Goal: Task Accomplishment & Management: Manage account settings

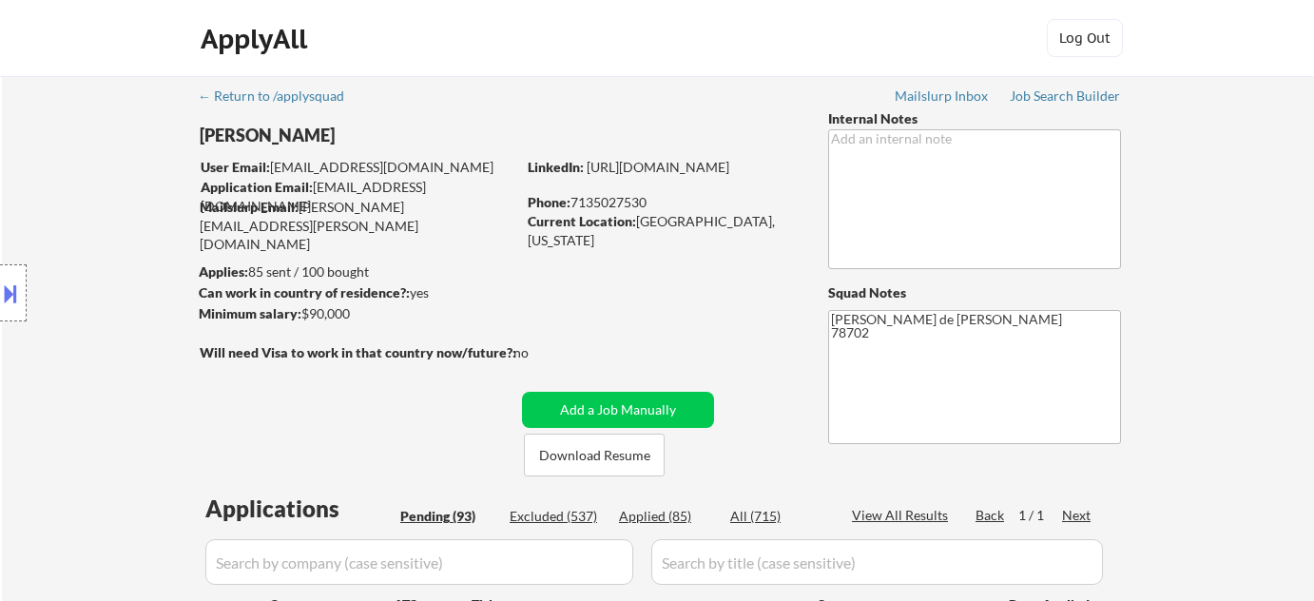
select select ""pending""
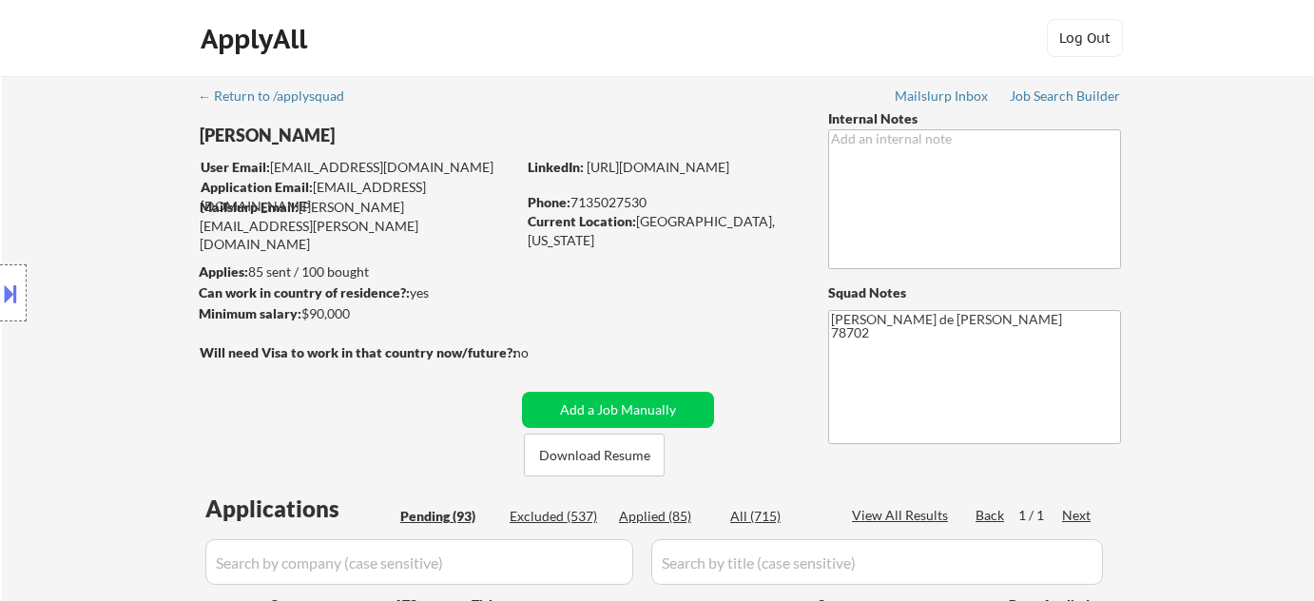
select select ""pending""
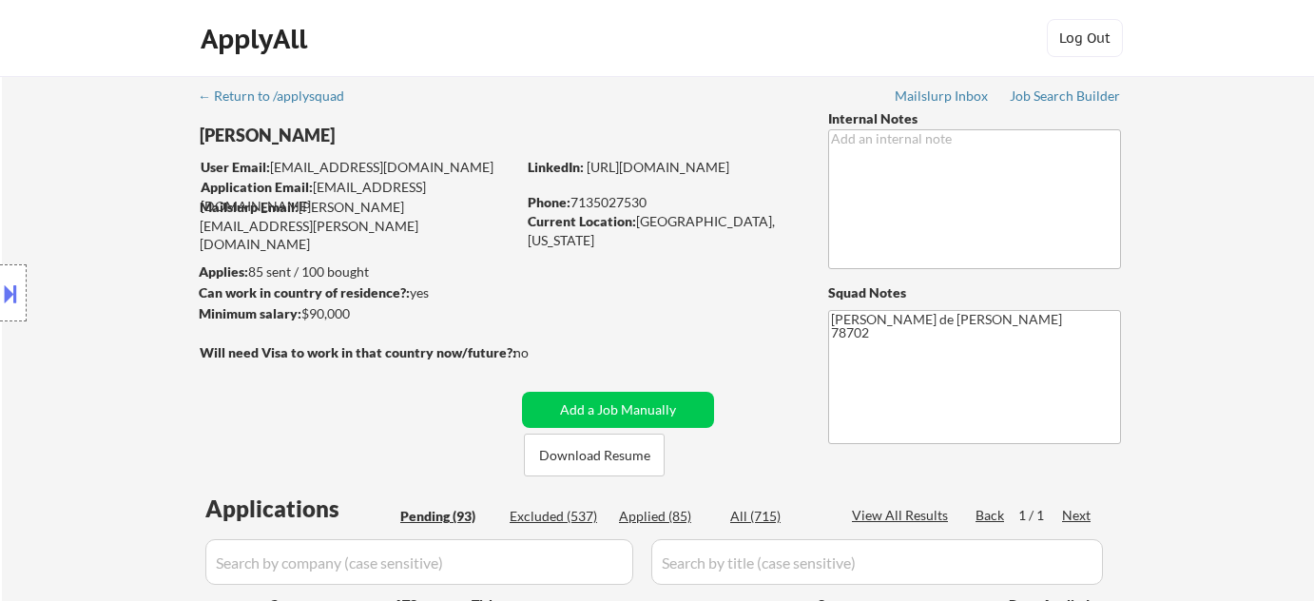
select select ""pending""
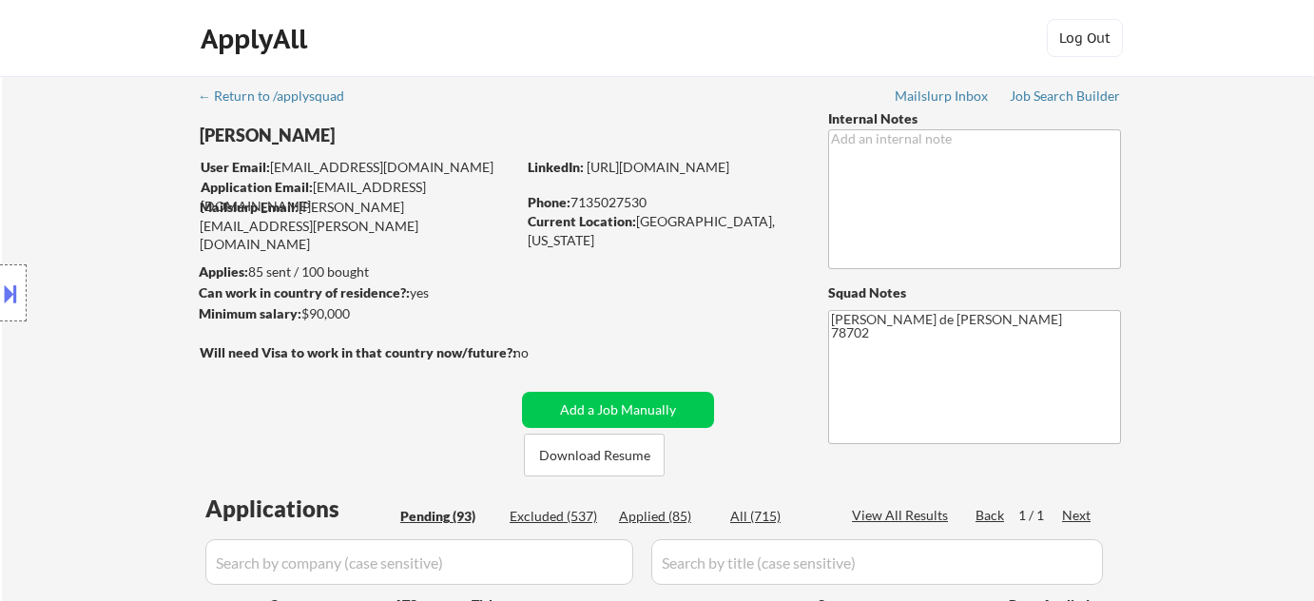
select select ""pending""
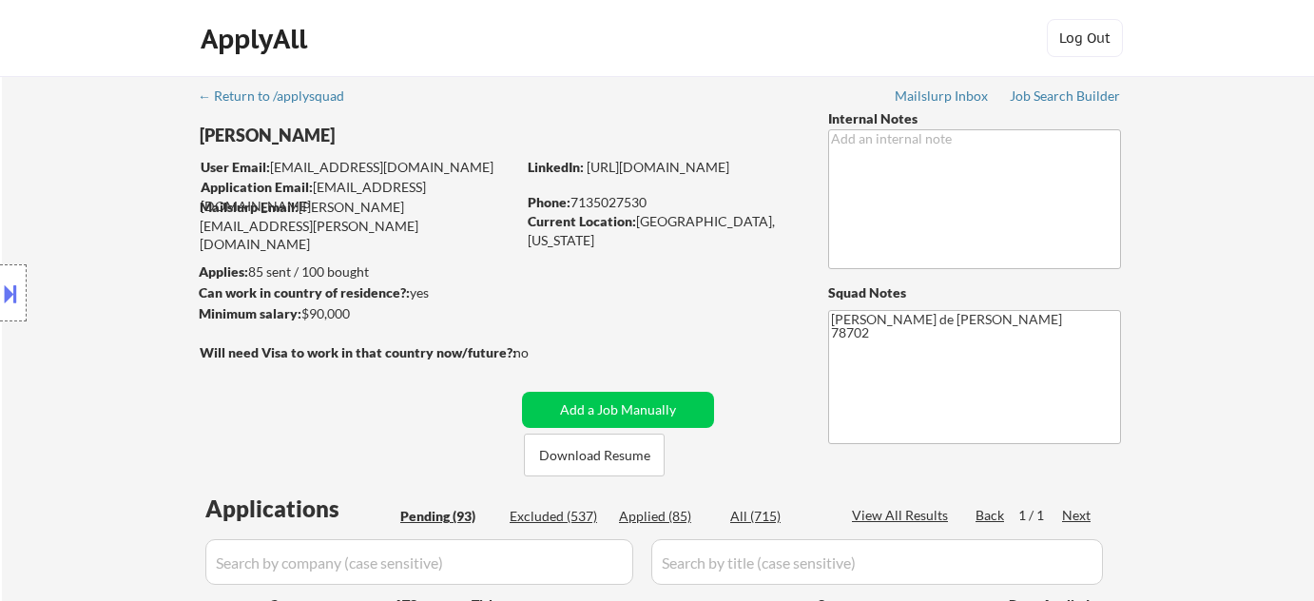
select select ""pending""
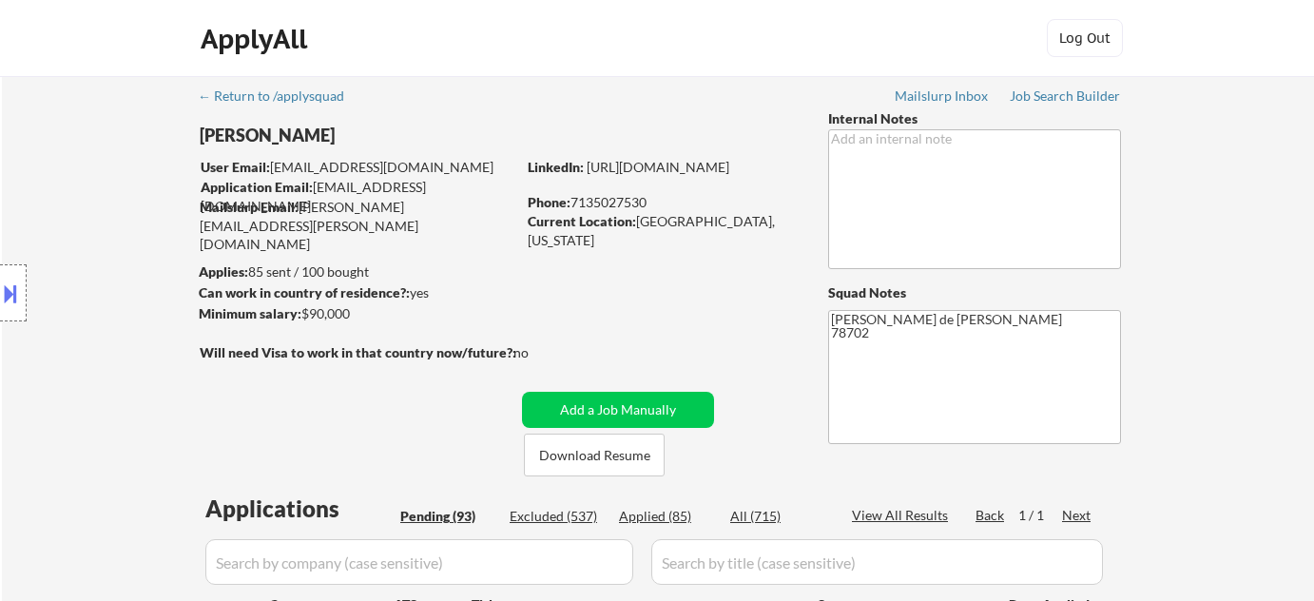
select select ""pending""
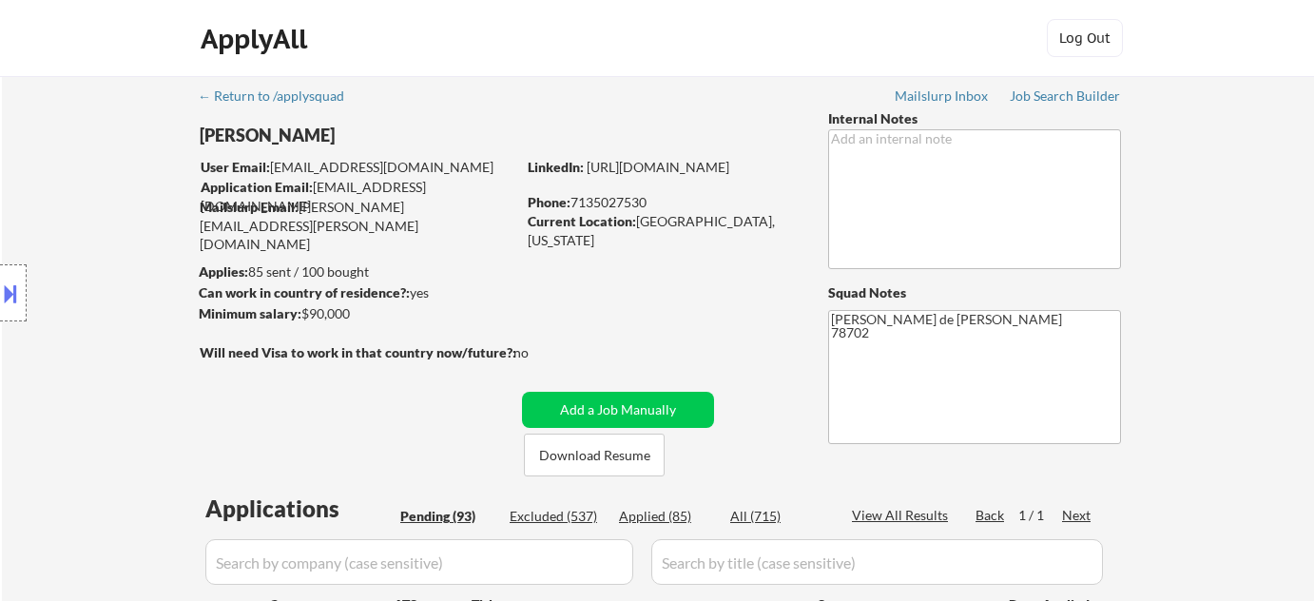
select select ""pending""
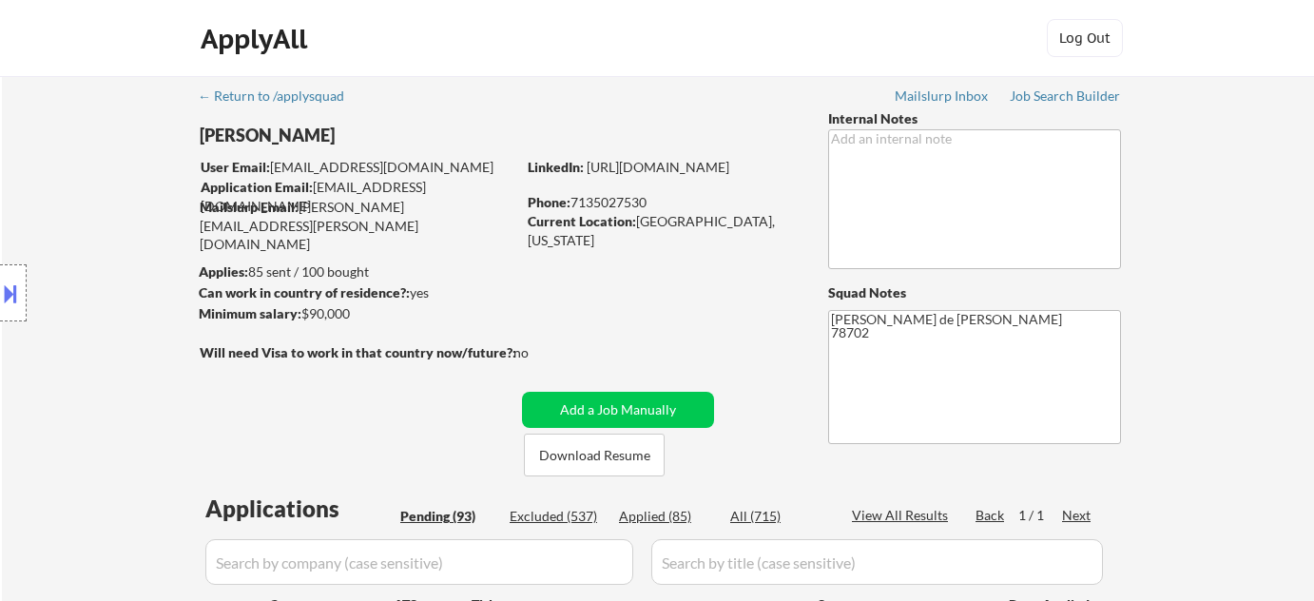
select select ""pending""
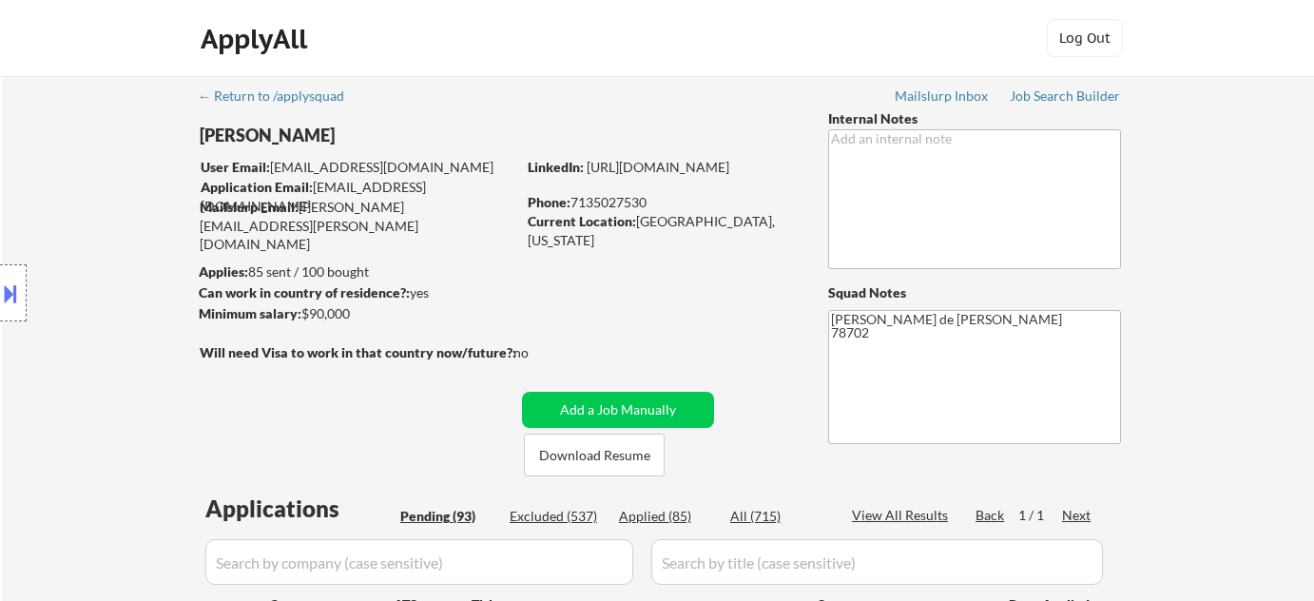
select select ""pending""
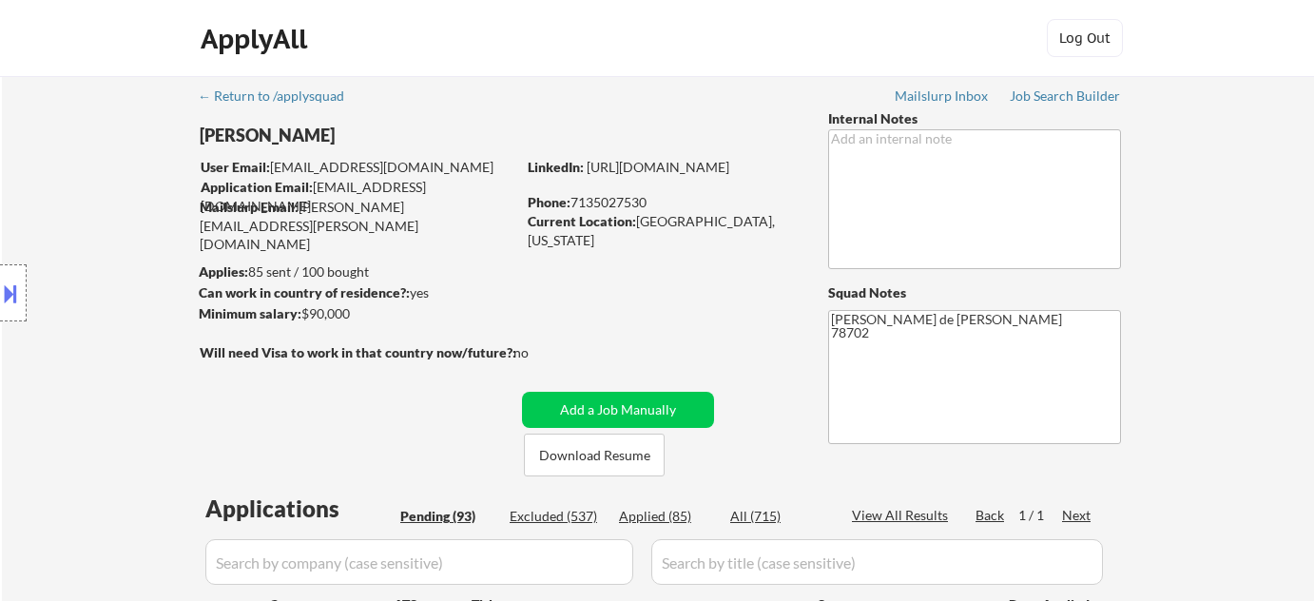
select select ""pending""
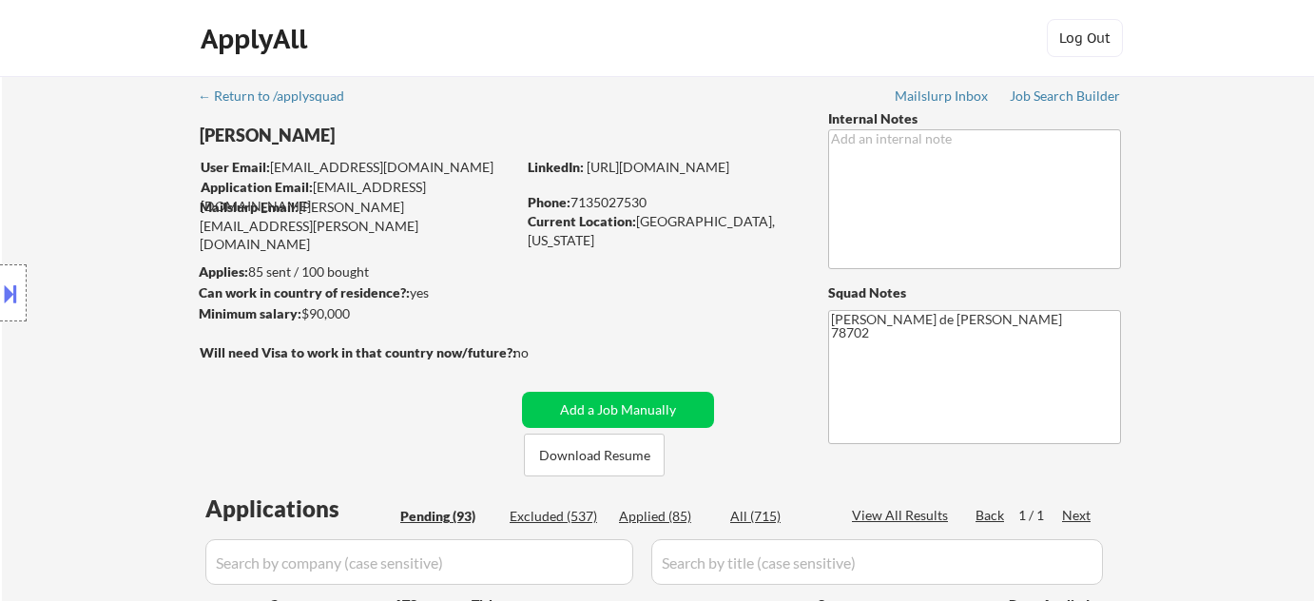
select select ""pending""
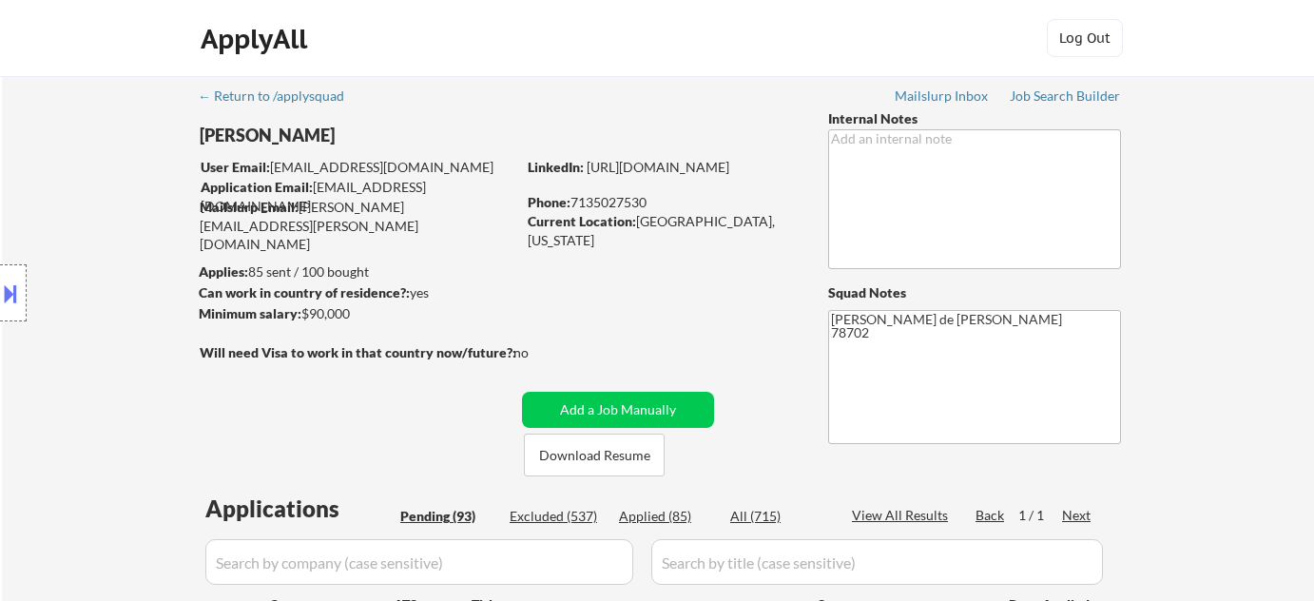
select select ""pending""
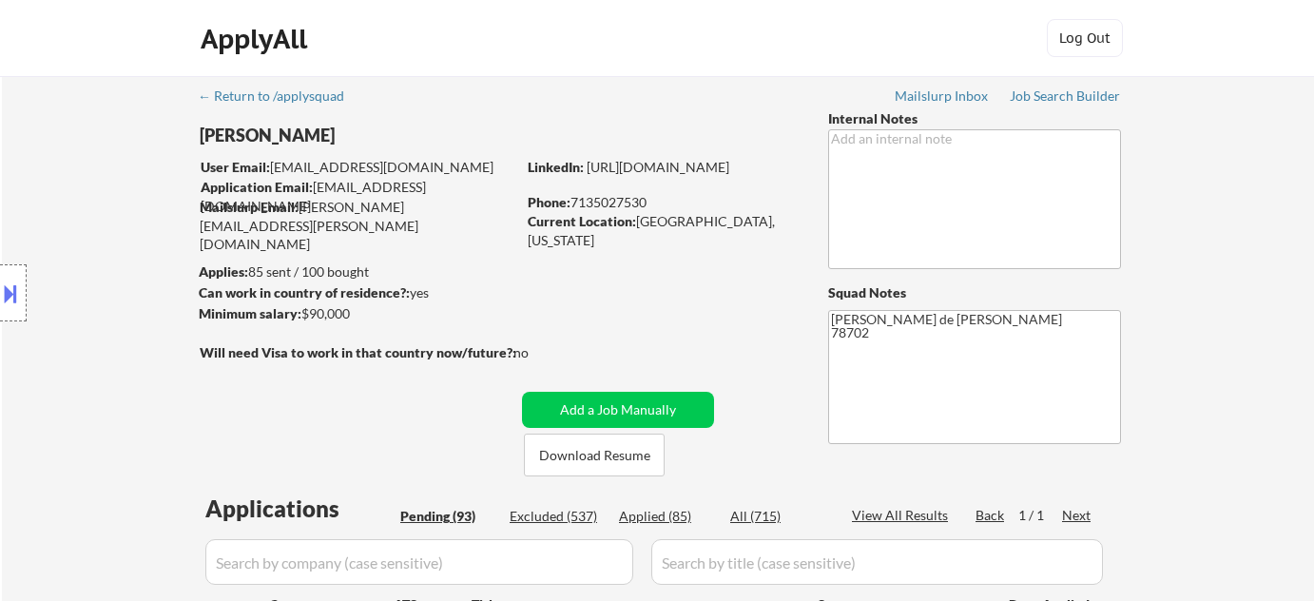
select select ""pending""
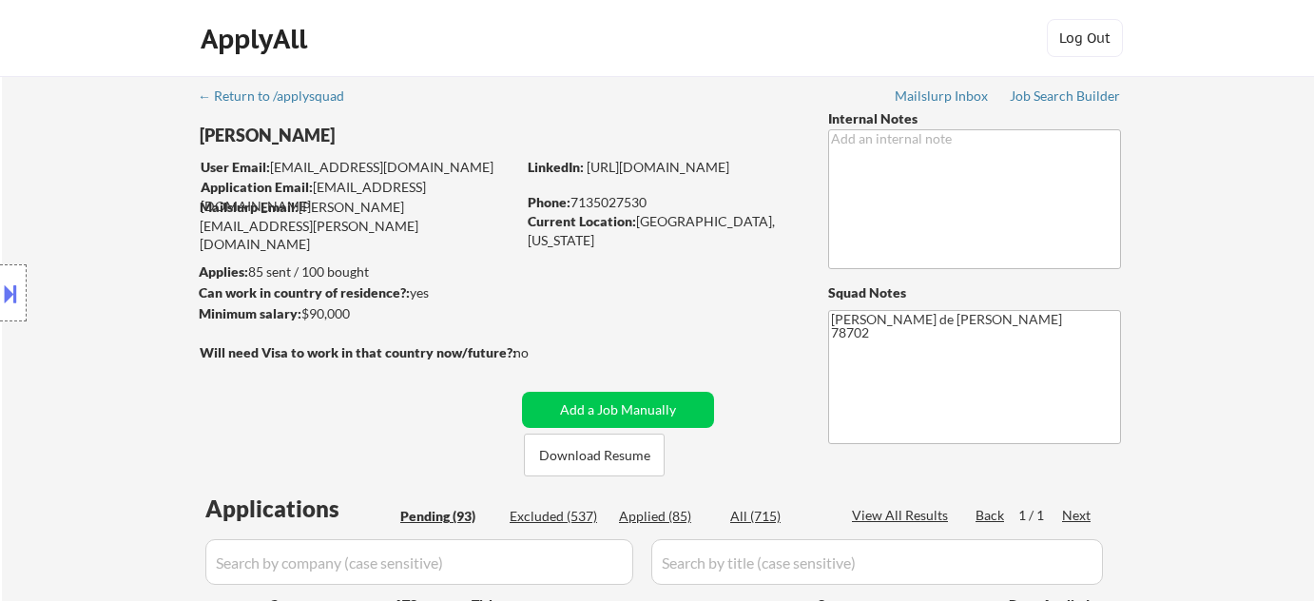
select select ""pending""
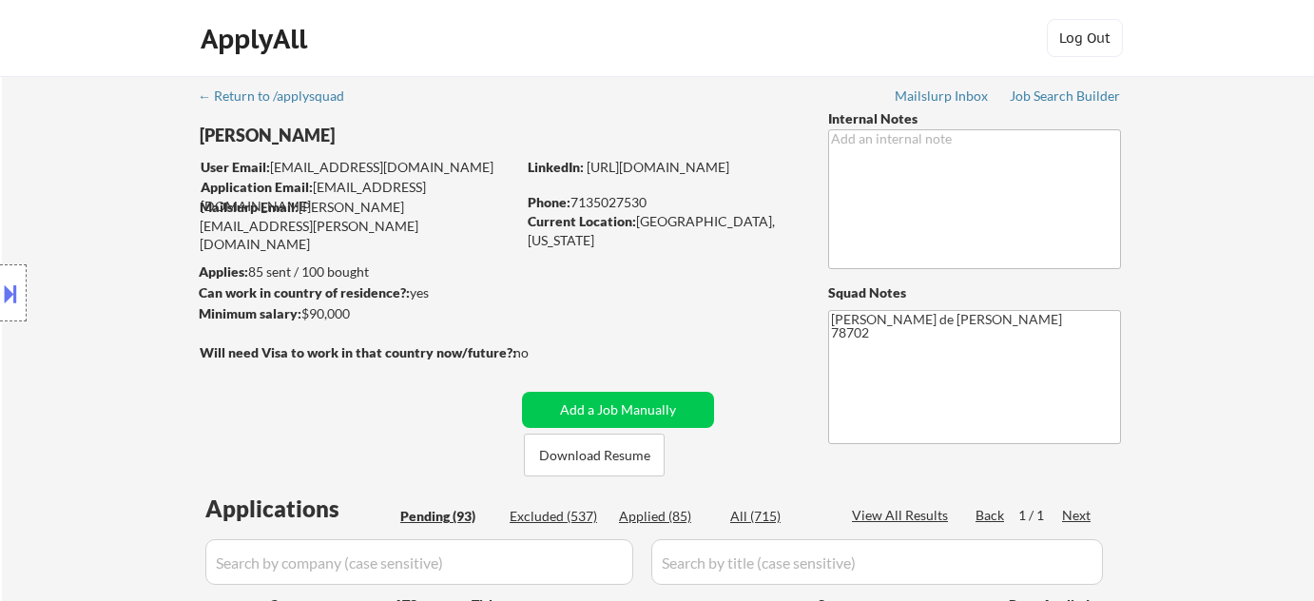
select select ""pending""
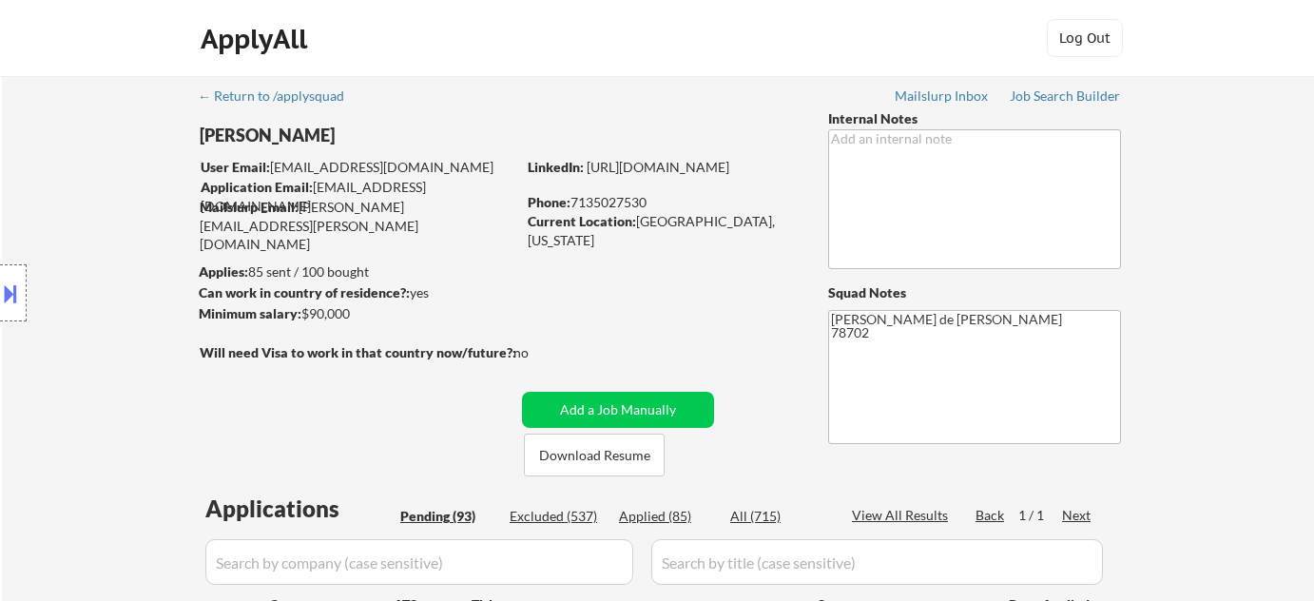
select select ""pending""
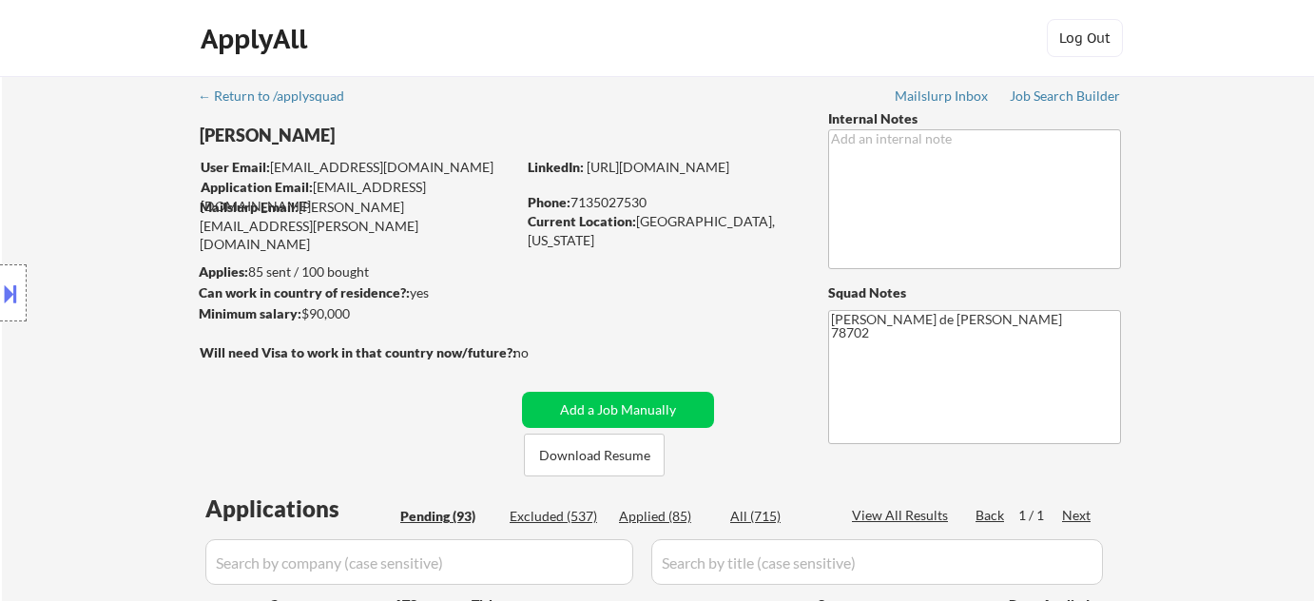
select select ""pending""
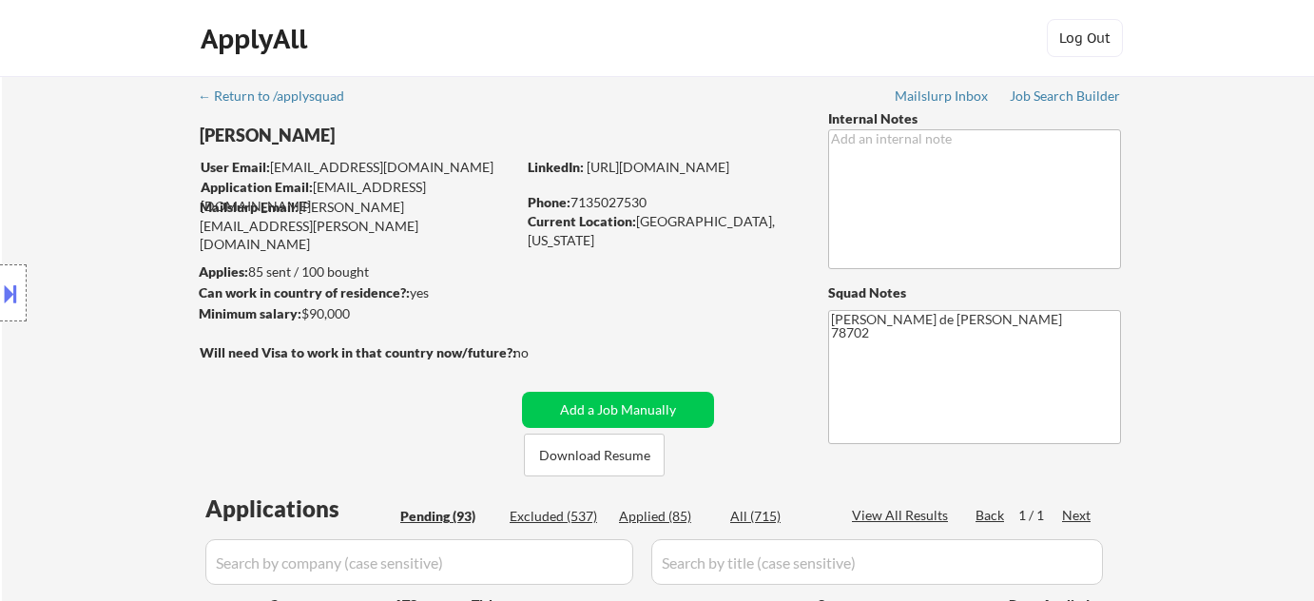
select select ""pending""
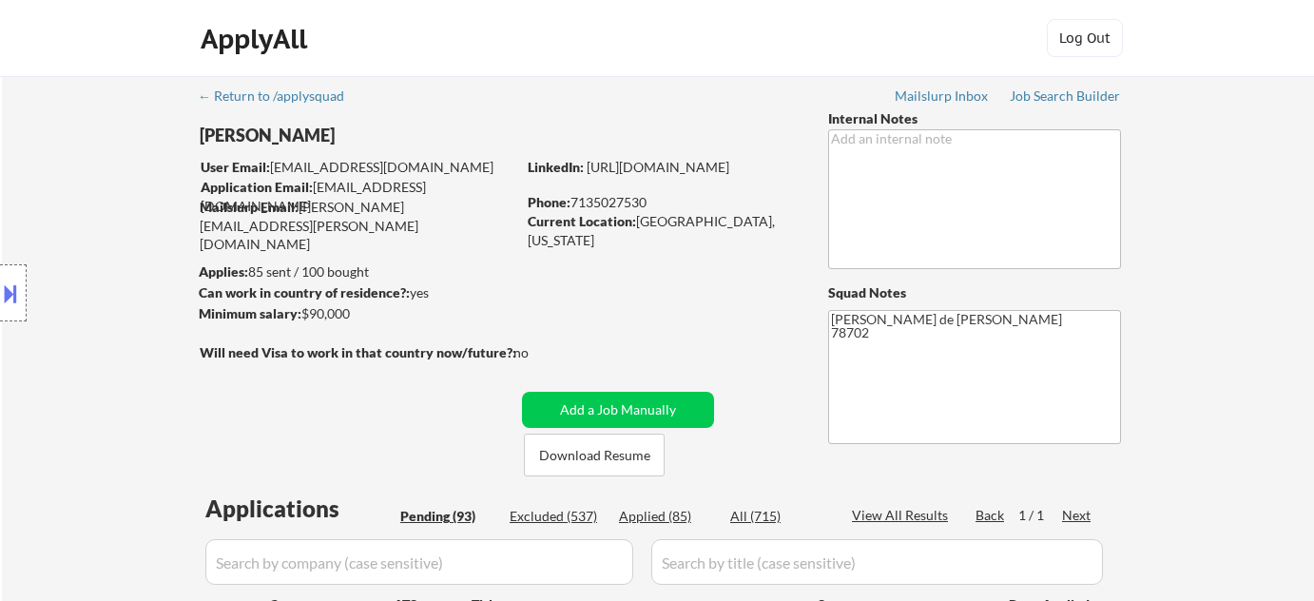
select select ""pending""
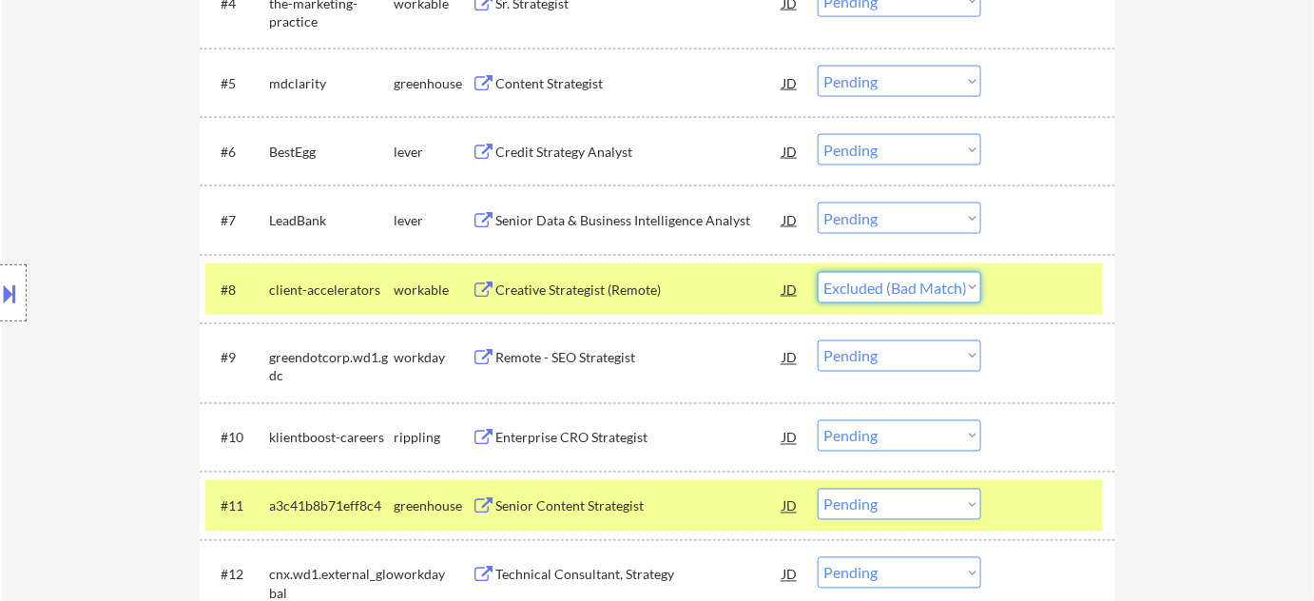
click at [818, 272] on select "Choose an option... Pending Applied Excluded (Questions) Excluded (Expired) Exc…" at bounding box center [900, 287] width 164 height 31
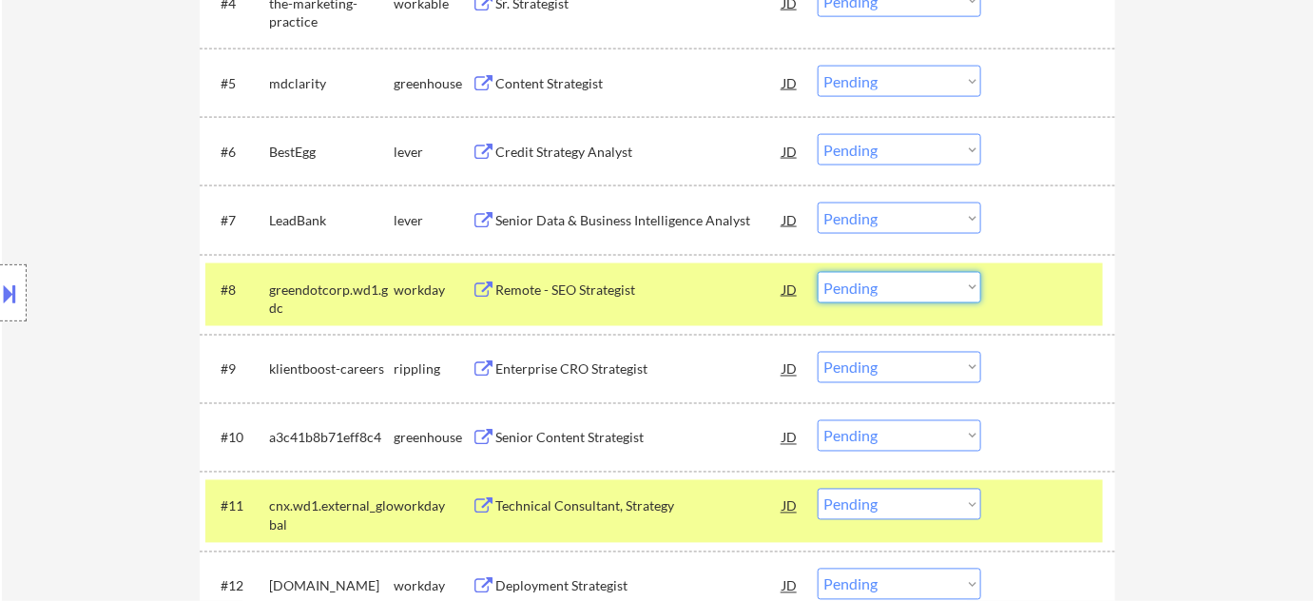
click at [933, 293] on select "Choose an option... Pending Applied Excluded (Questions) Excluded (Expired) Exc…" at bounding box center [900, 287] width 164 height 31
click at [818, 272] on select "Choose an option... Pending Applied Excluded (Questions) Excluded (Expired) Exc…" at bounding box center [900, 287] width 164 height 31
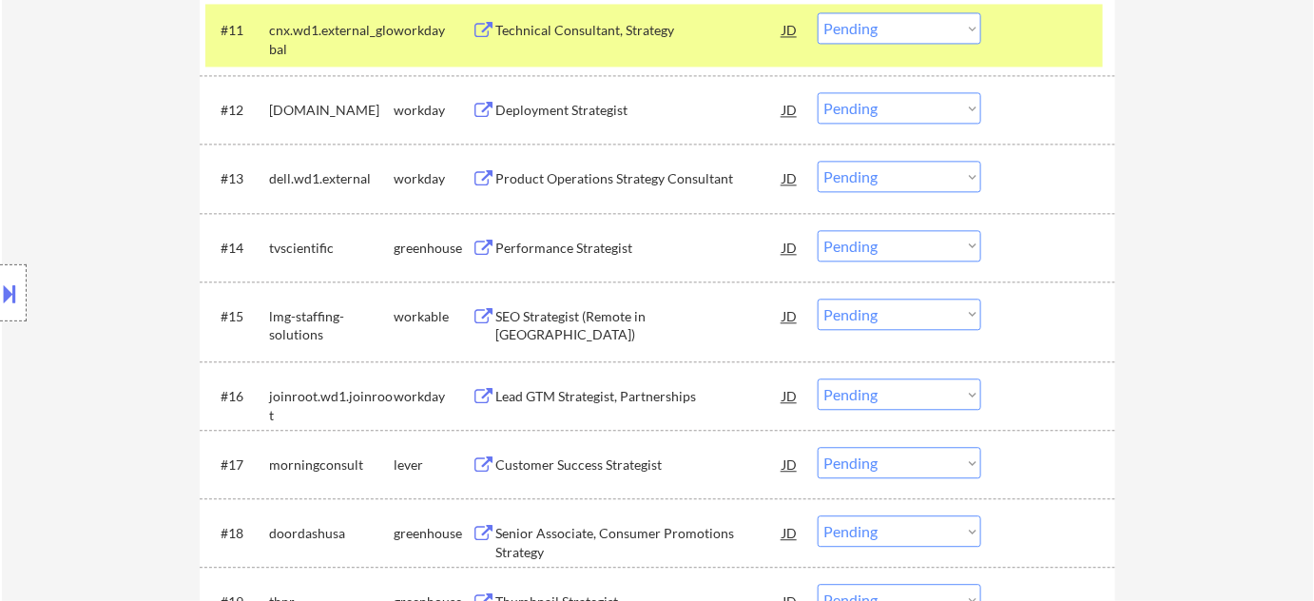
scroll to position [1382, 0]
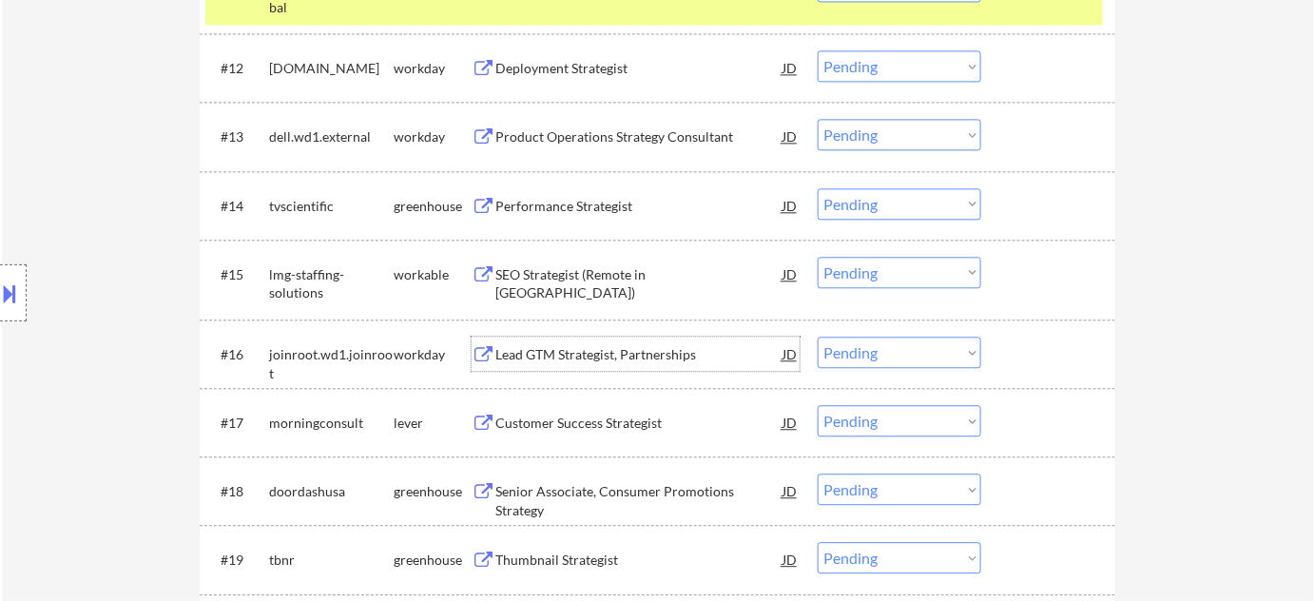
click at [606, 361] on div "Lead GTM Strategist, Partnerships" at bounding box center [638, 354] width 287 height 19
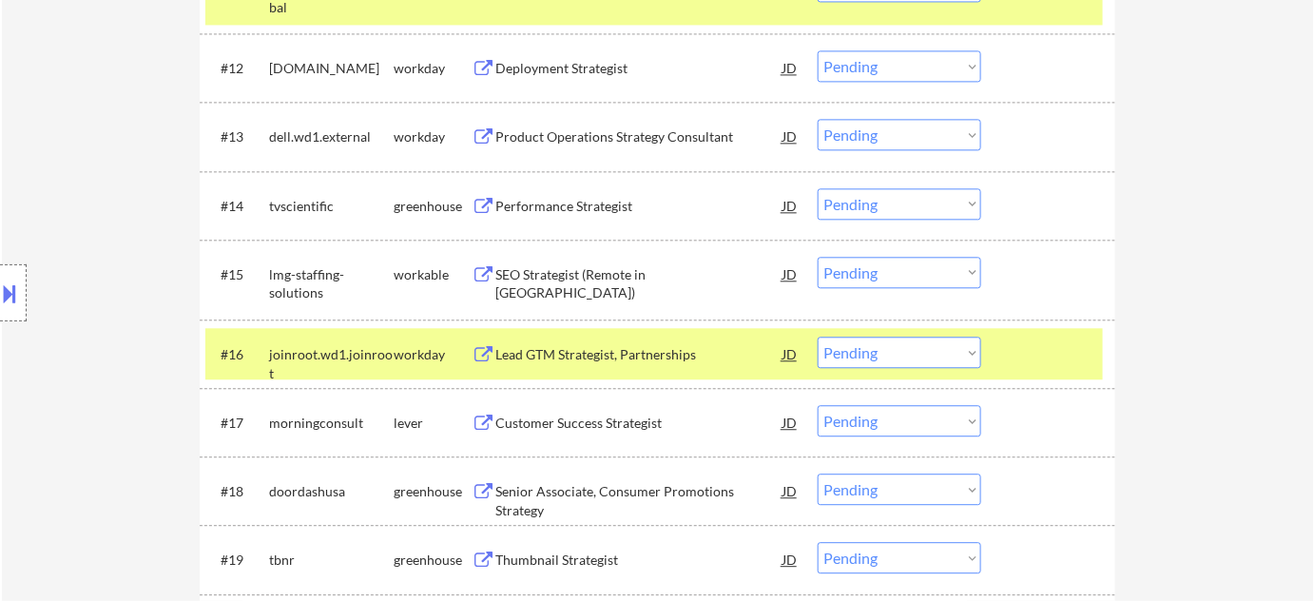
select select ""pending""
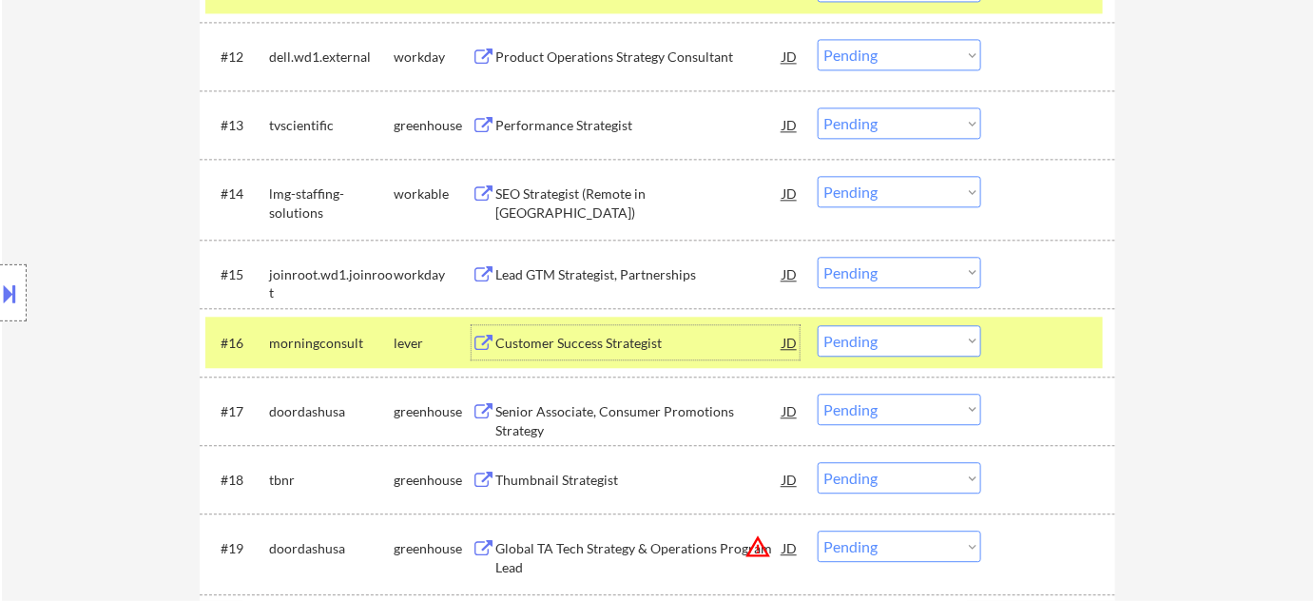
click at [920, 272] on select "Choose an option... Pending Applied Excluded (Questions) Excluded (Expired) Exc…" at bounding box center [900, 272] width 164 height 31
click at [818, 257] on select "Choose an option... Pending Applied Excluded (Questions) Excluded (Expired) Exc…" at bounding box center [900, 272] width 164 height 31
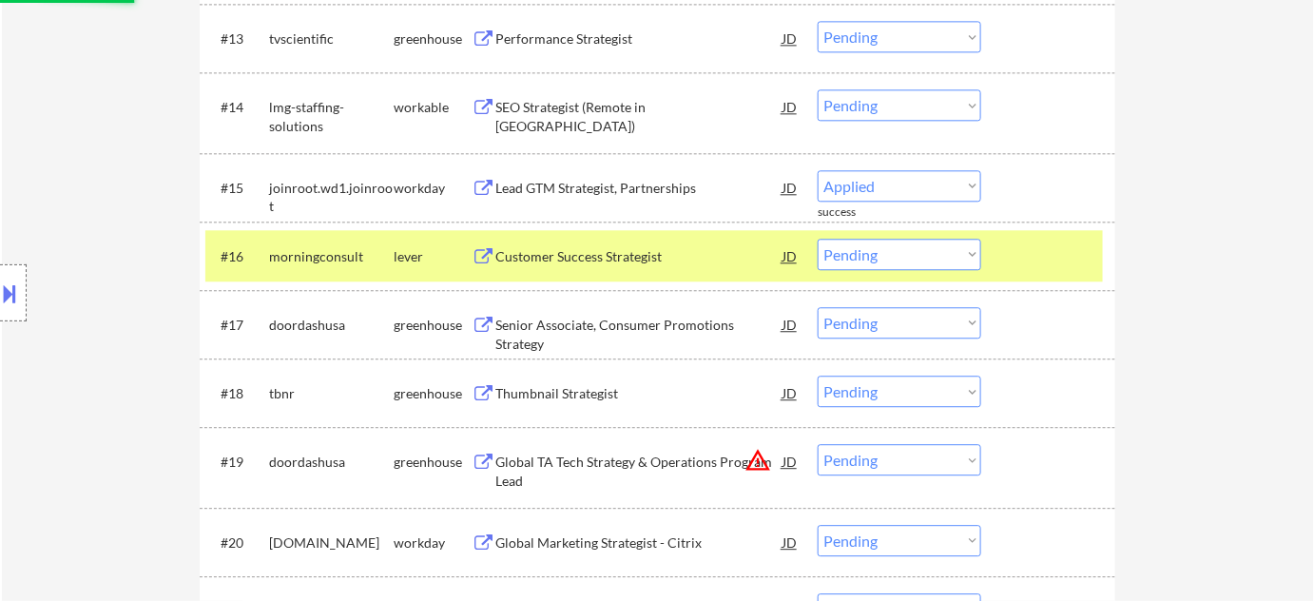
select select ""pending""
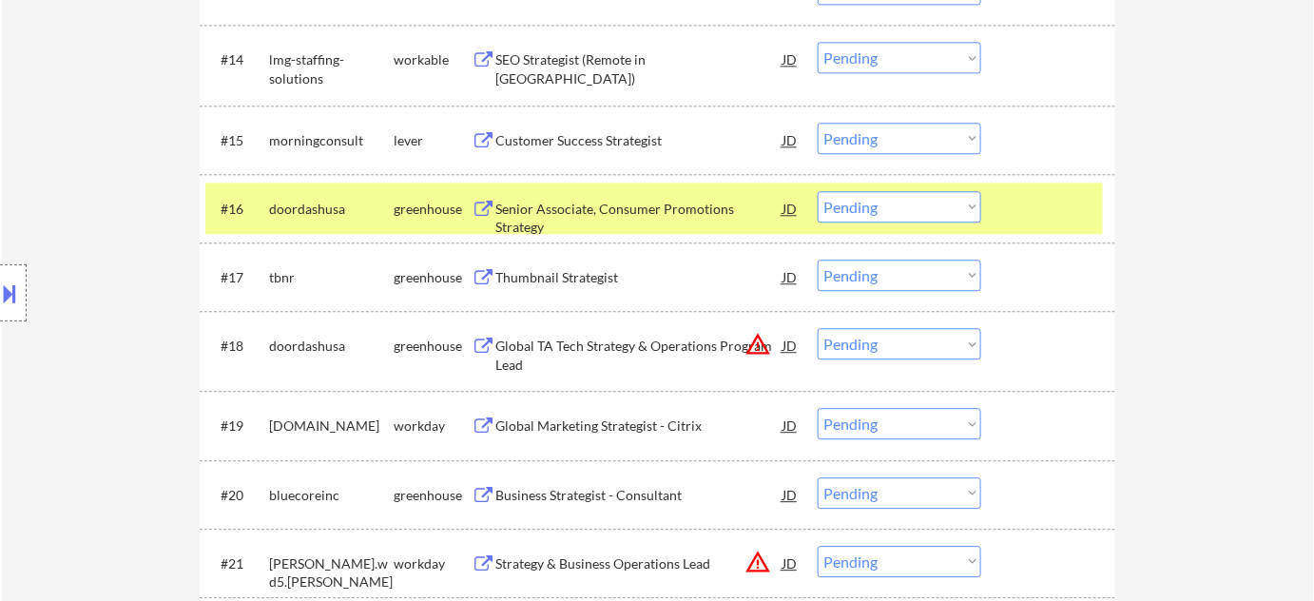
scroll to position [1555, 0]
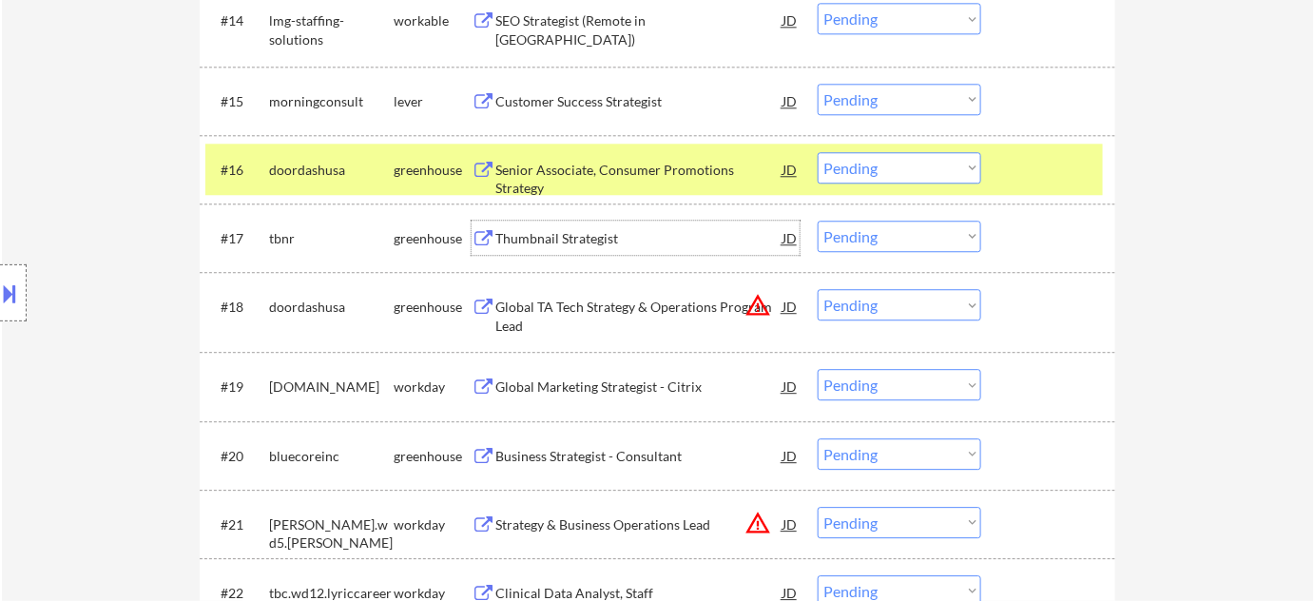
click at [555, 232] on div "Thumbnail Strategist" at bounding box center [638, 238] width 287 height 19
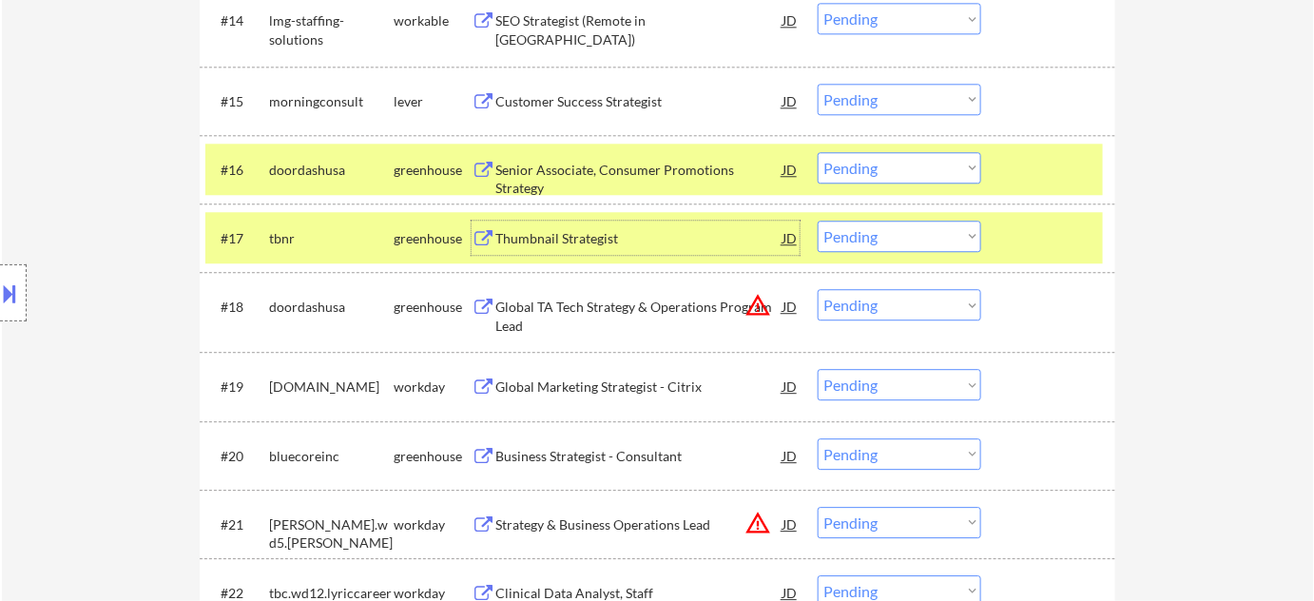
click at [761, 307] on button "warning_amber" at bounding box center [757, 305] width 27 height 27
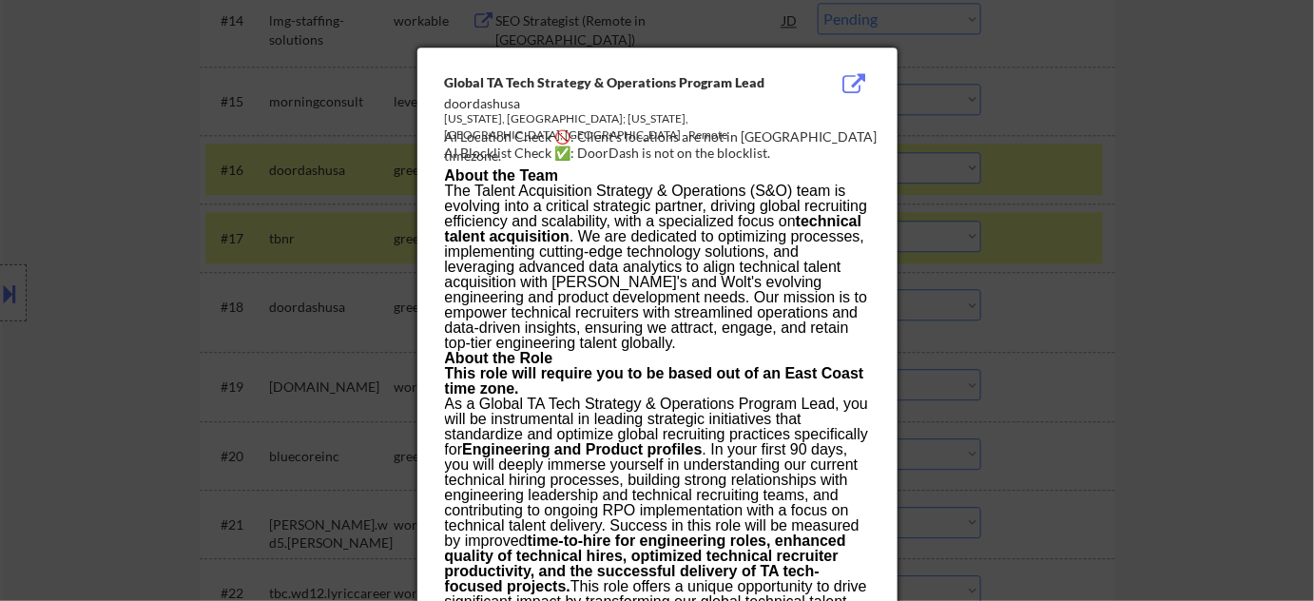
click at [1130, 375] on div at bounding box center [657, 300] width 1314 height 601
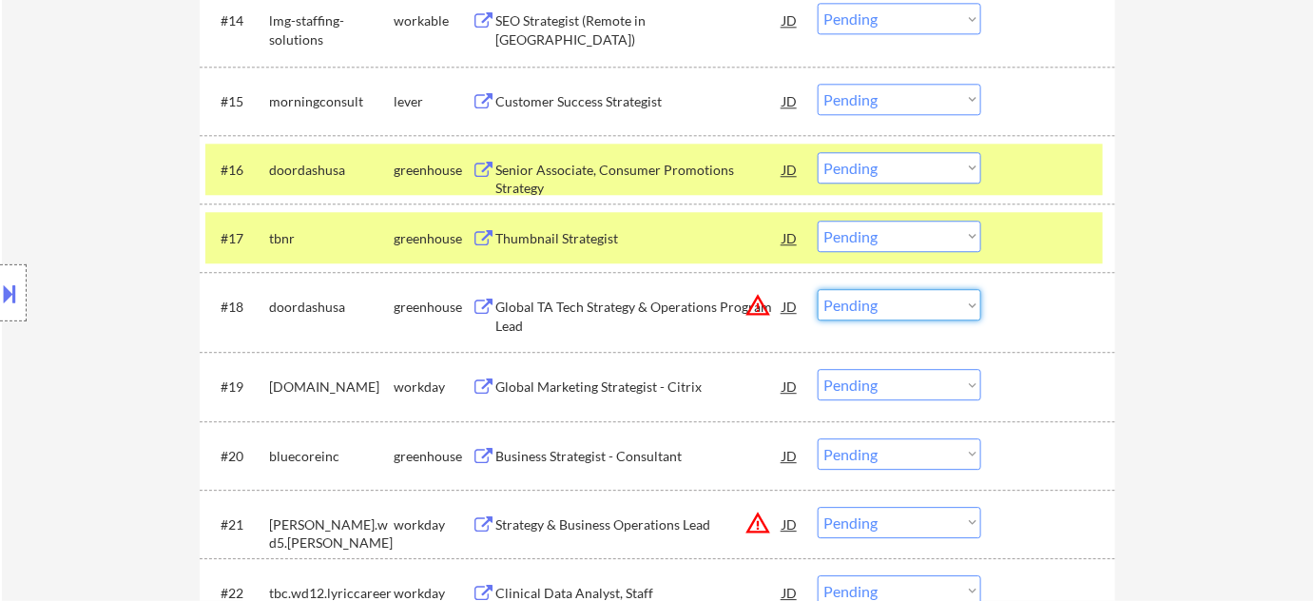
click at [857, 309] on select "Choose an option... Pending Applied Excluded (Questions) Excluded (Expired) Exc…" at bounding box center [900, 304] width 164 height 31
click at [818, 289] on select "Choose an option... Pending Applied Excluded (Questions) Excluded (Expired) Exc…" at bounding box center [900, 304] width 164 height 31
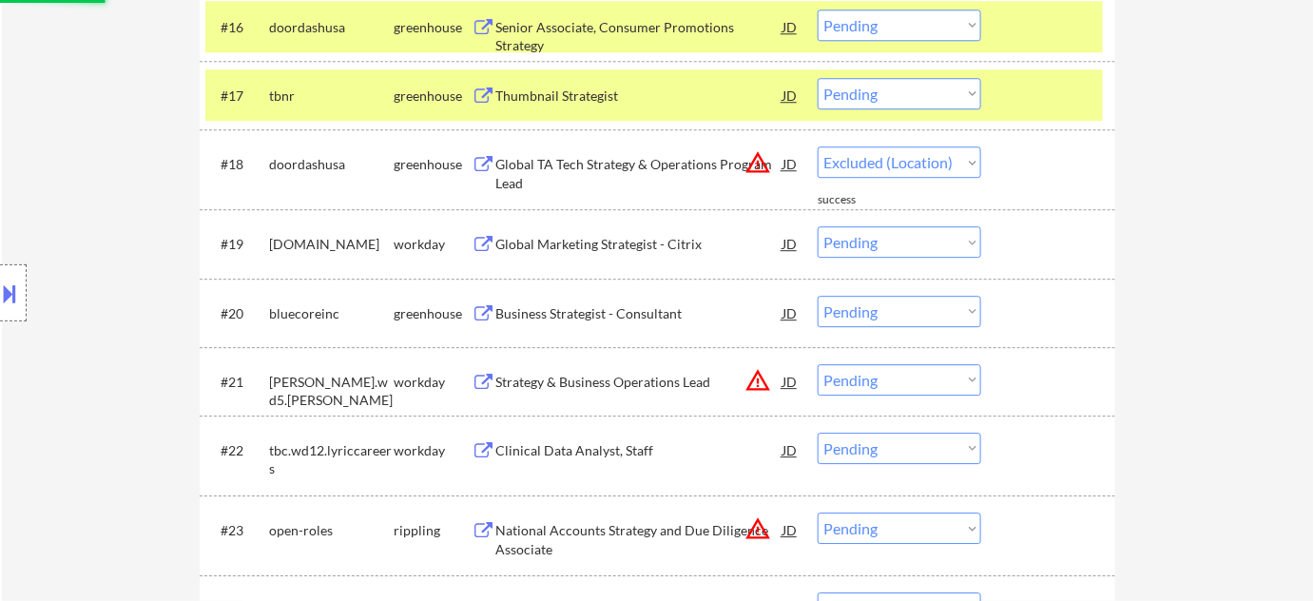
scroll to position [1728, 0]
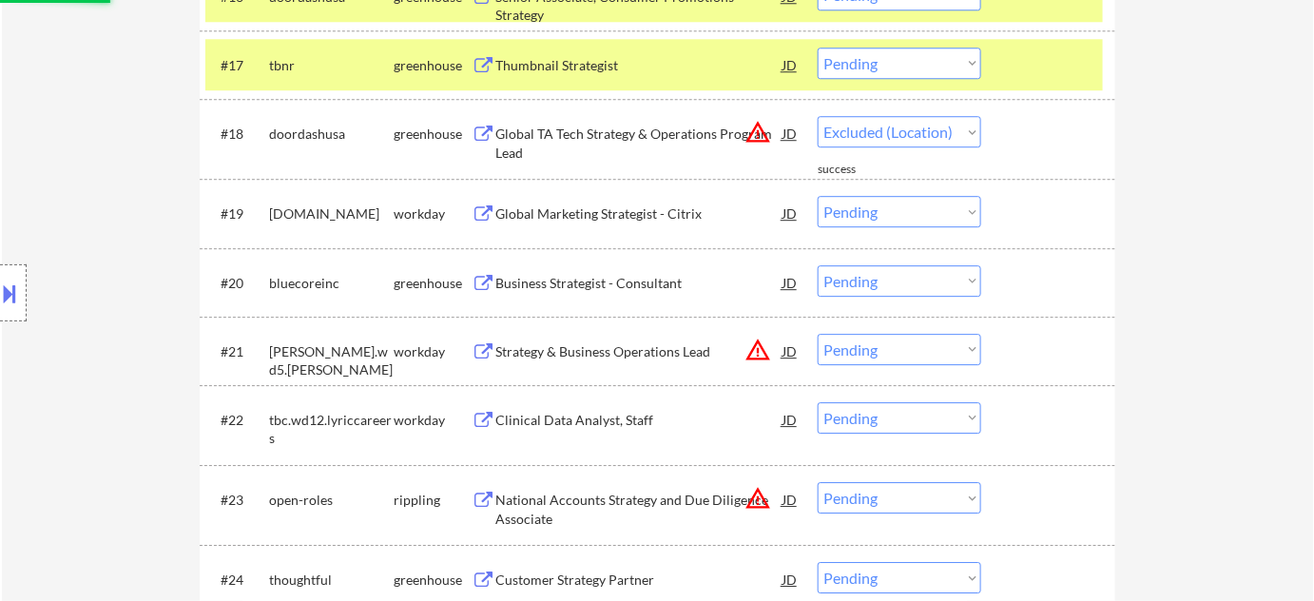
select select ""pending""
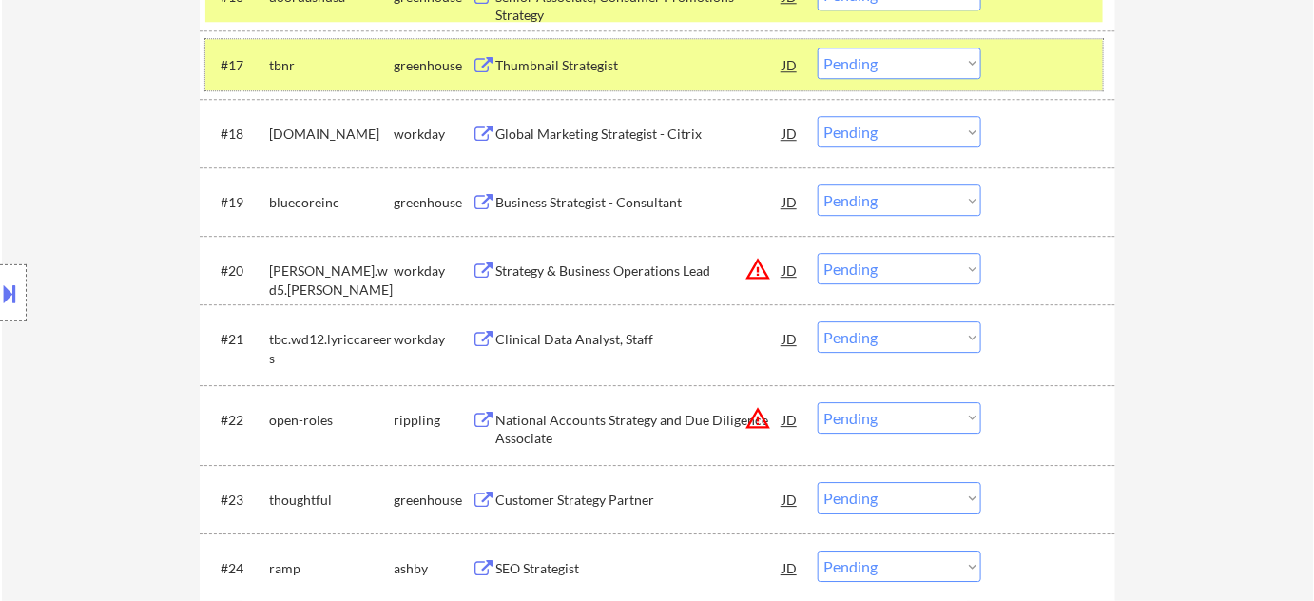
click at [921, 78] on div "#17 tbnr greenhouse Thumbnail Strategist JD Choose an option... Pending Applied…" at bounding box center [653, 64] width 897 height 51
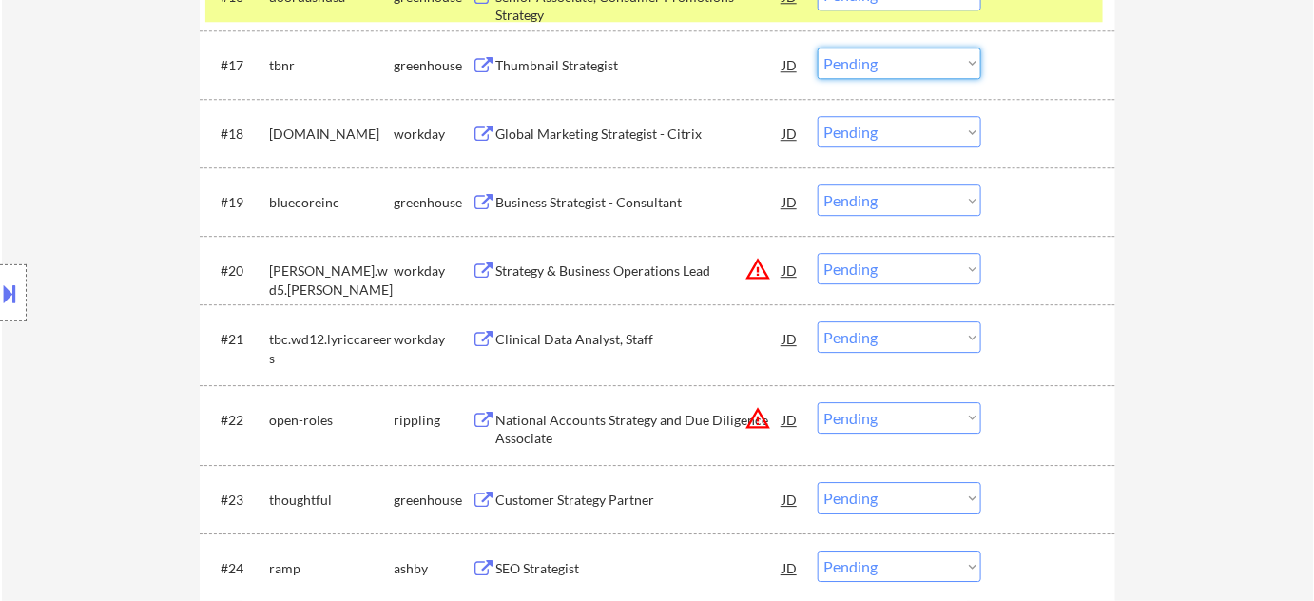
click at [933, 71] on select "Choose an option... Pending Applied Excluded (Questions) Excluded (Expired) Exc…" at bounding box center [900, 63] width 164 height 31
click at [818, 48] on select "Choose an option... Pending Applied Excluded (Questions) Excluded (Expired) Exc…" at bounding box center [900, 63] width 164 height 31
select select ""pending""
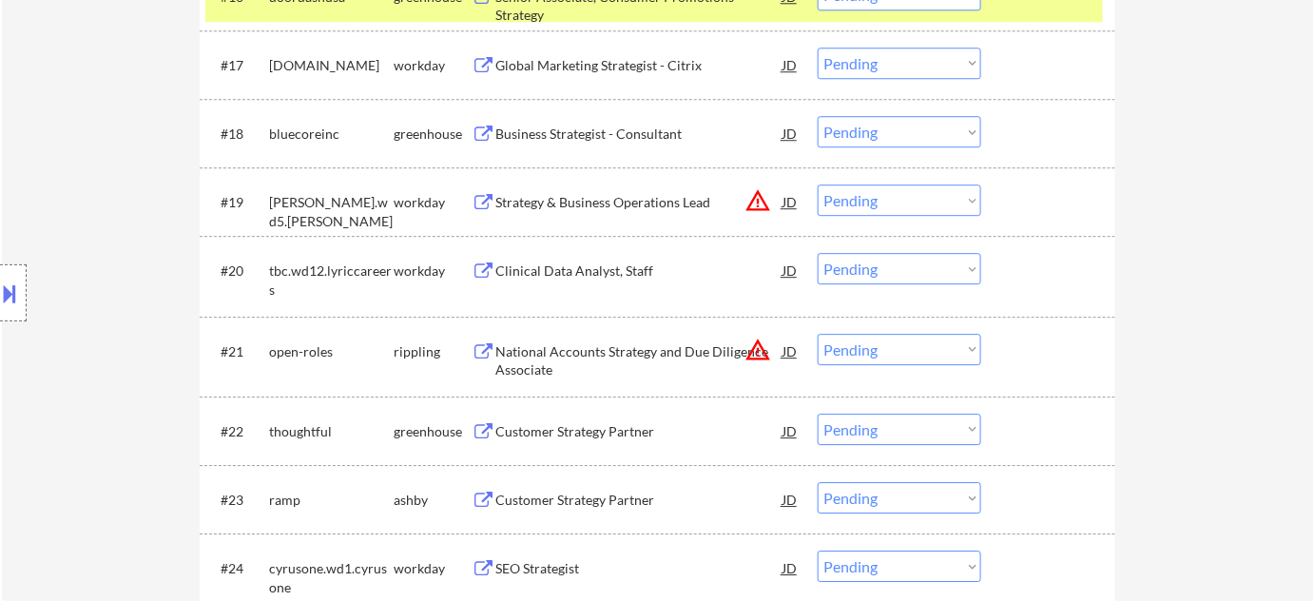
click at [608, 279] on div "Clinical Data Analyst, Staff" at bounding box center [638, 270] width 287 height 19
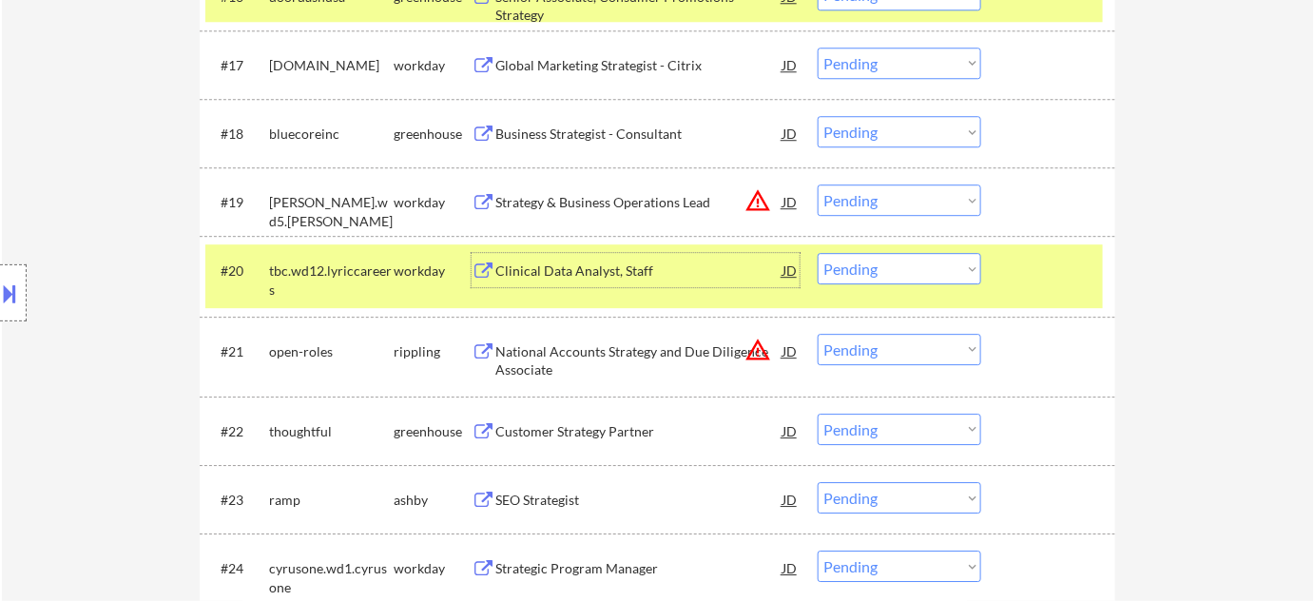
click at [895, 280] on select "Choose an option... Pending Applied Excluded (Questions) Excluded (Expired) Exc…" at bounding box center [900, 268] width 164 height 31
click at [818, 253] on select "Choose an option... Pending Applied Excluded (Questions) Excluded (Expired) Exc…" at bounding box center [900, 268] width 164 height 31
click at [758, 202] on button "warning_amber" at bounding box center [757, 200] width 27 height 27
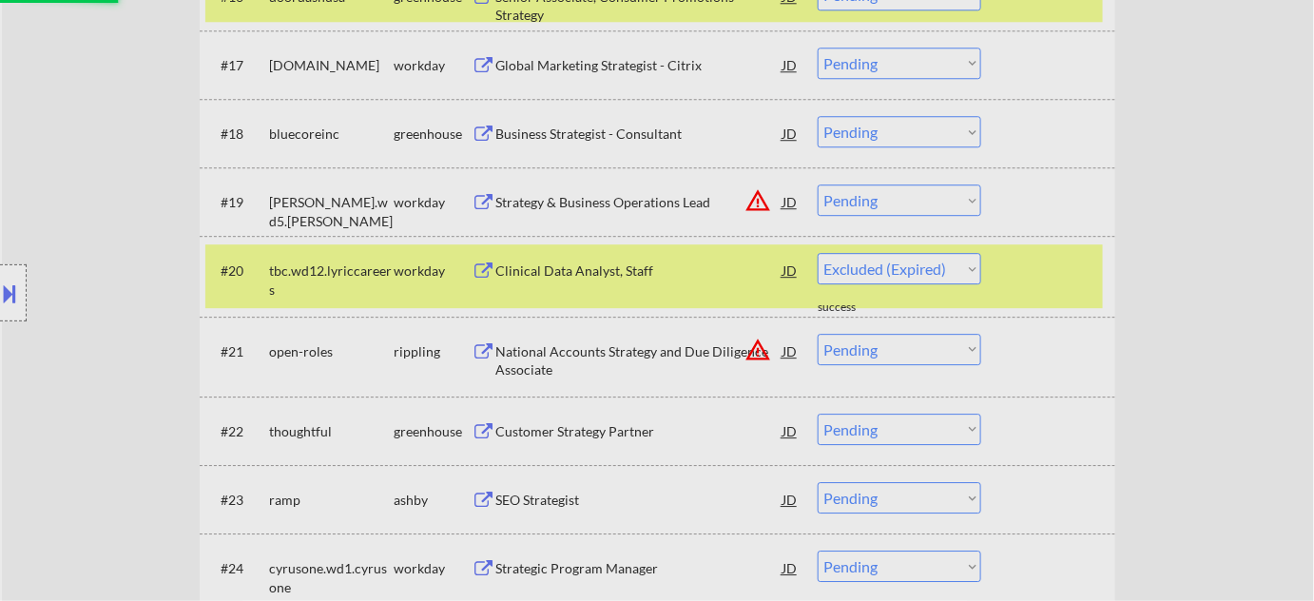
select select ""pending""
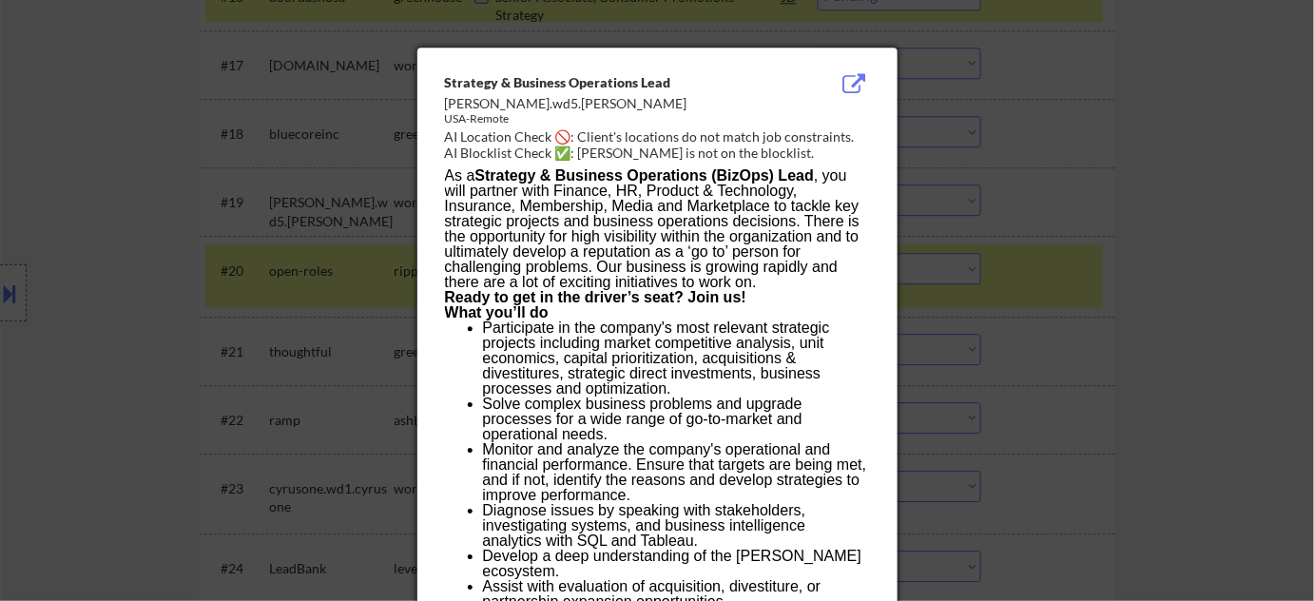
click at [1211, 275] on div at bounding box center [657, 300] width 1314 height 601
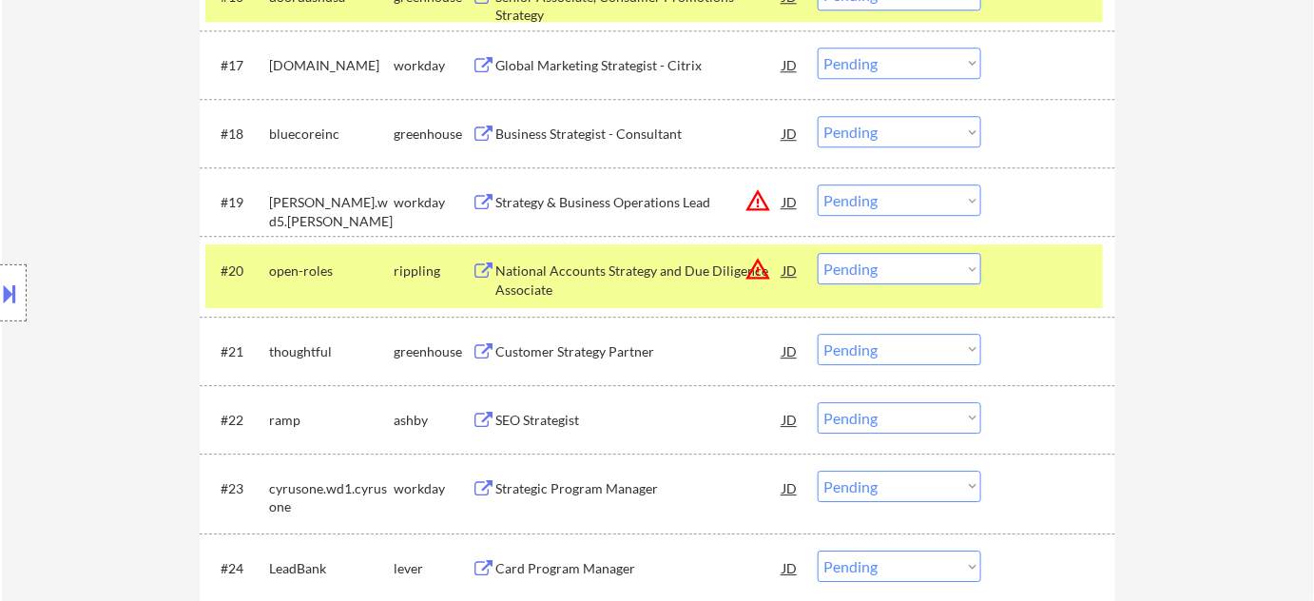
click at [550, 208] on div "Strategy & Business Operations Lead" at bounding box center [638, 202] width 287 height 19
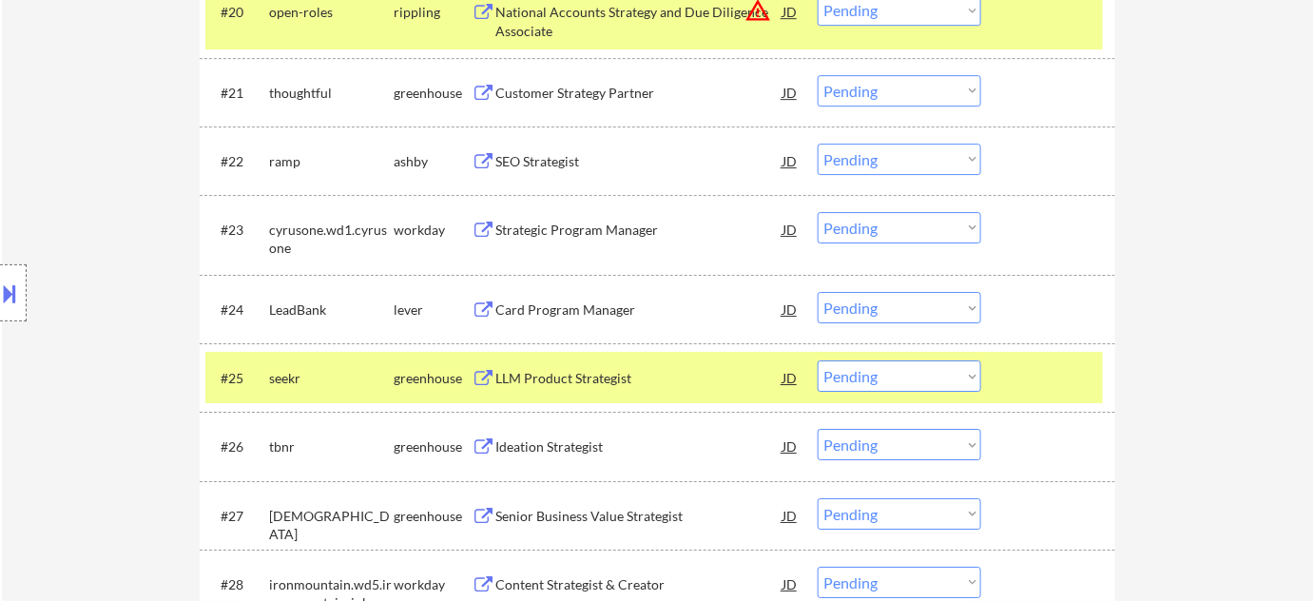
scroll to position [2073, 0]
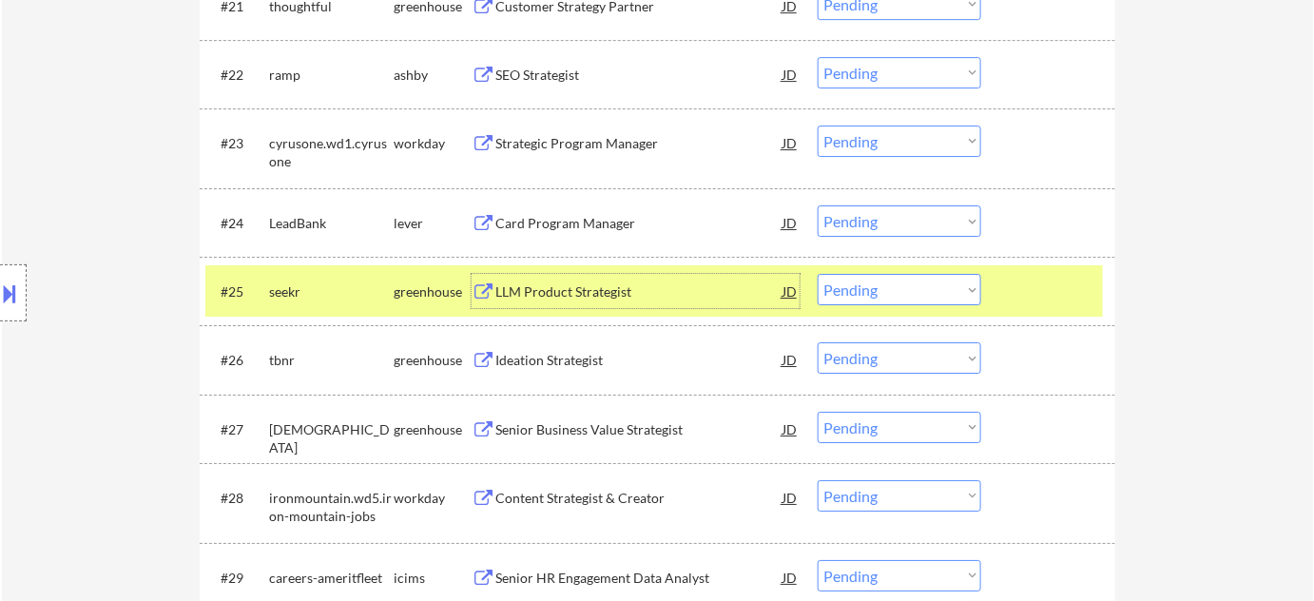
click at [576, 284] on div "LLM Product Strategist" at bounding box center [638, 291] width 287 height 19
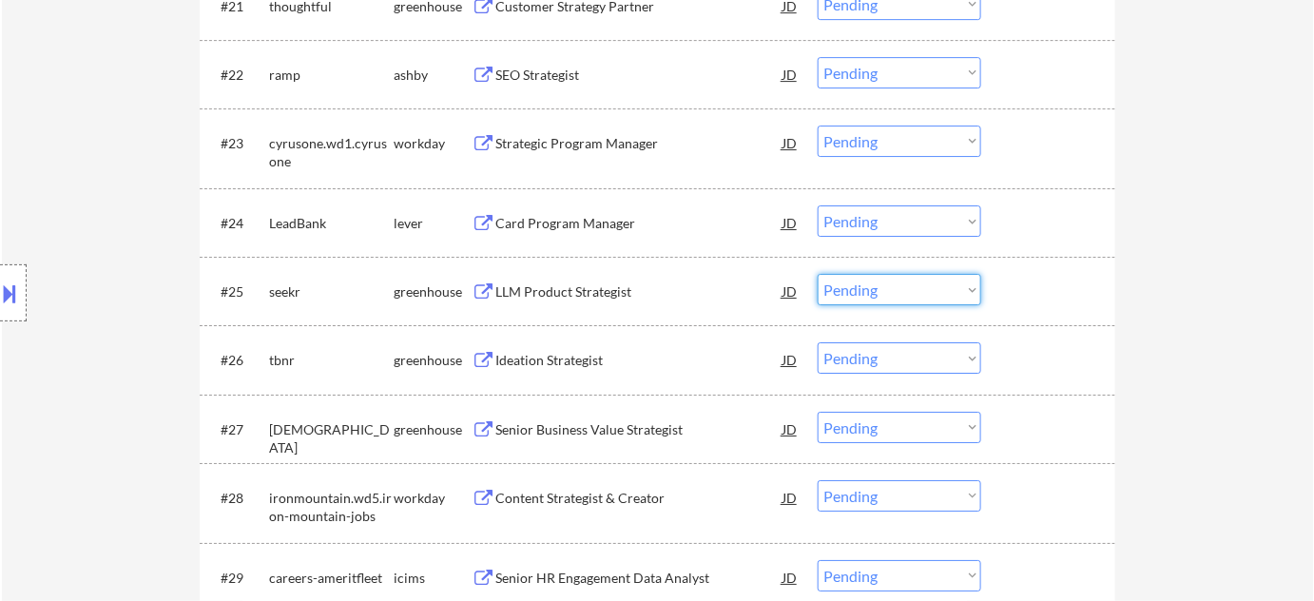
click at [872, 285] on select "Choose an option... Pending Applied Excluded (Questions) Excluded (Expired) Exc…" at bounding box center [900, 289] width 164 height 31
click at [818, 274] on select "Choose an option... Pending Applied Excluded (Questions) Excluded (Expired) Exc…" at bounding box center [900, 289] width 164 height 31
click at [592, 359] on div "Ideation Strategist" at bounding box center [638, 360] width 287 height 19
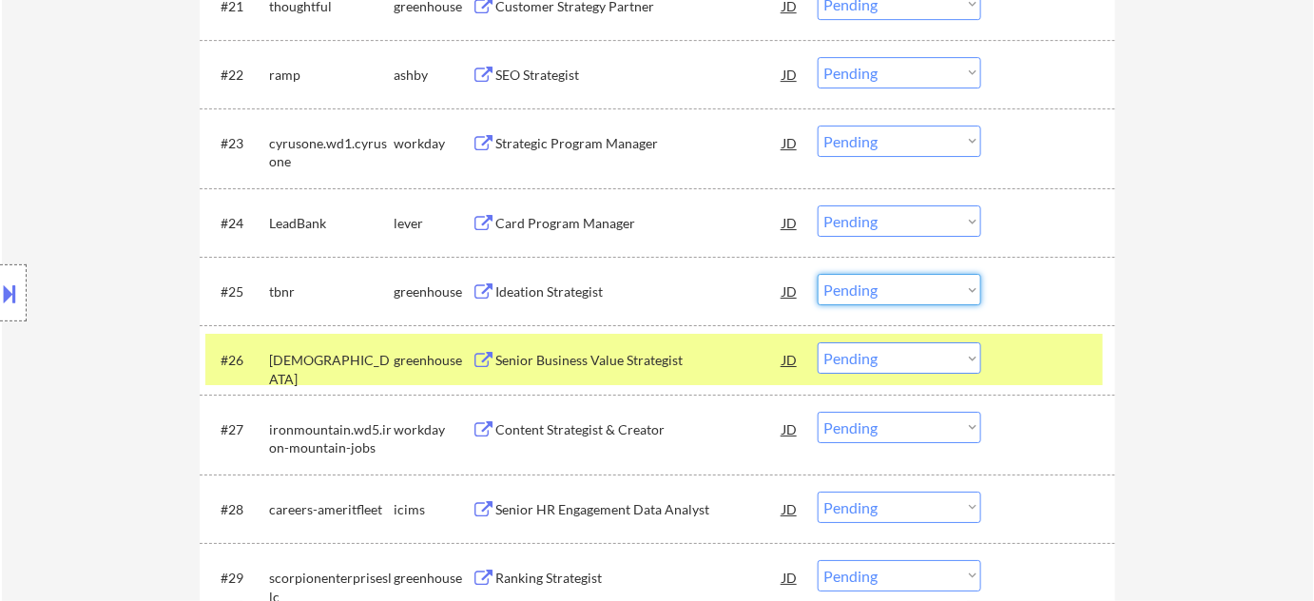
drag, startPoint x: 937, startPoint y: 287, endPoint x: 937, endPoint y: 300, distance: 13.3
click at [937, 287] on select "Choose an option... Pending Applied Excluded (Questions) Excluded (Expired) Exc…" at bounding box center [900, 289] width 164 height 31
click at [818, 274] on select "Choose an option... Pending Applied Excluded (Questions) Excluded (Expired) Exc…" at bounding box center [900, 289] width 164 height 31
click at [649, 360] on div "Senior Business Value Strategist" at bounding box center [638, 360] width 287 height 19
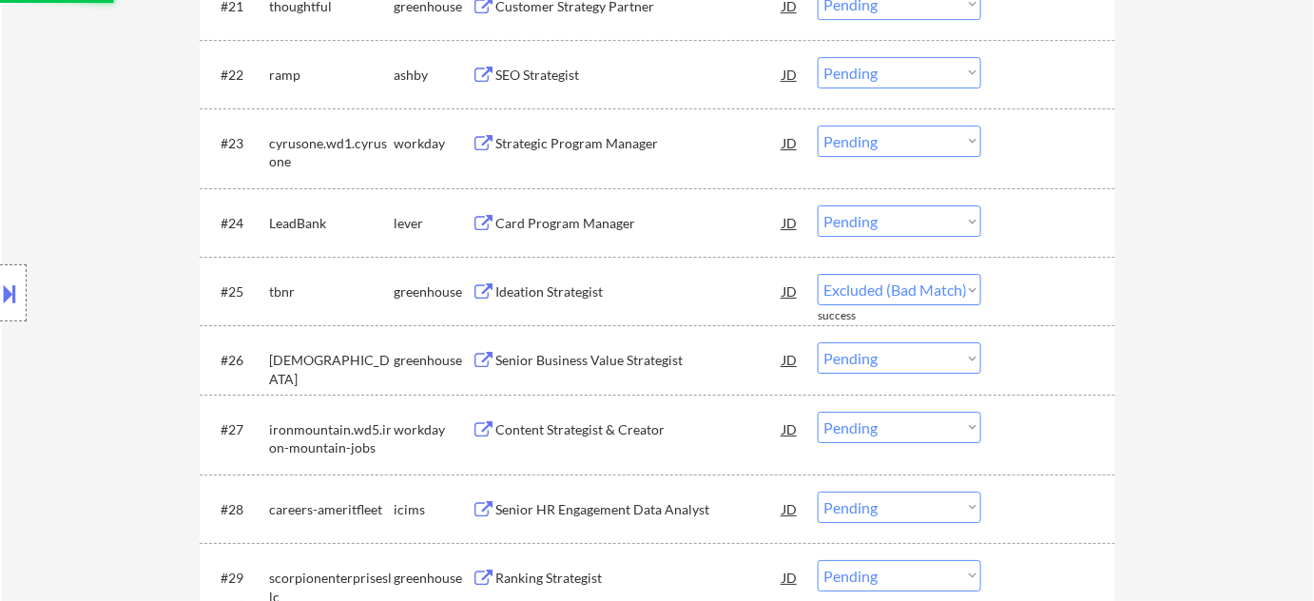
select select ""pending""
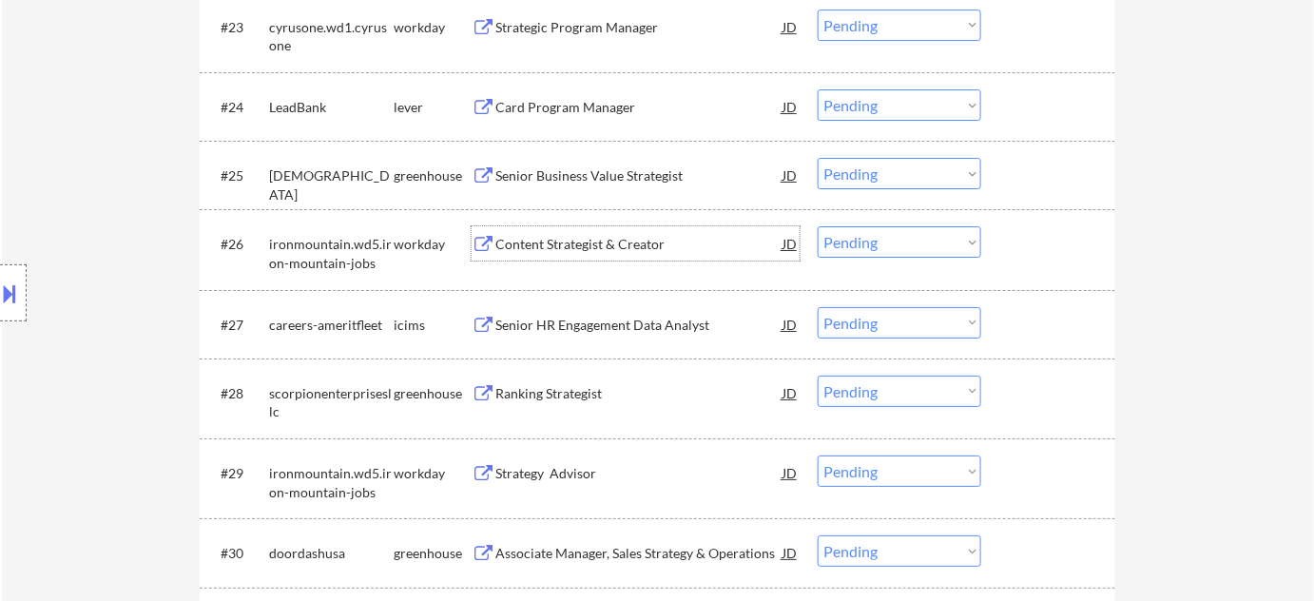
scroll to position [2246, 0]
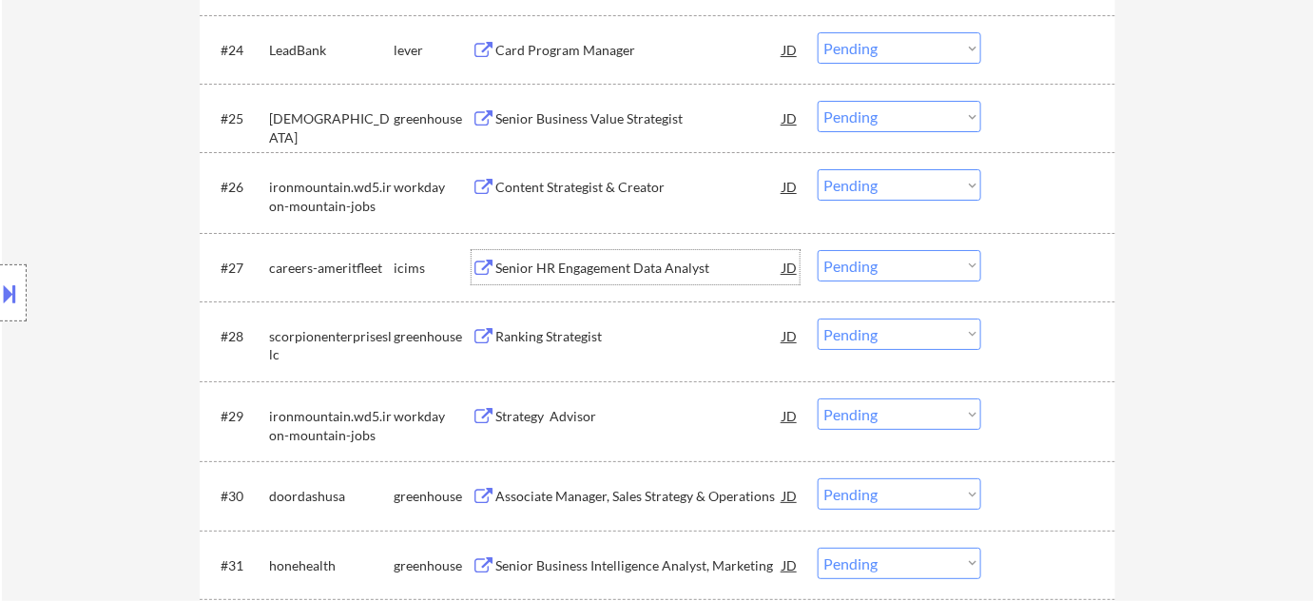
click at [597, 265] on div "Senior HR Engagement Data Analyst" at bounding box center [638, 268] width 287 height 19
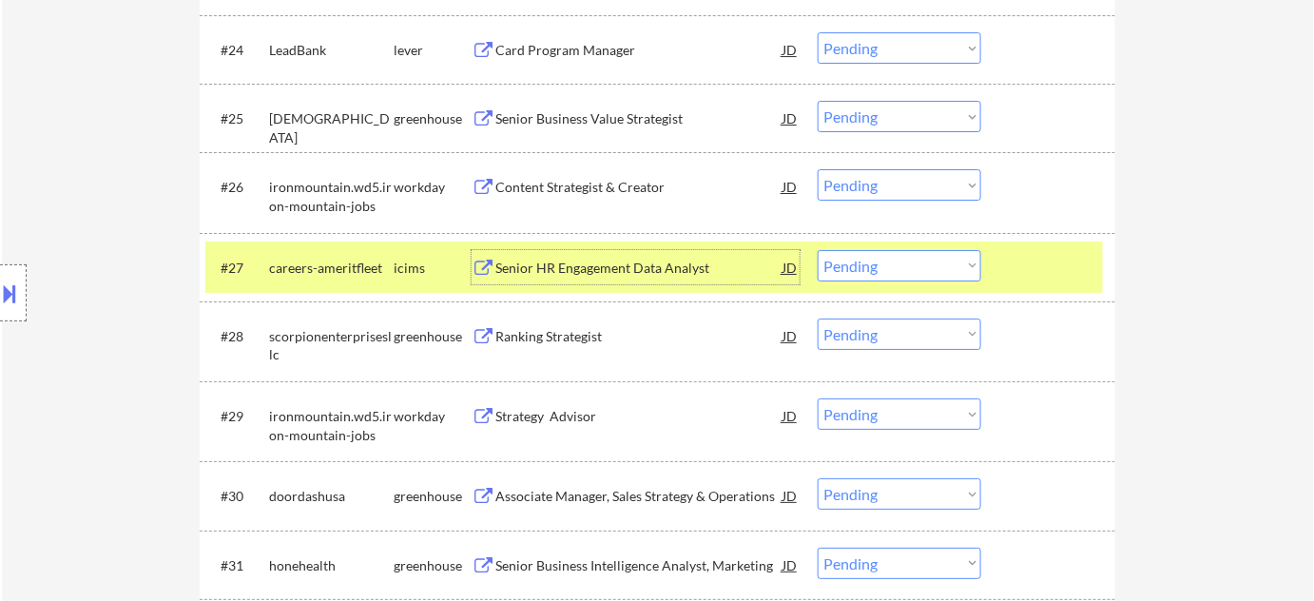
click at [824, 266] on select "Choose an option... Pending Applied Excluded (Questions) Excluded (Expired) Exc…" at bounding box center [900, 265] width 164 height 31
click at [818, 250] on select "Choose an option... Pending Applied Excluded (Questions) Excluded (Expired) Exc…" at bounding box center [900, 265] width 164 height 31
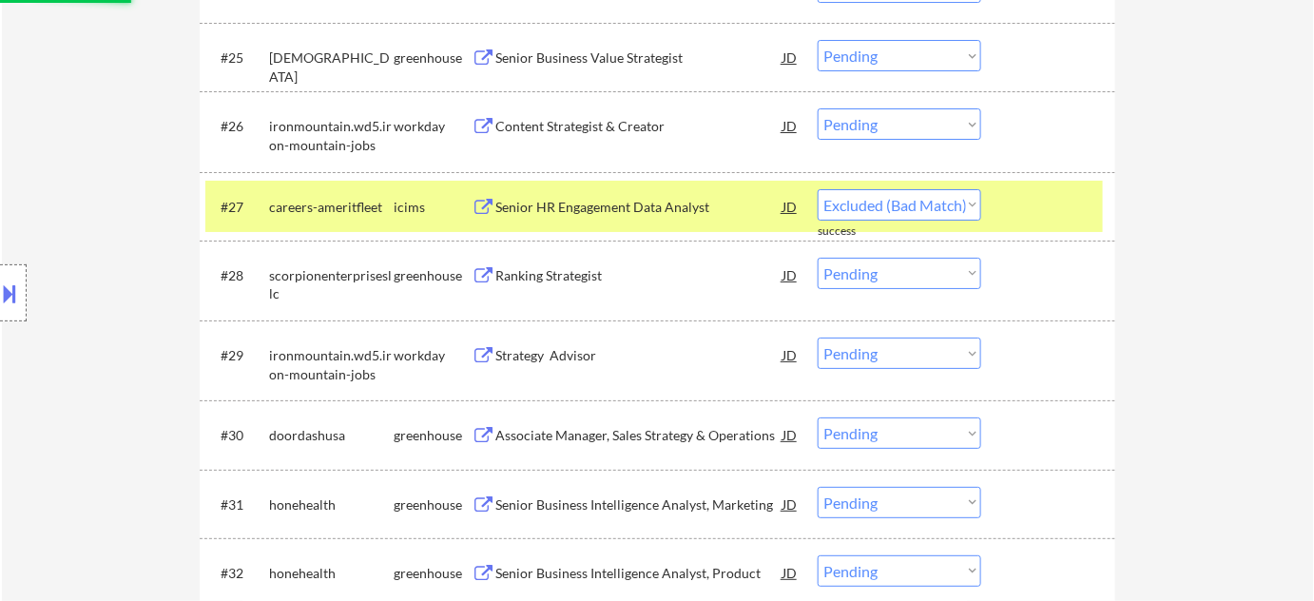
select select ""pending""
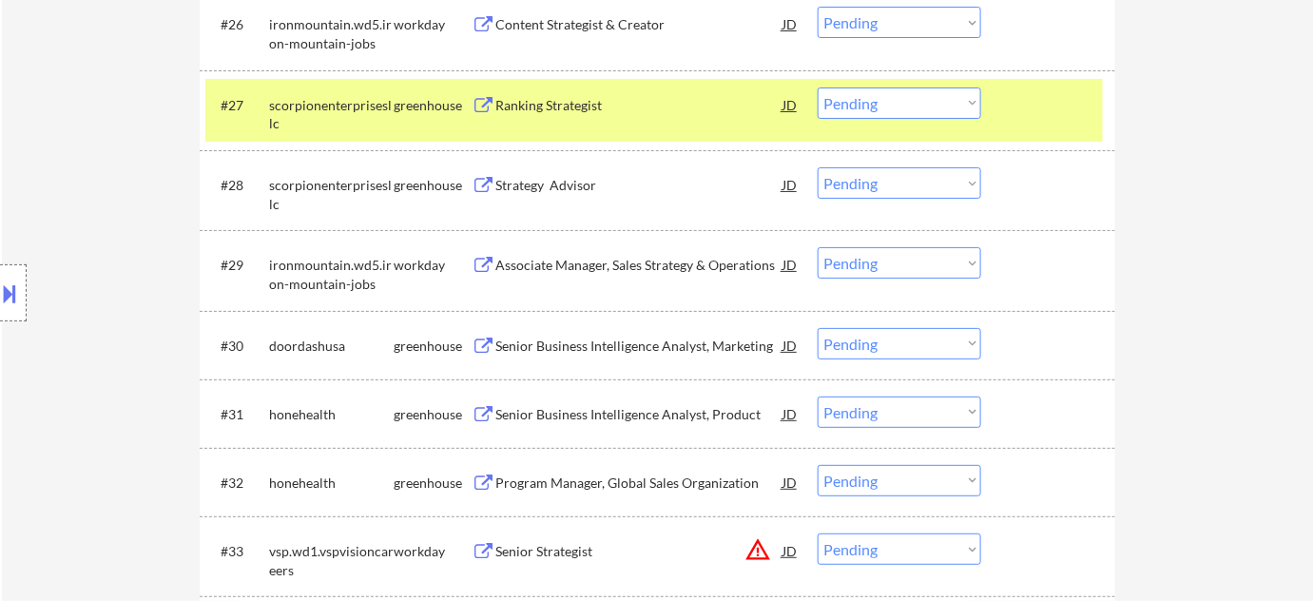
scroll to position [2419, 0]
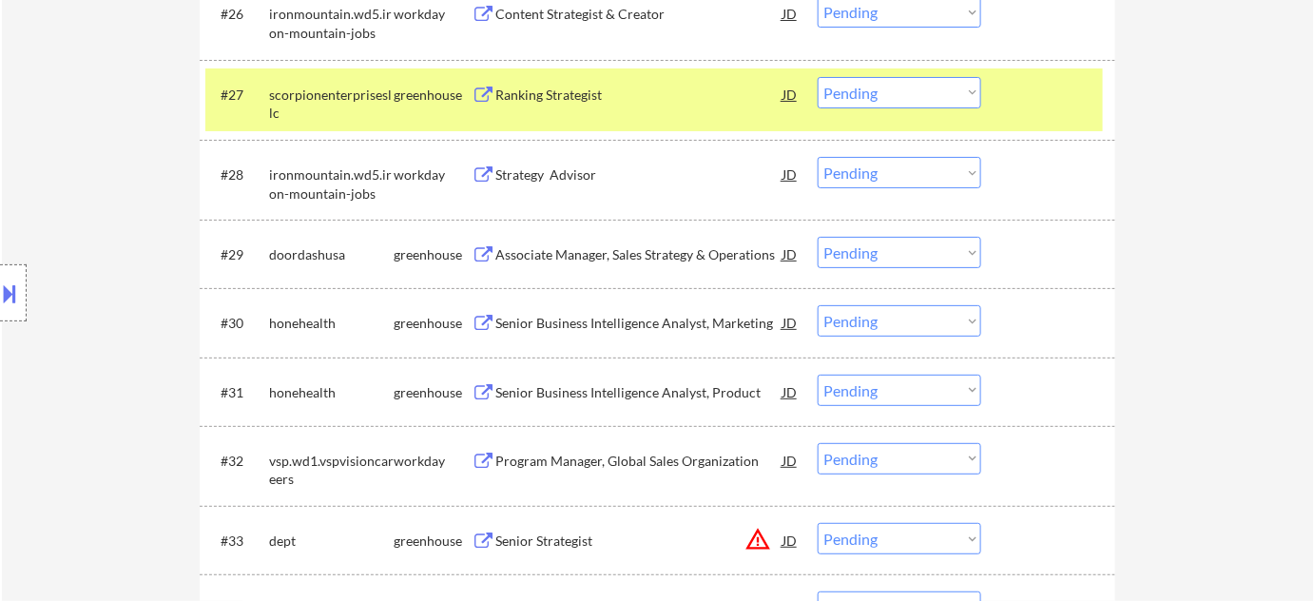
click at [628, 318] on div "Senior Business Intelligence Analyst, Marketing" at bounding box center [638, 323] width 287 height 19
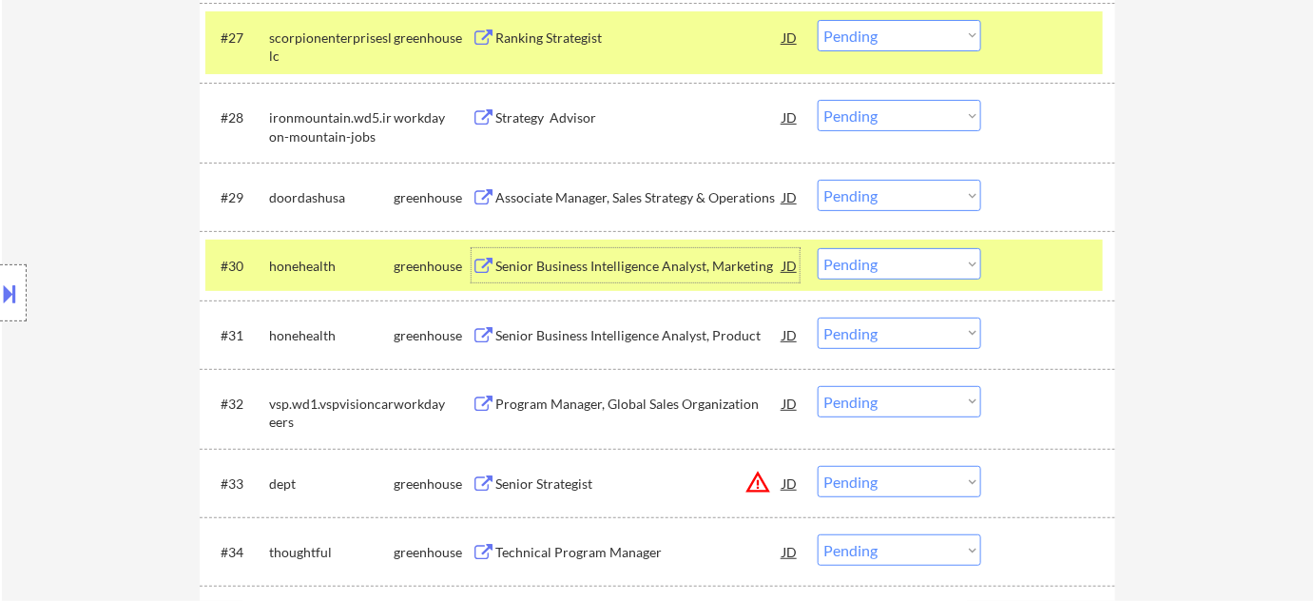
scroll to position [2506, 0]
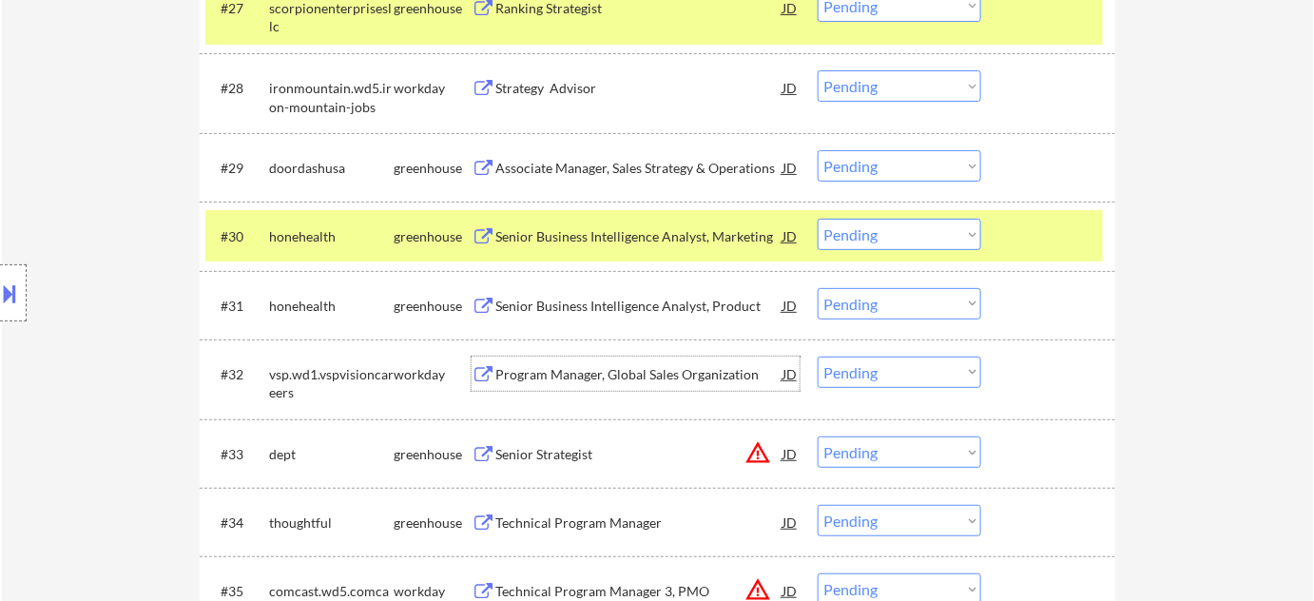
click at [664, 379] on div "Program Manager, Global Sales Organization" at bounding box center [638, 374] width 287 height 19
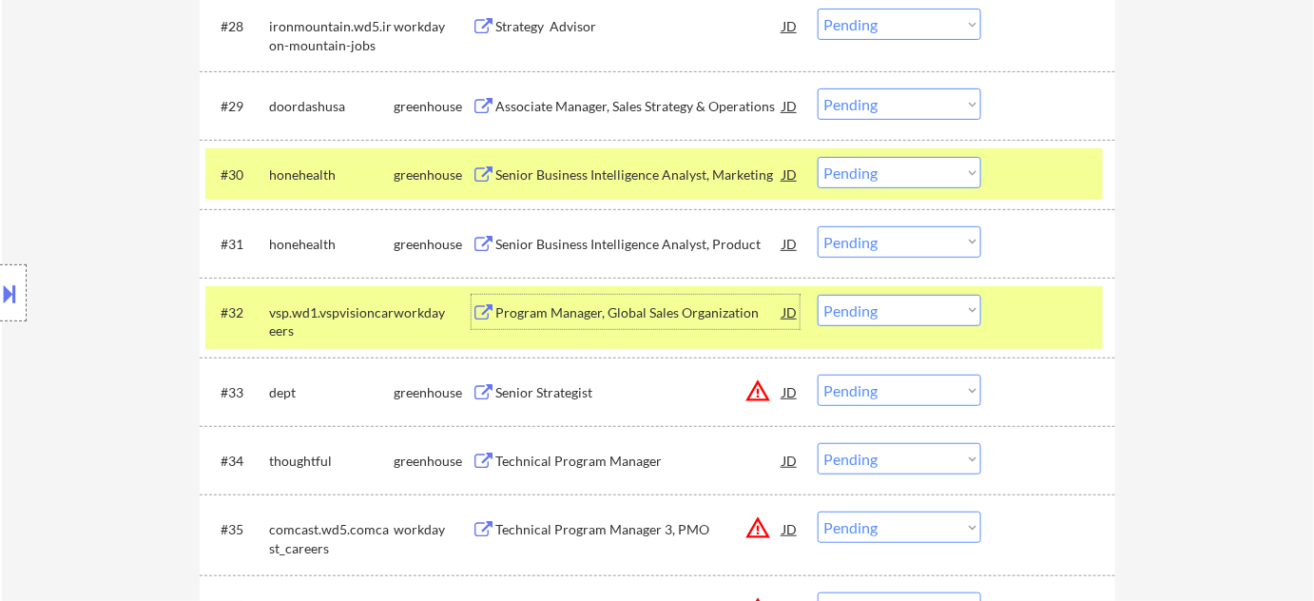
scroll to position [2592, 0]
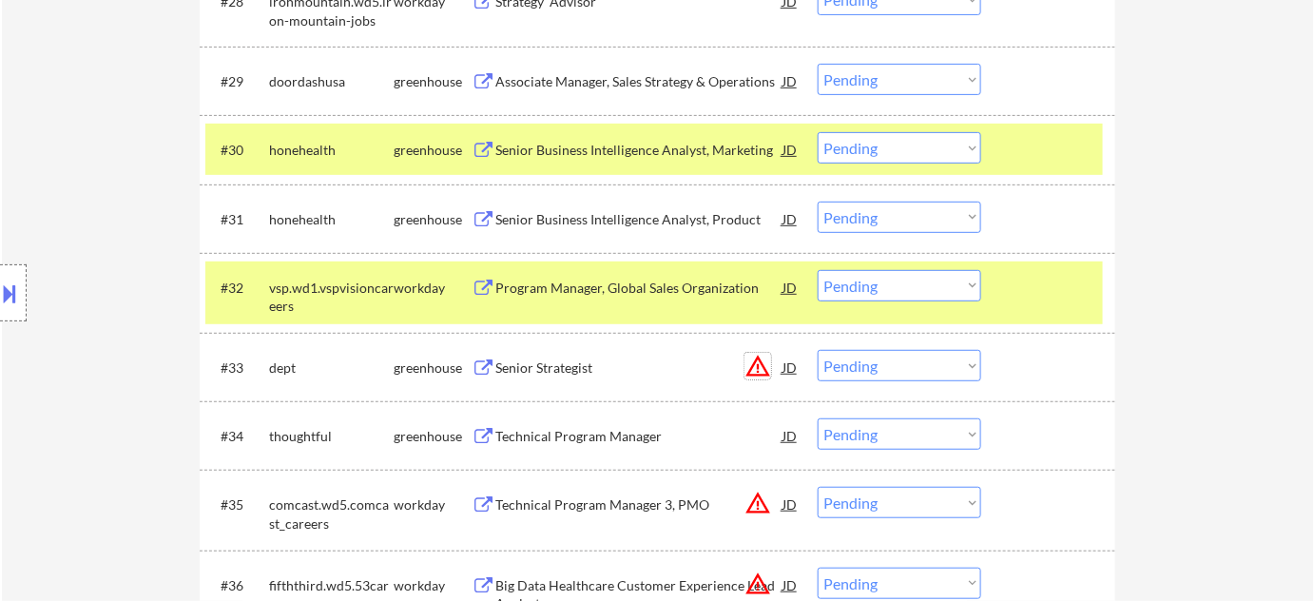
click at [761, 370] on button "warning_amber" at bounding box center [757, 366] width 27 height 27
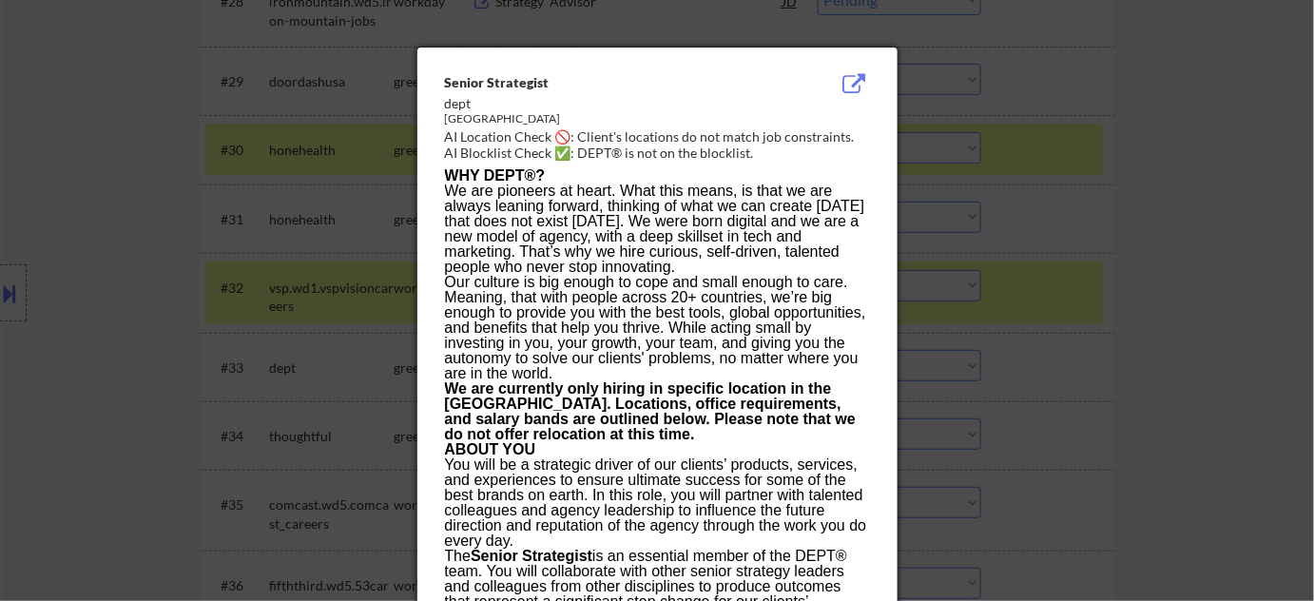
click at [1035, 443] on div at bounding box center [657, 300] width 1314 height 601
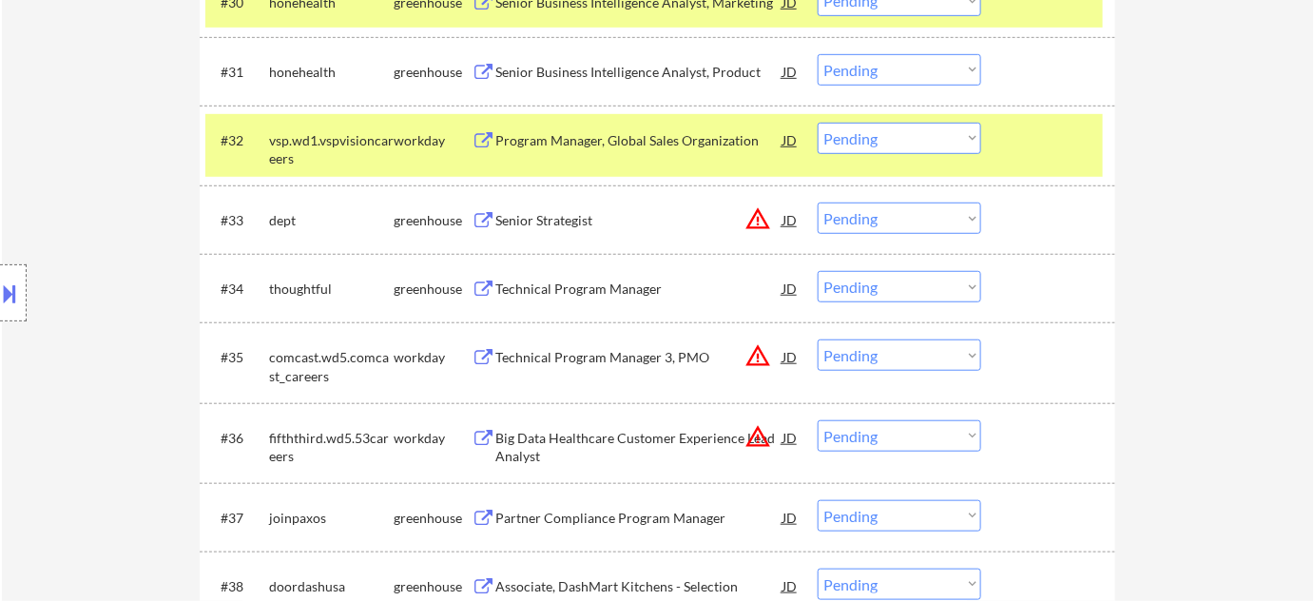
scroll to position [2765, 0]
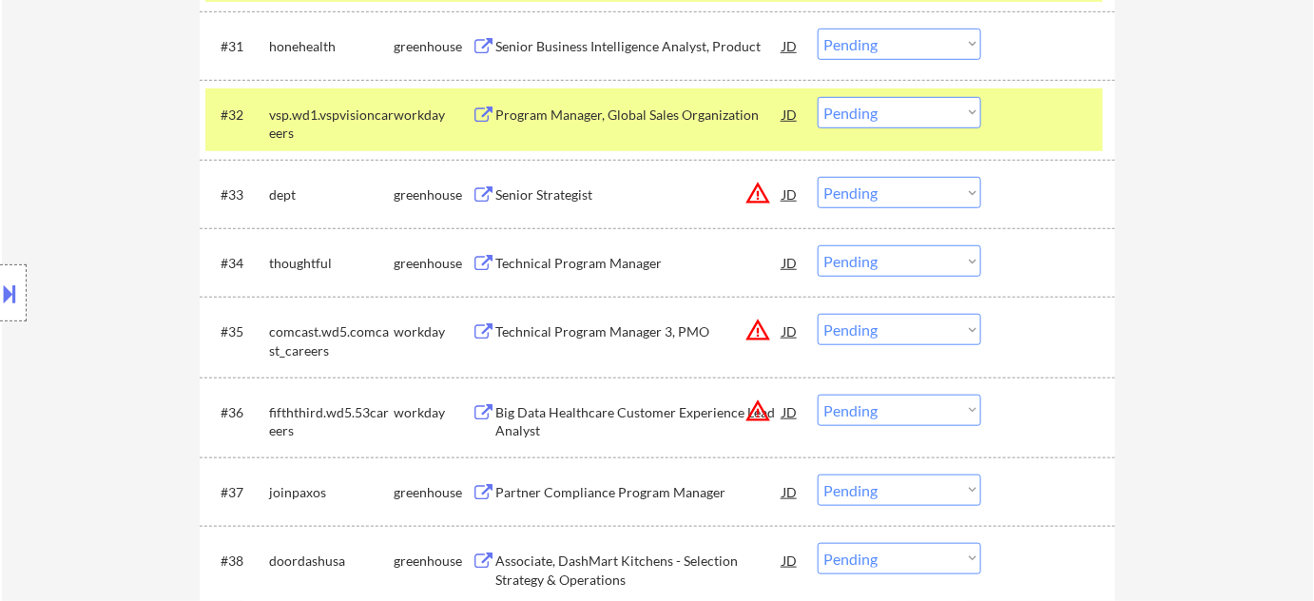
click at [745, 329] on button "warning_amber" at bounding box center [757, 330] width 27 height 27
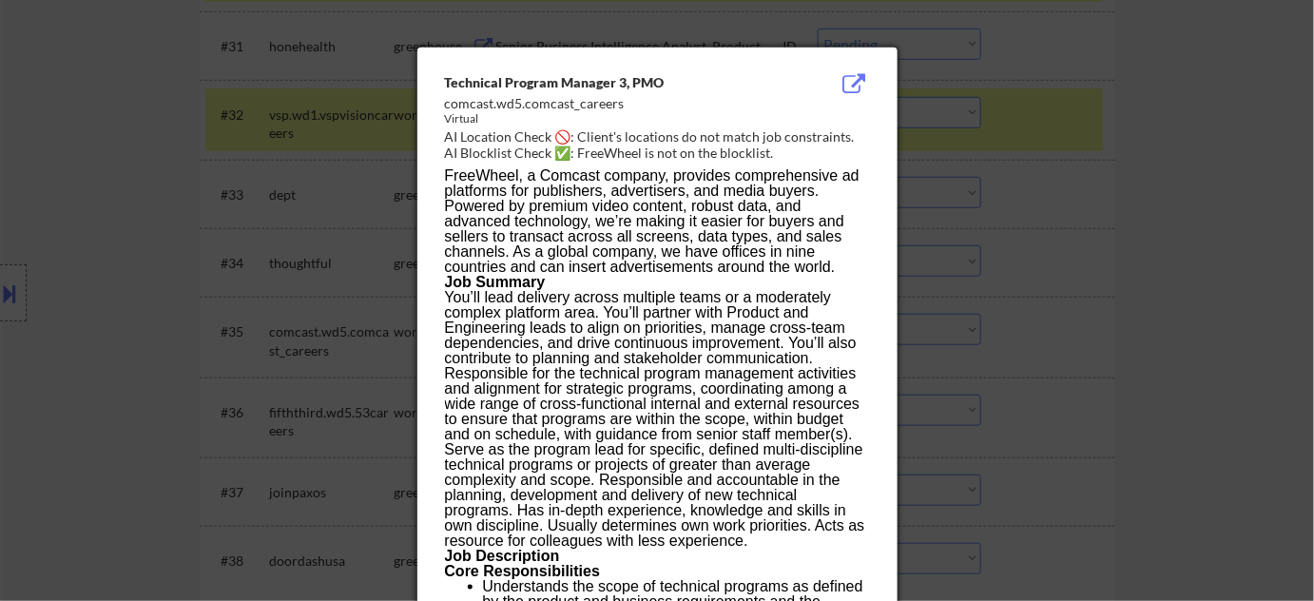
click at [1113, 407] on div at bounding box center [657, 300] width 1314 height 601
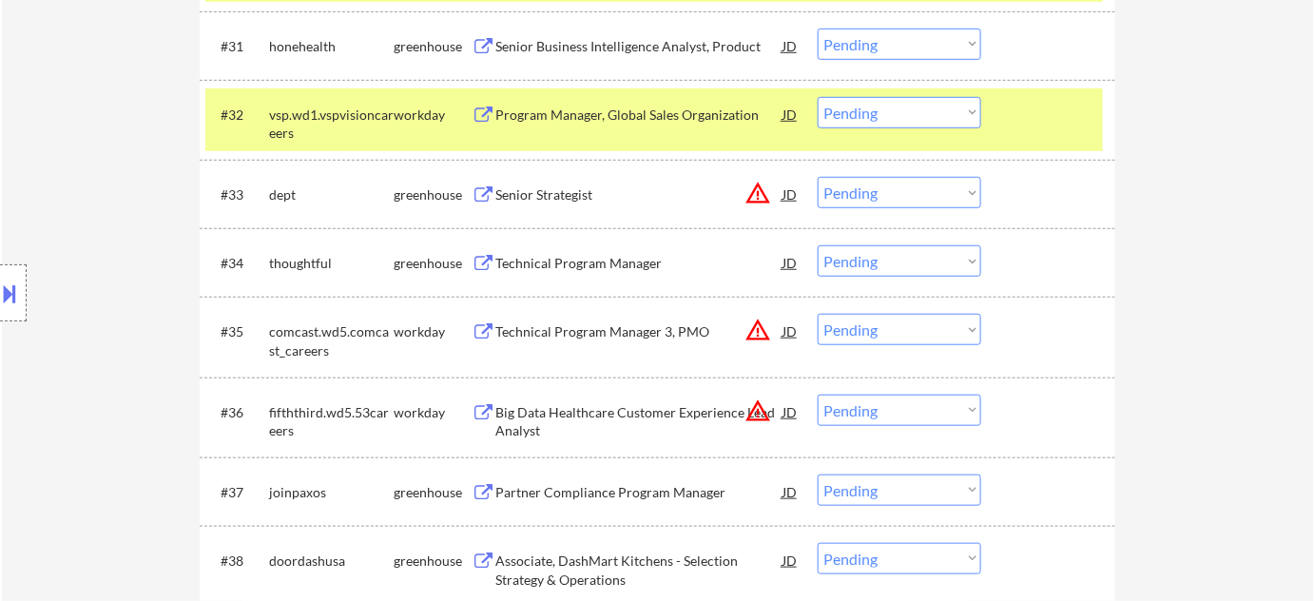
click at [925, 339] on select "Choose an option... Pending Applied Excluded (Questions) Excluded (Expired) Exc…" at bounding box center [900, 329] width 164 height 31
click at [818, 314] on select "Choose an option... Pending Applied Excluded (Questions) Excluded (Expired) Exc…" at bounding box center [900, 329] width 164 height 31
click at [760, 414] on button "warning_amber" at bounding box center [757, 410] width 27 height 27
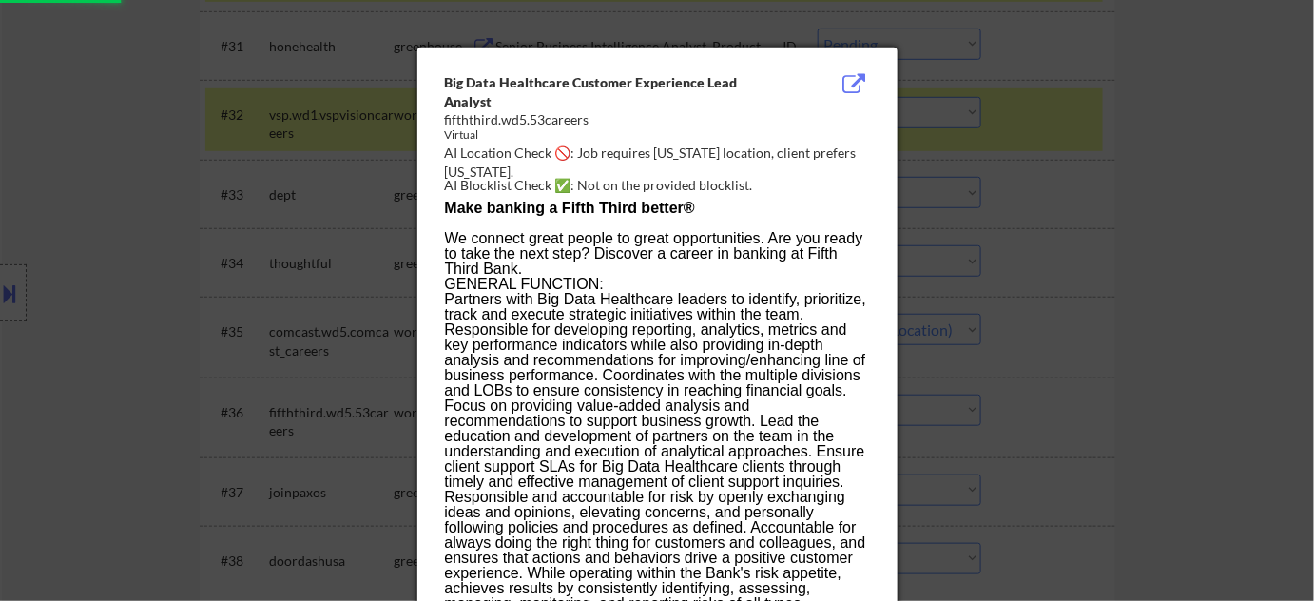
click at [1083, 422] on div at bounding box center [657, 300] width 1314 height 601
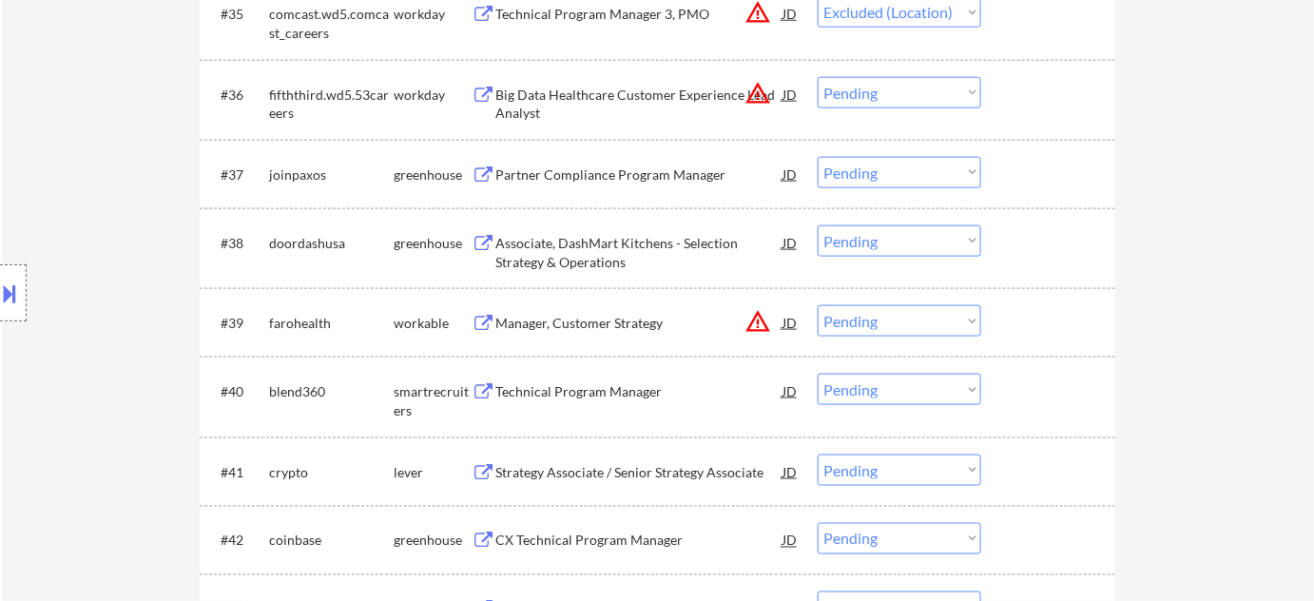
scroll to position [3110, 0]
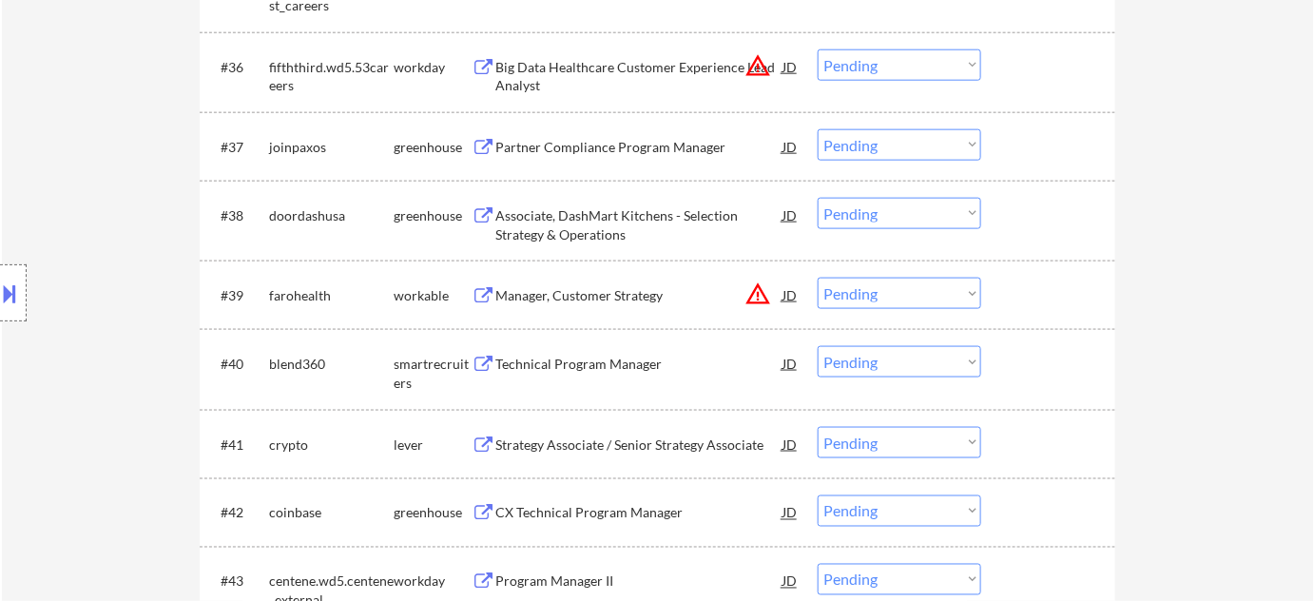
click at [648, 366] on div "Technical Program Manager" at bounding box center [638, 364] width 287 height 19
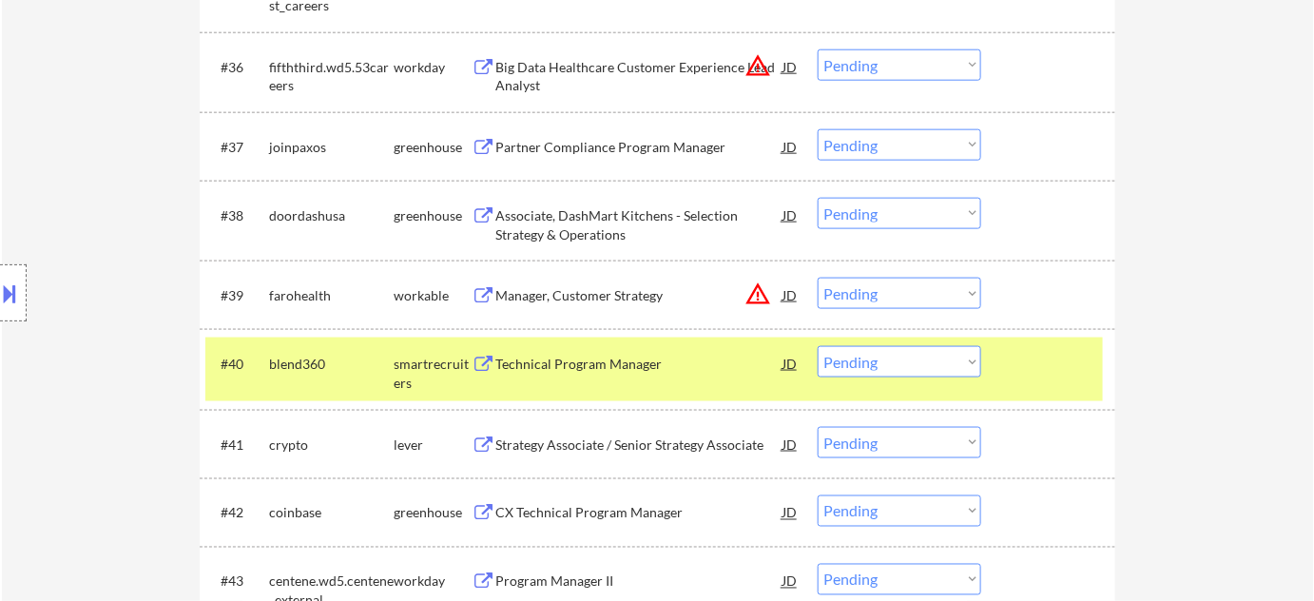
select select ""pending""
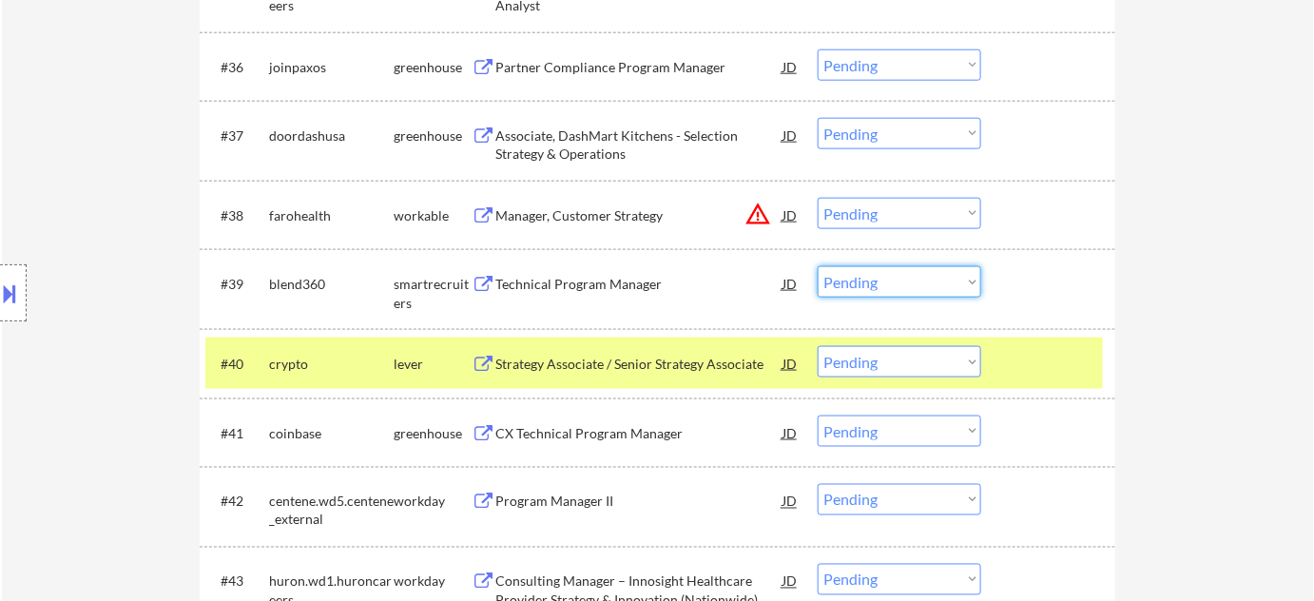
click at [887, 283] on select "Choose an option... Pending Applied Excluded (Questions) Excluded (Expired) Exc…" at bounding box center [900, 281] width 164 height 31
click at [818, 266] on select "Choose an option... Pending Applied Excluded (Questions) Excluded (Expired) Exc…" at bounding box center [900, 281] width 164 height 31
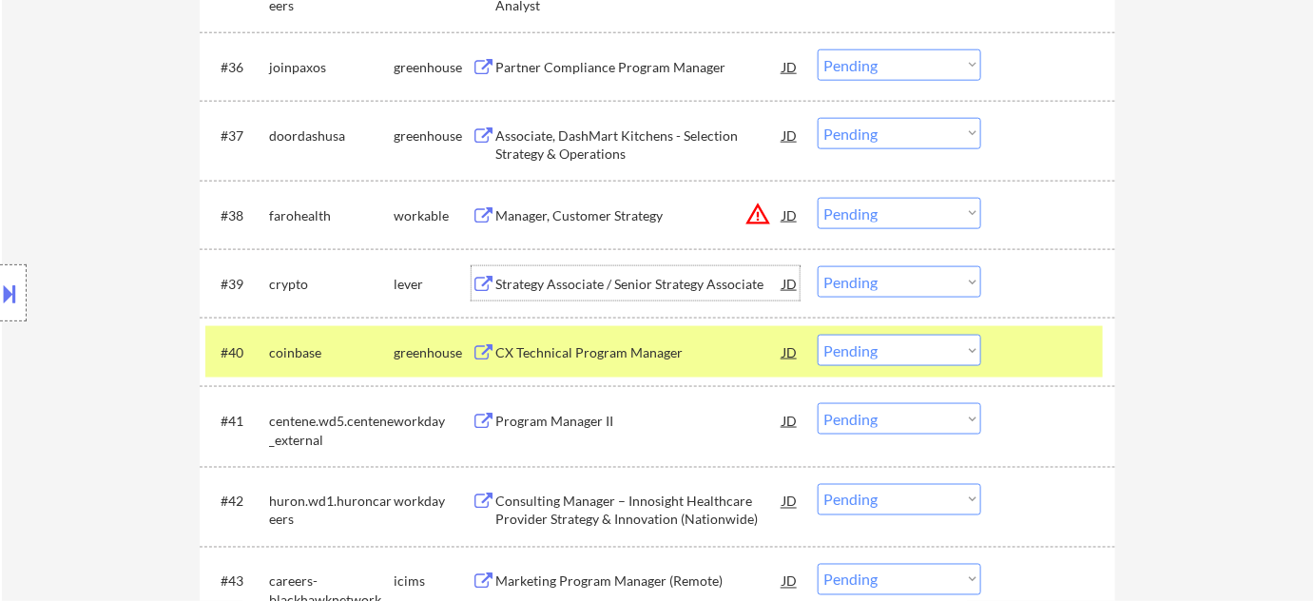
click at [608, 283] on div "Strategy Associate / Senior Strategy Associate" at bounding box center [638, 284] width 287 height 19
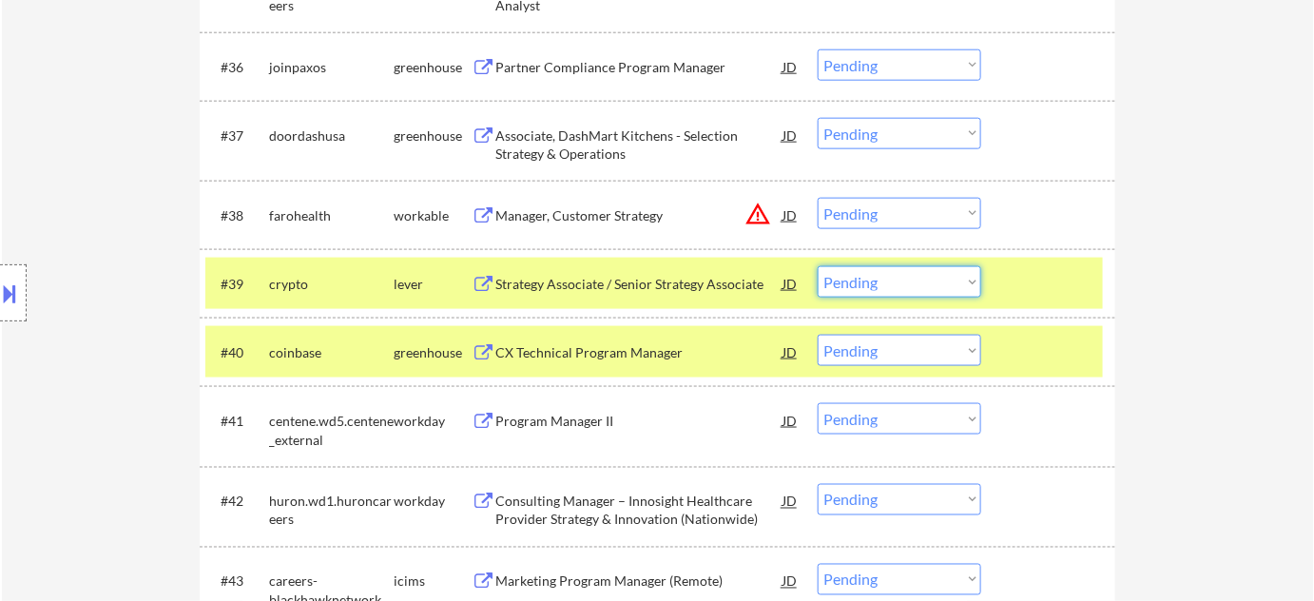
click at [882, 287] on select "Choose an option... Pending Applied Excluded (Questions) Excluded (Expired) Exc…" at bounding box center [900, 281] width 164 height 31
click at [818, 266] on select "Choose an option... Pending Applied Excluded (Questions) Excluded (Expired) Exc…" at bounding box center [900, 281] width 164 height 31
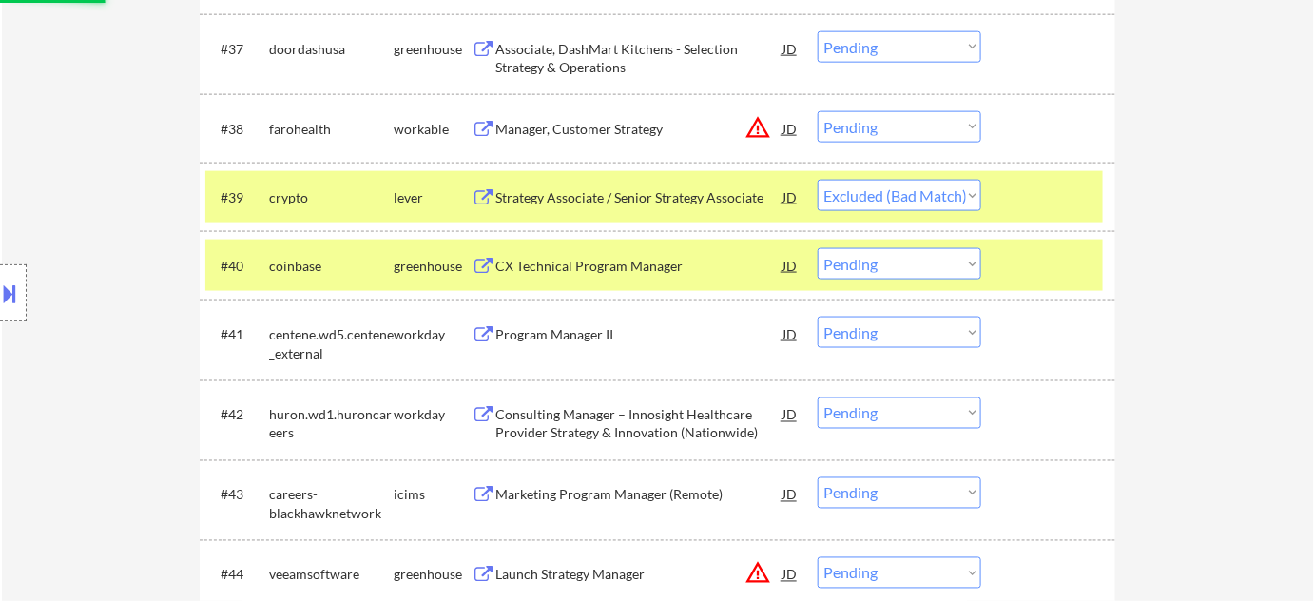
scroll to position [3283, 0]
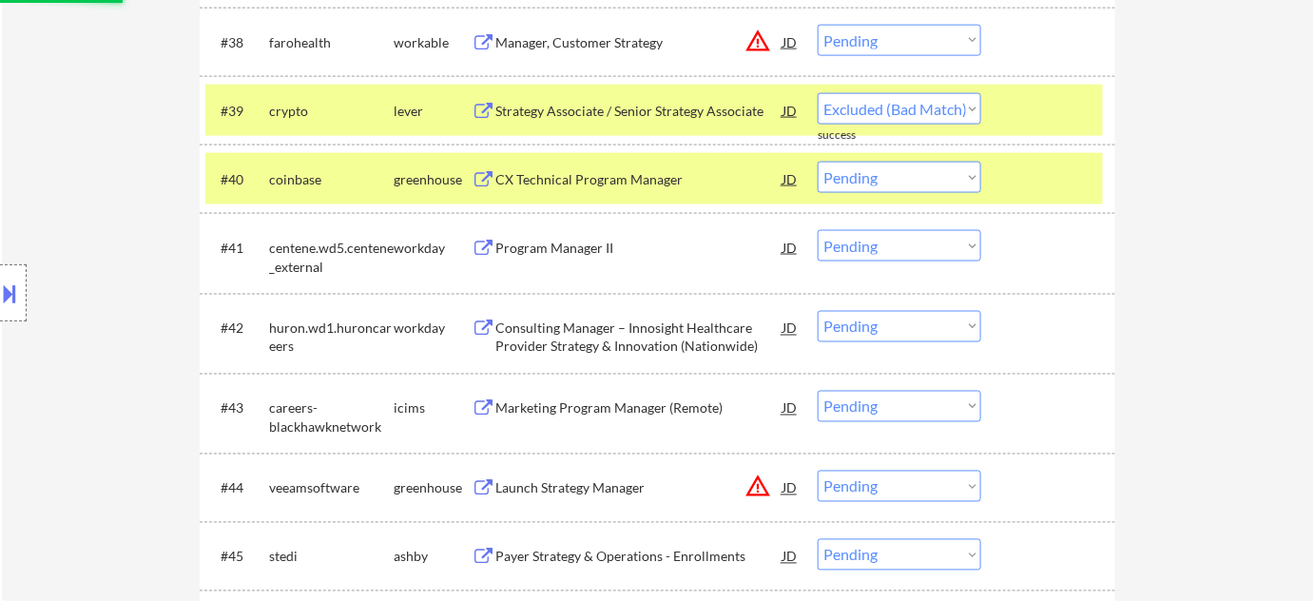
select select ""pending""
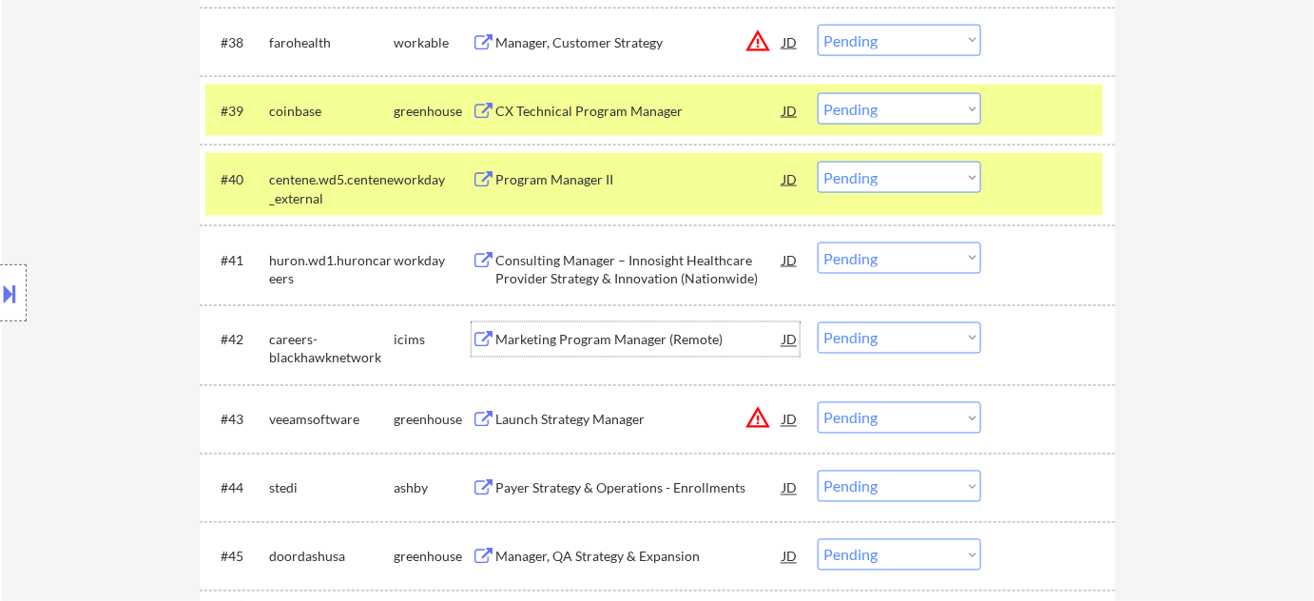
click at [590, 336] on div "Marketing Program Manager (Remote)" at bounding box center [638, 340] width 287 height 19
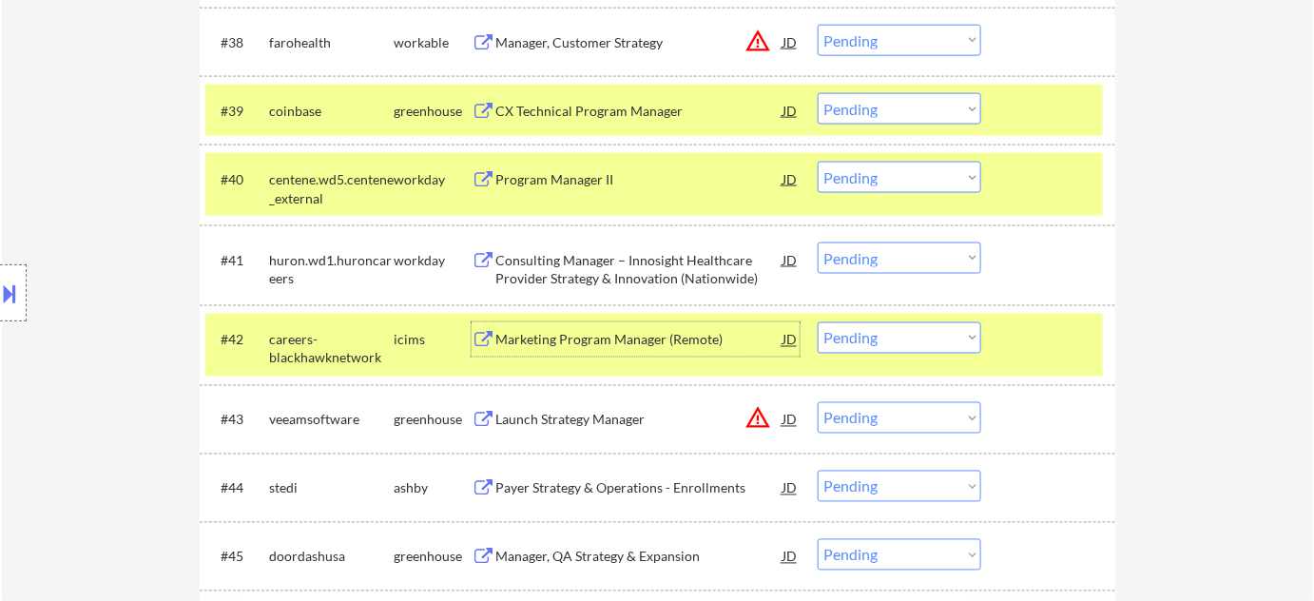
scroll to position [3370, 0]
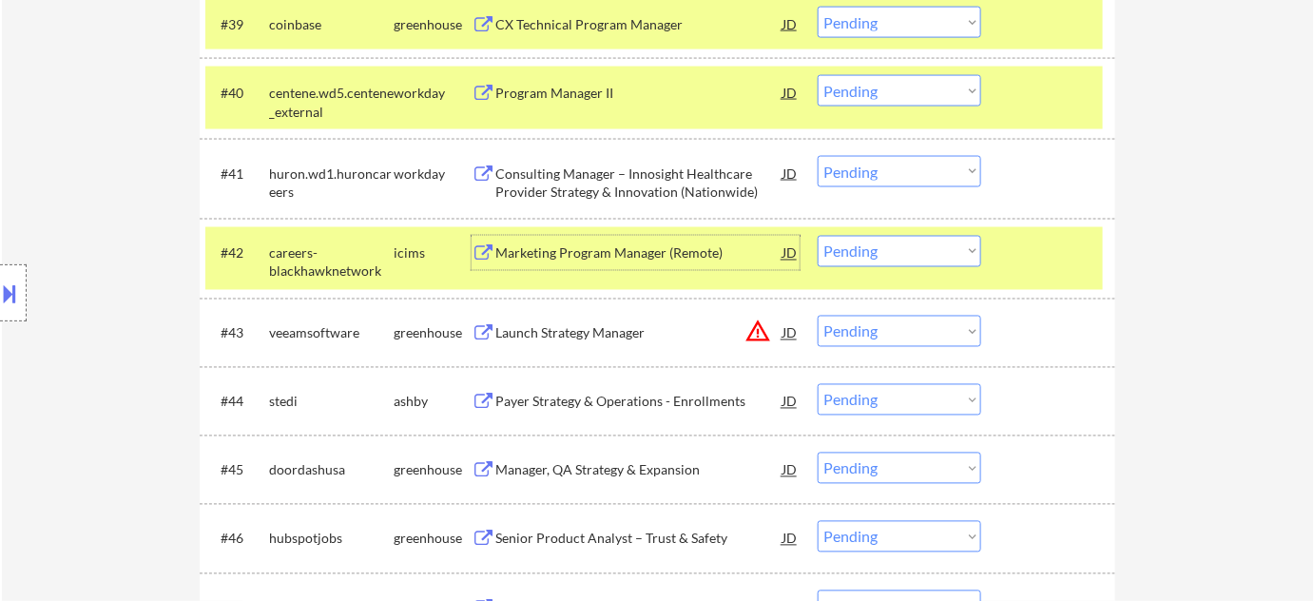
click at [674, 395] on div "Payer Strategy & Operations - Enrollments" at bounding box center [638, 402] width 287 height 19
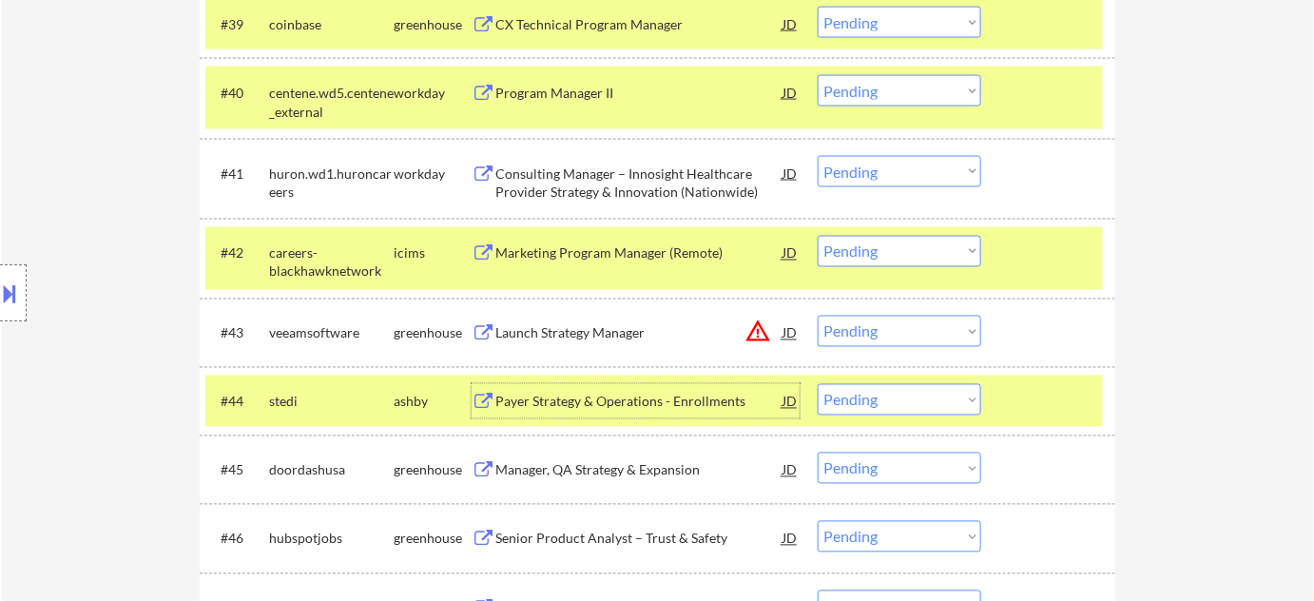
click at [857, 397] on select "Choose an option... Pending Applied Excluded (Questions) Excluded (Expired) Exc…" at bounding box center [900, 399] width 164 height 31
click at [818, 384] on select "Choose an option... Pending Applied Excluded (Questions) Excluded (Expired) Exc…" at bounding box center [900, 399] width 164 height 31
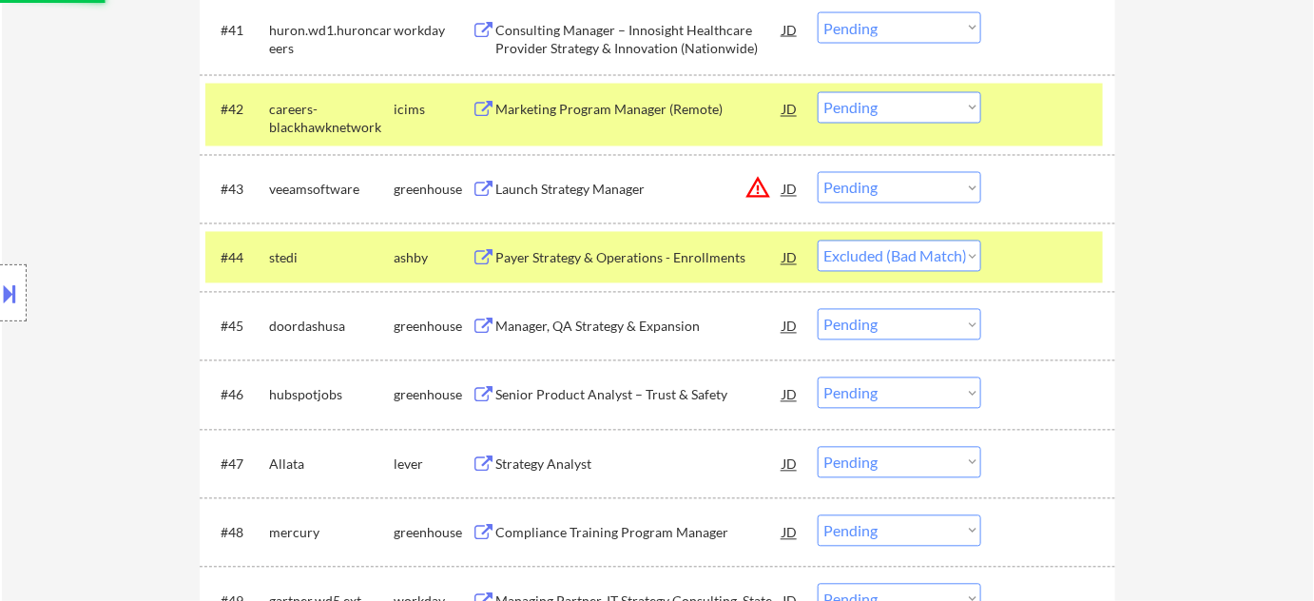
scroll to position [3543, 0]
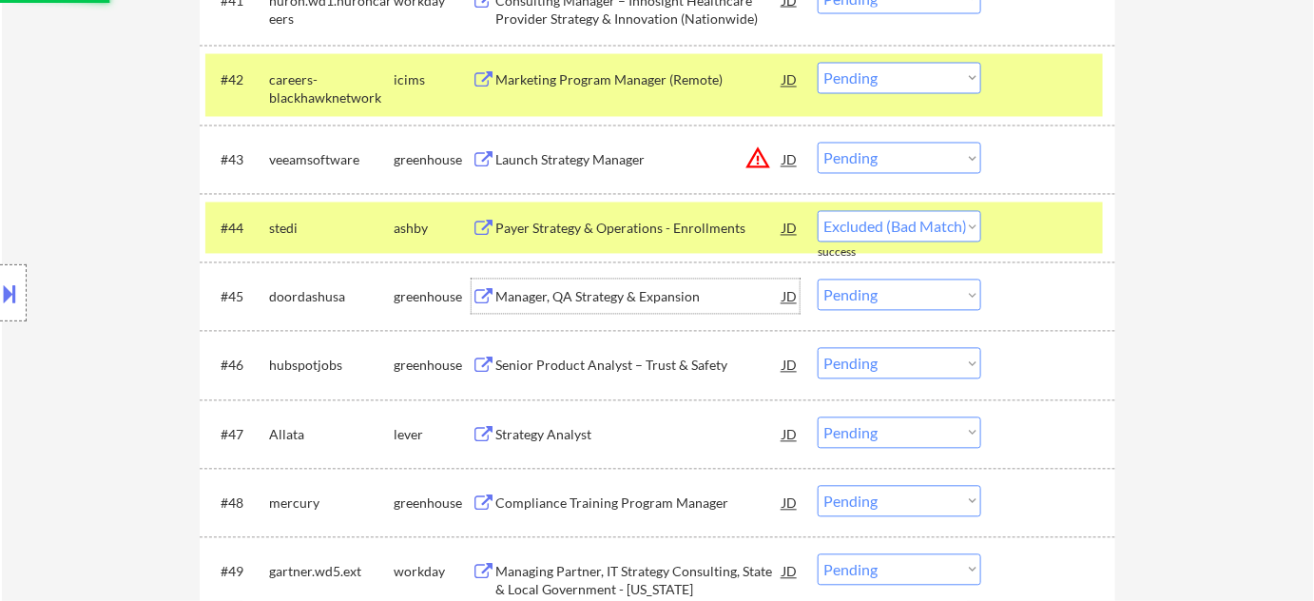
click at [641, 308] on div "Manager, QA Strategy & Expansion" at bounding box center [638, 296] width 287 height 34
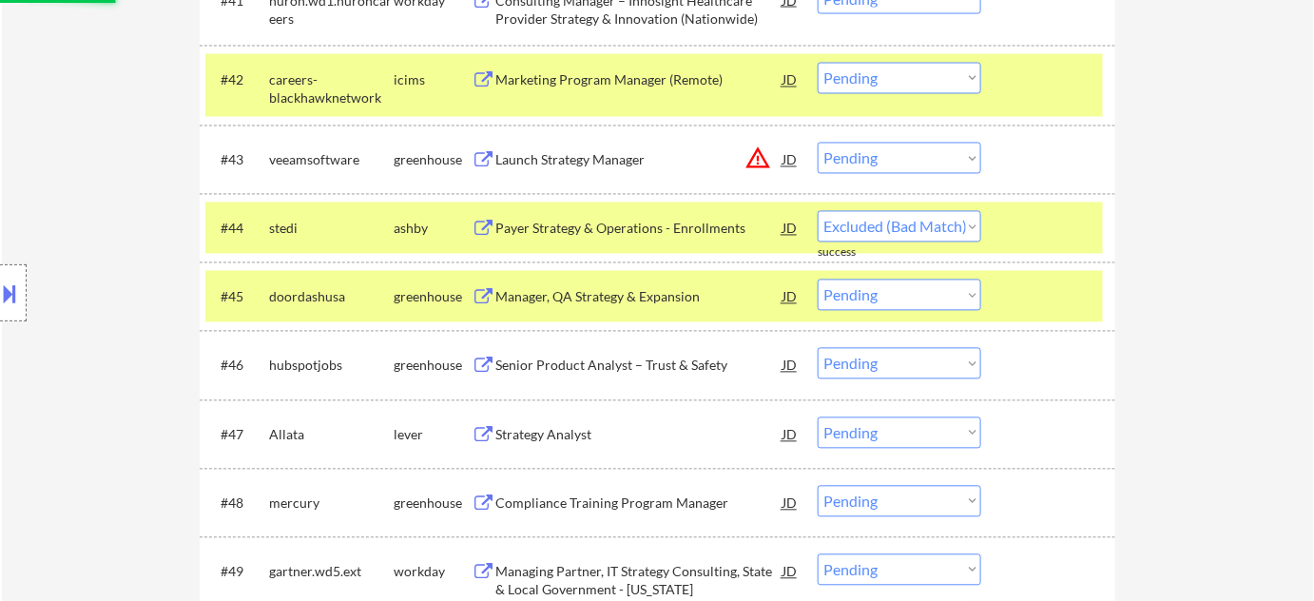
select select ""pending""
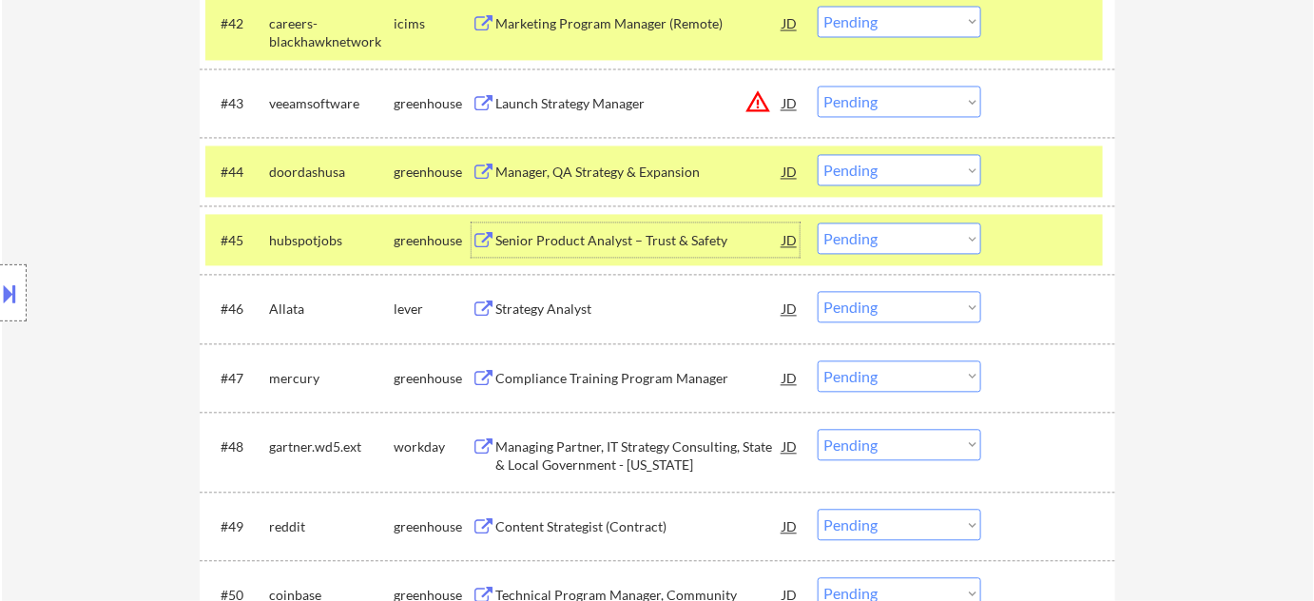
scroll to position [3629, 0]
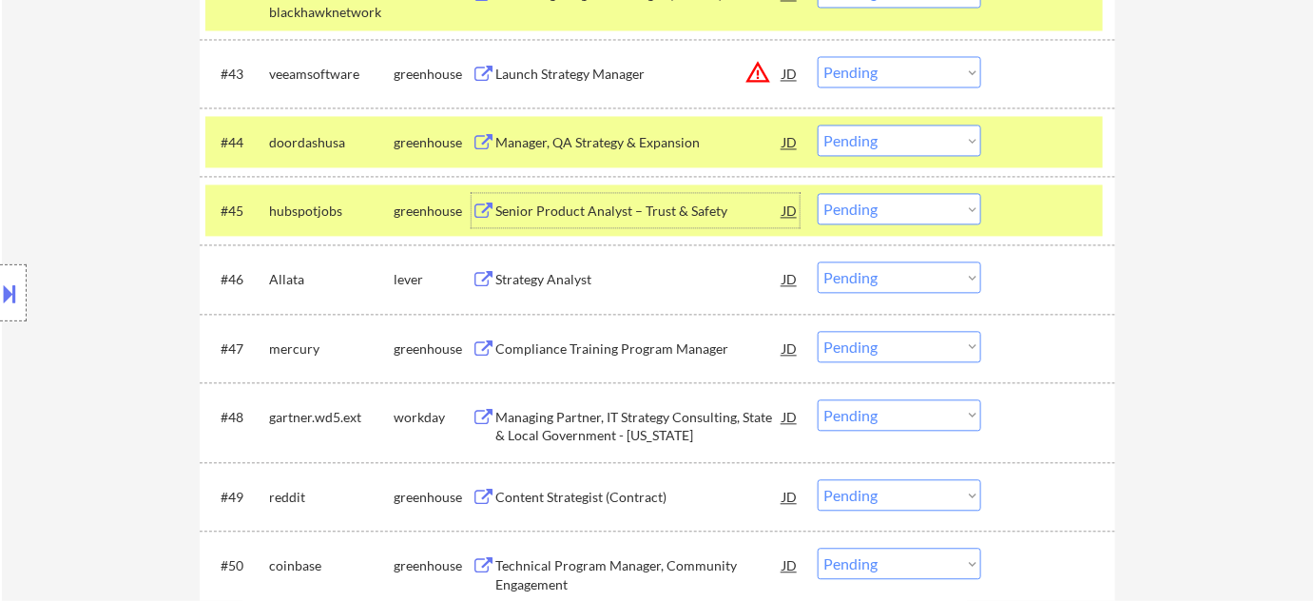
click at [546, 202] on div "Senior Product Analyst – Trust & Safety" at bounding box center [638, 211] width 287 height 19
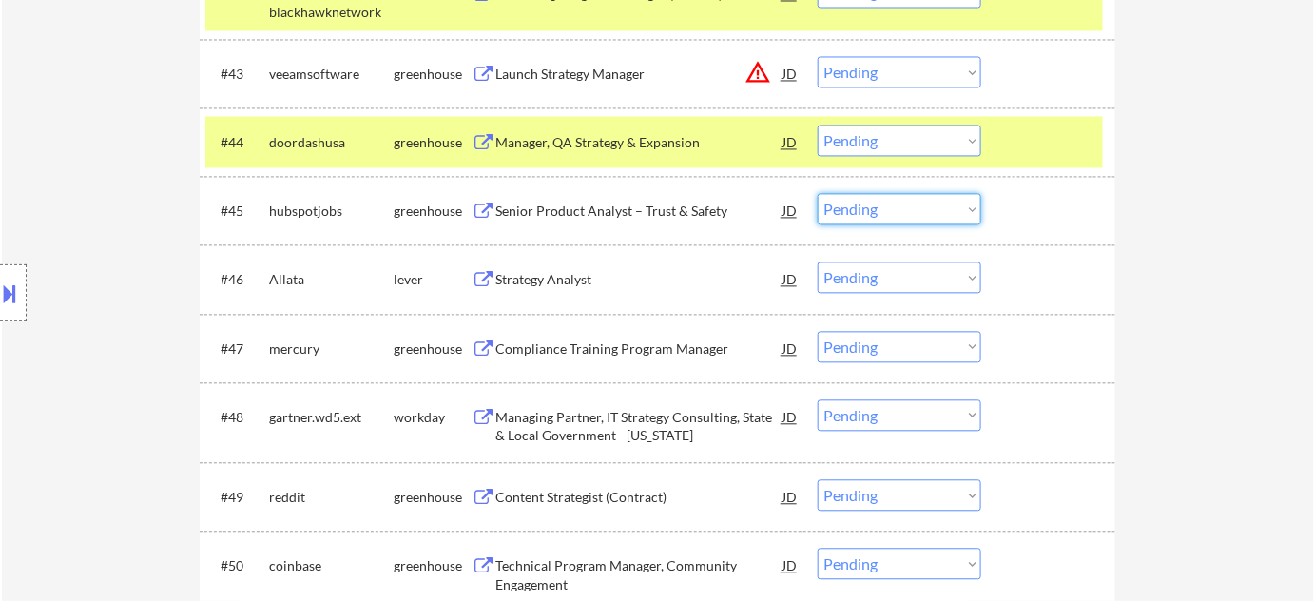
click at [868, 193] on select "Choose an option... Pending Applied Excluded (Questions) Excluded (Expired) Exc…" at bounding box center [900, 208] width 164 height 31
click at [818, 193] on select "Choose an option... Pending Applied Excluded (Questions) Excluded (Expired) Exc…" at bounding box center [900, 208] width 164 height 31
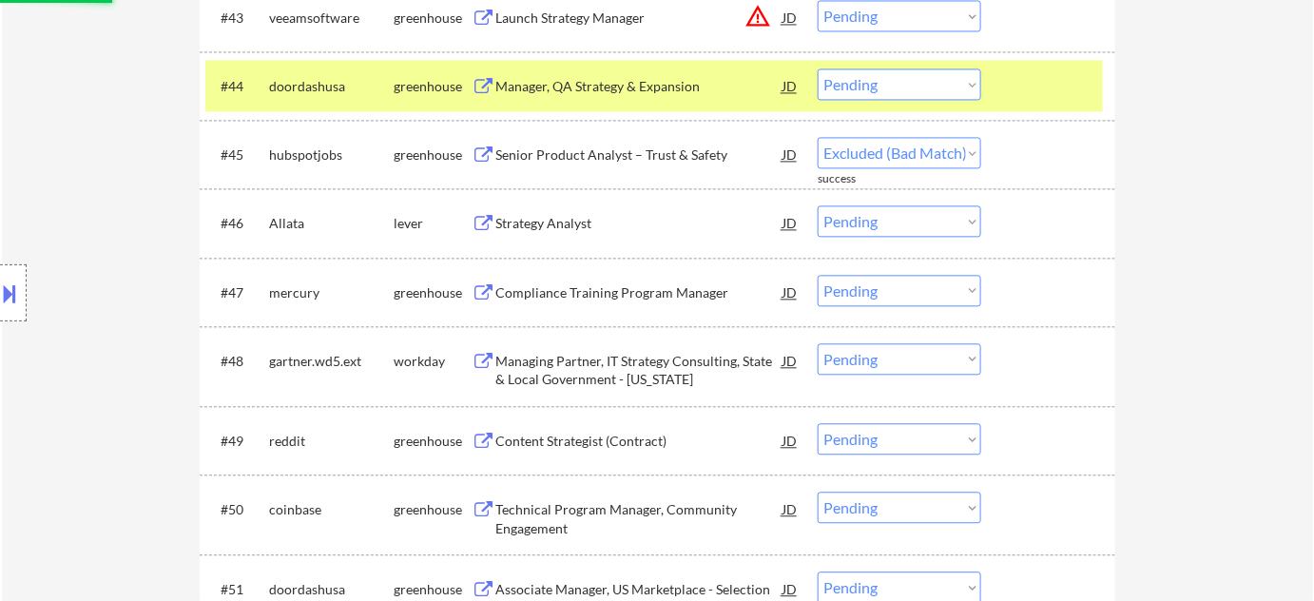
scroll to position [3716, 0]
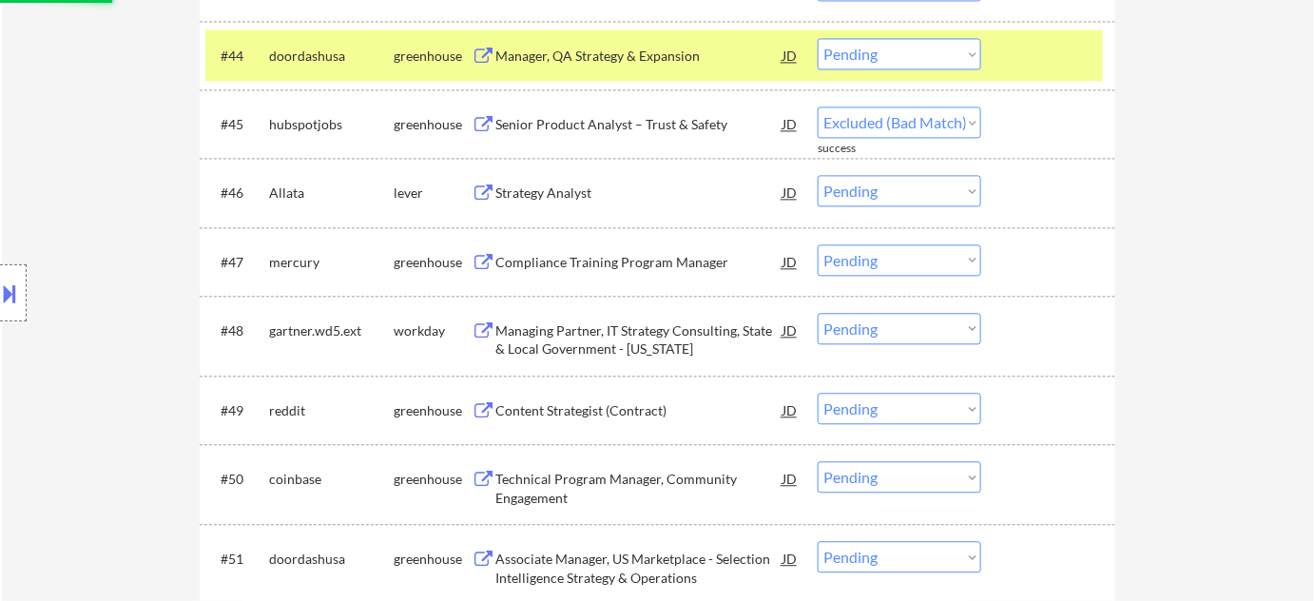
select select ""pending""
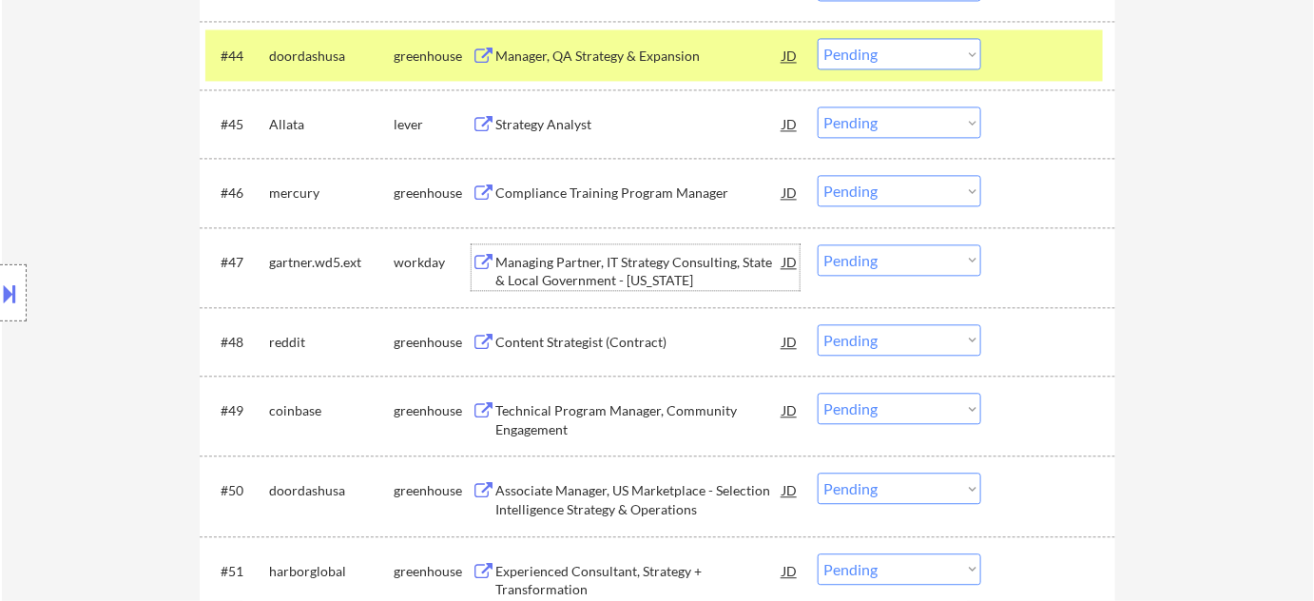
click at [565, 256] on div "Managing Partner, IT Strategy Consulting, State & Local Government - [US_STATE]" at bounding box center [638, 271] width 287 height 37
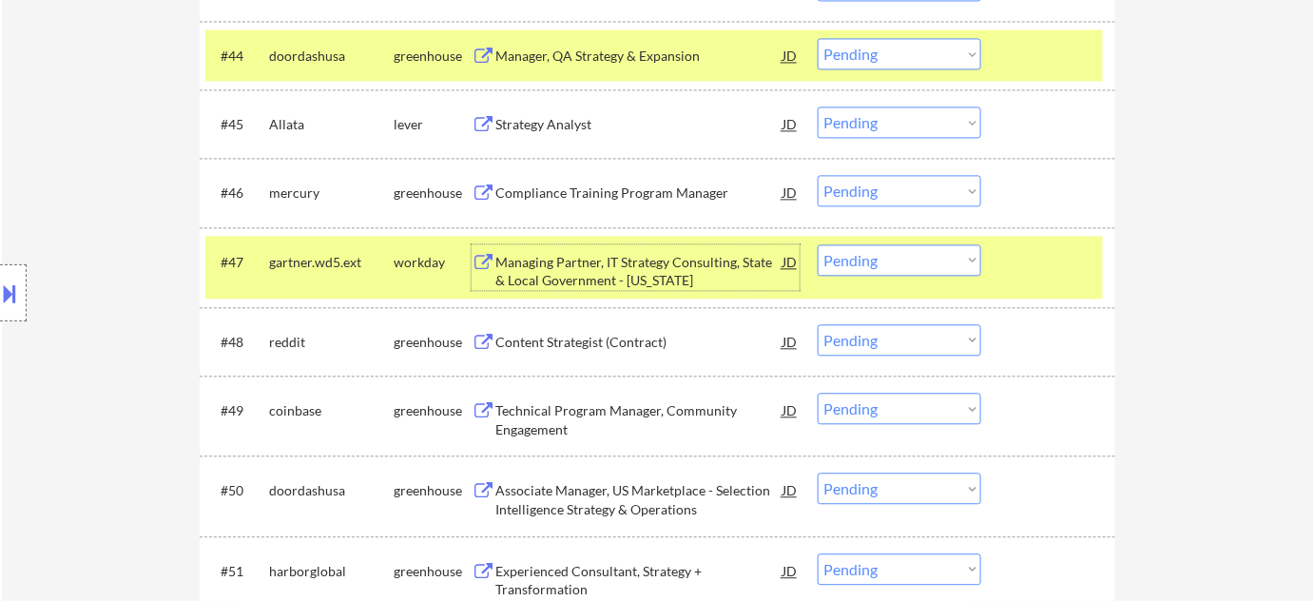
click at [891, 261] on select "Choose an option... Pending Applied Excluded (Questions) Excluded (Expired) Exc…" at bounding box center [900, 259] width 164 height 31
click at [818, 244] on select "Choose an option... Pending Applied Excluded (Questions) Excluded (Expired) Exc…" at bounding box center [900, 259] width 164 height 31
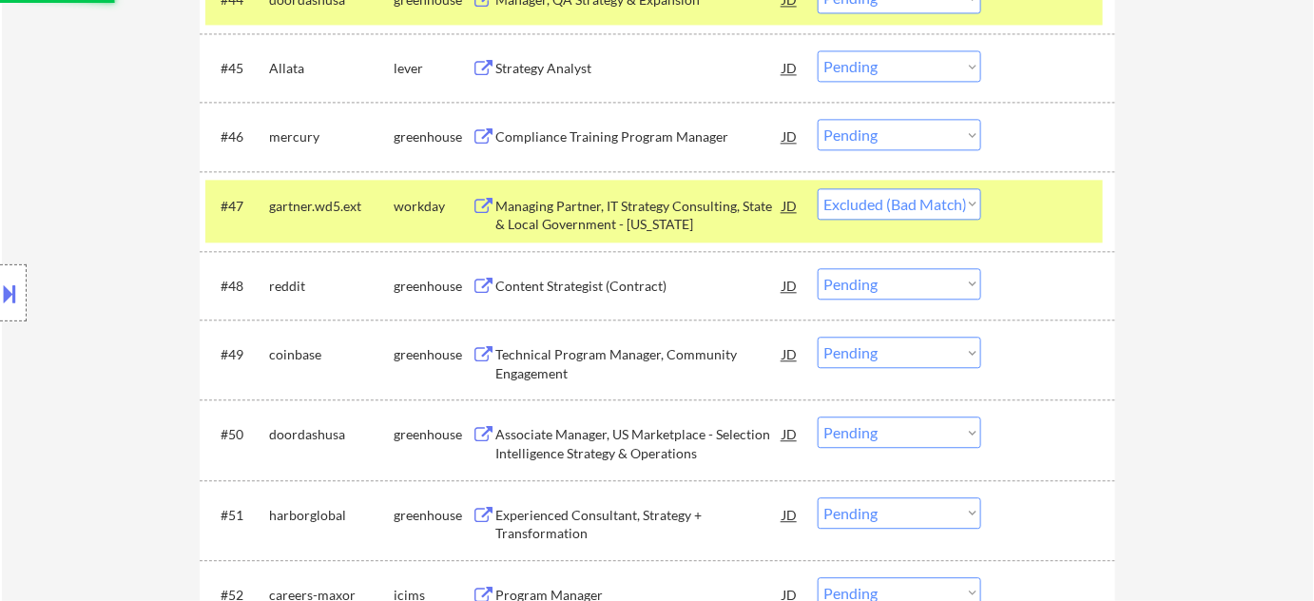
scroll to position [3802, 0]
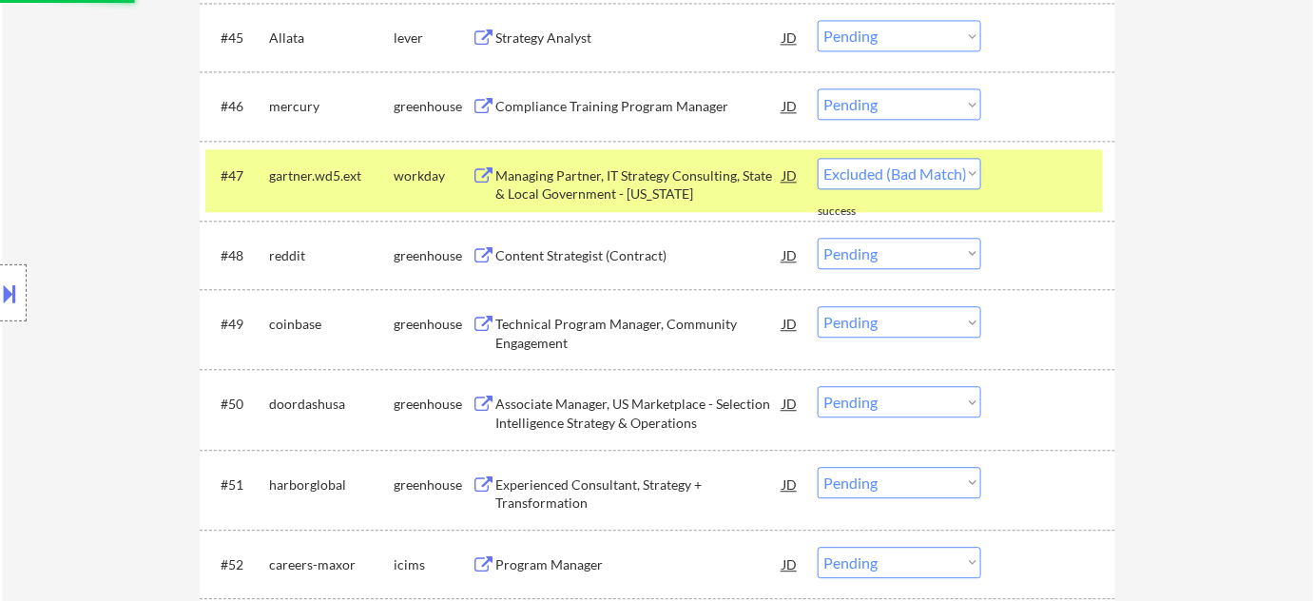
select select ""pending""
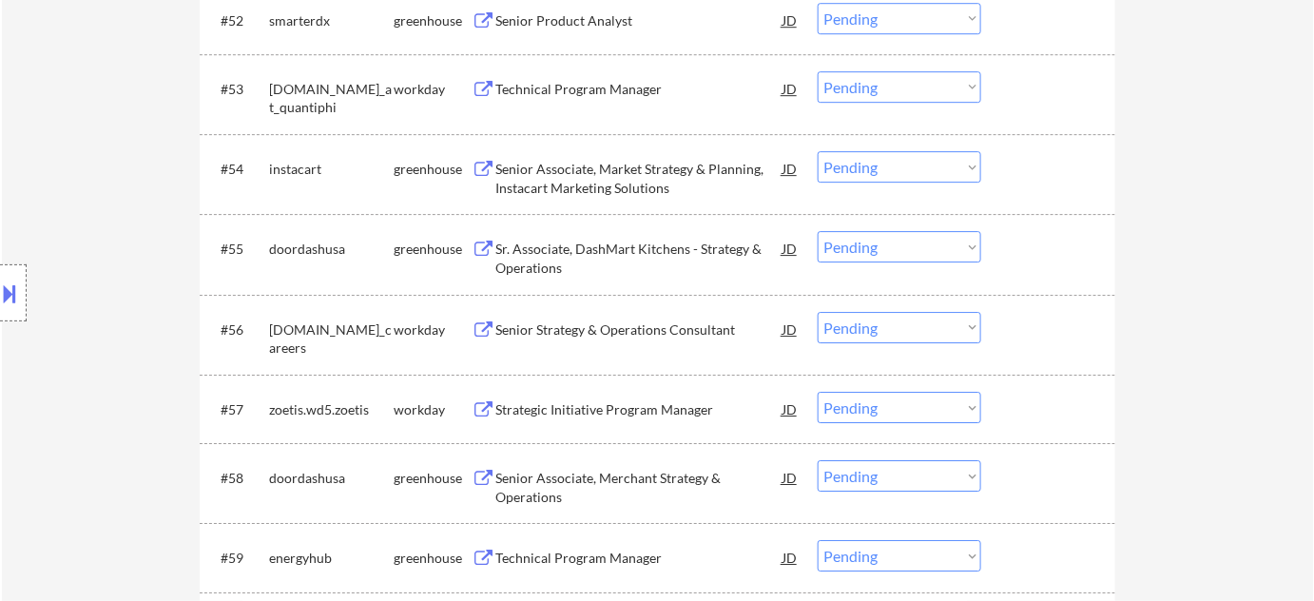
scroll to position [4407, 0]
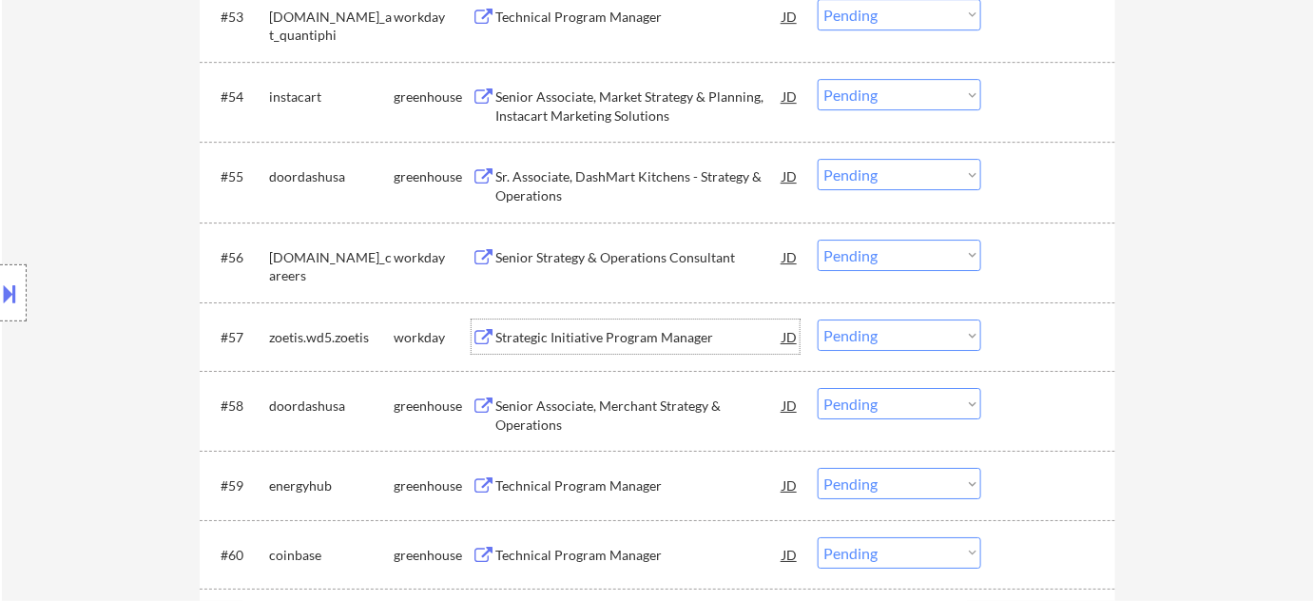
click at [616, 334] on div "Strategic Initiative Program Manager" at bounding box center [638, 337] width 287 height 19
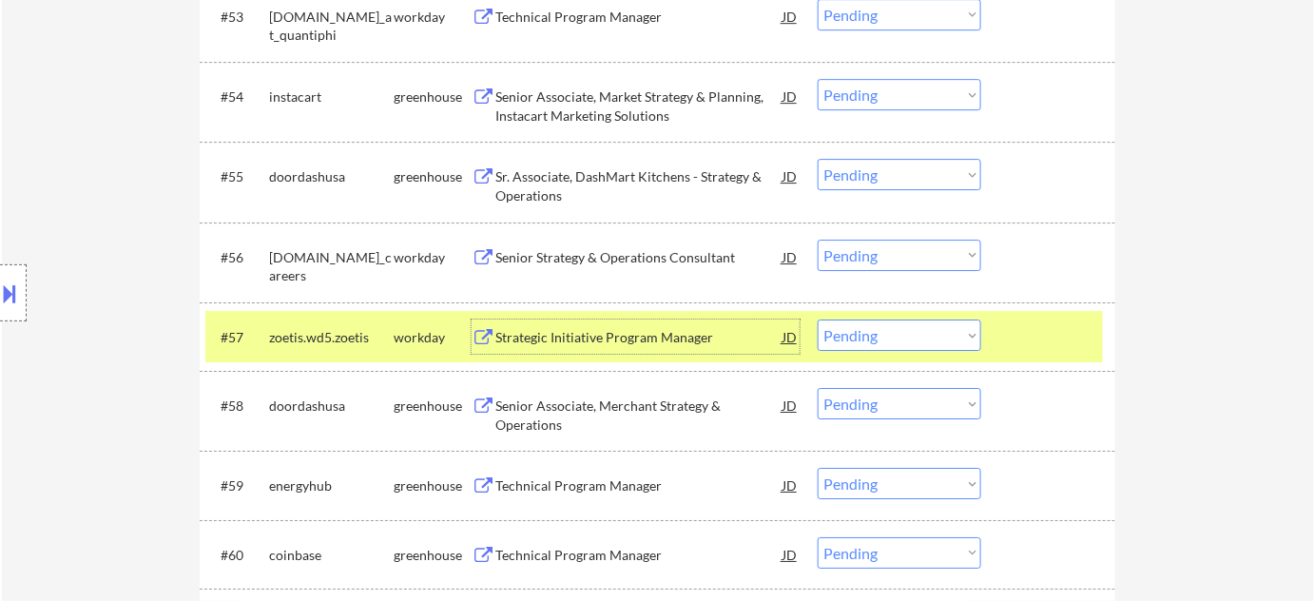
click at [914, 341] on select "Choose an option... Pending Applied Excluded (Questions) Excluded (Expired) Exc…" at bounding box center [900, 334] width 164 height 31
click at [818, 319] on select "Choose an option... Pending Applied Excluded (Questions) Excluded (Expired) Exc…" at bounding box center [900, 334] width 164 height 31
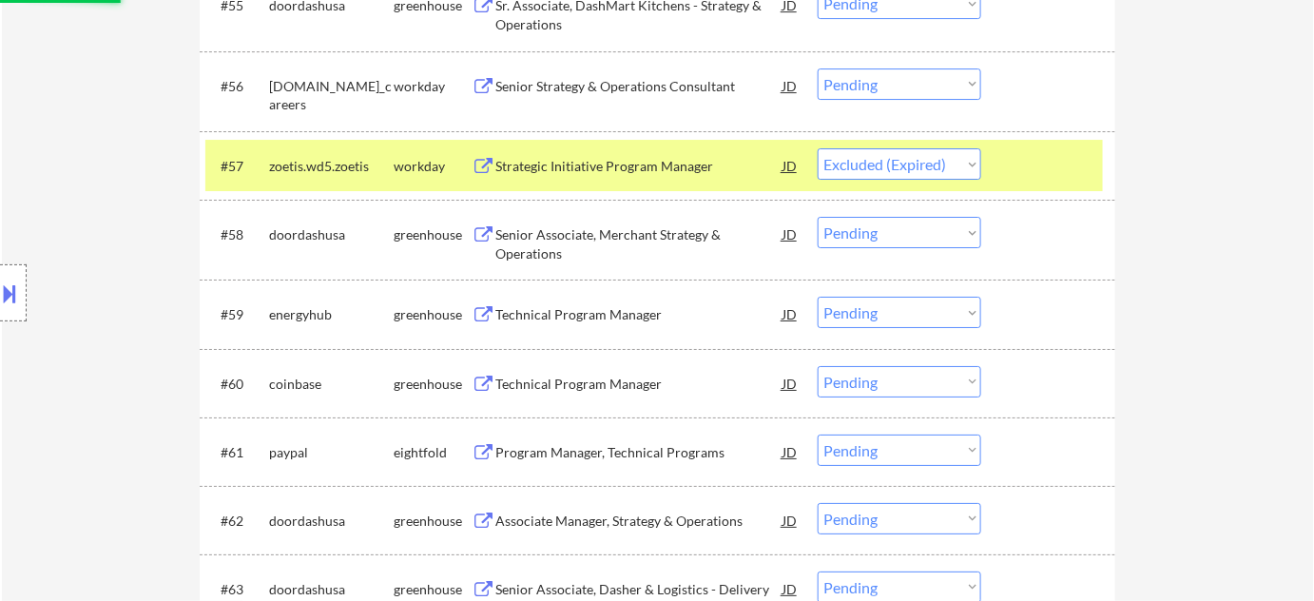
scroll to position [4580, 0]
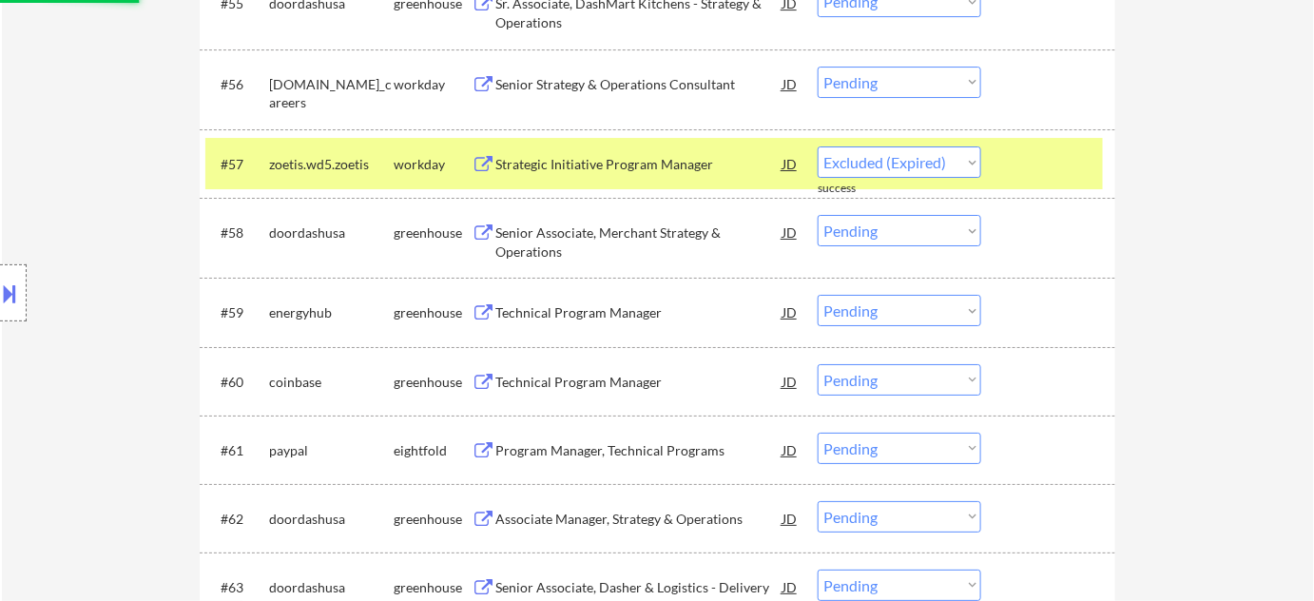
select select ""pending""
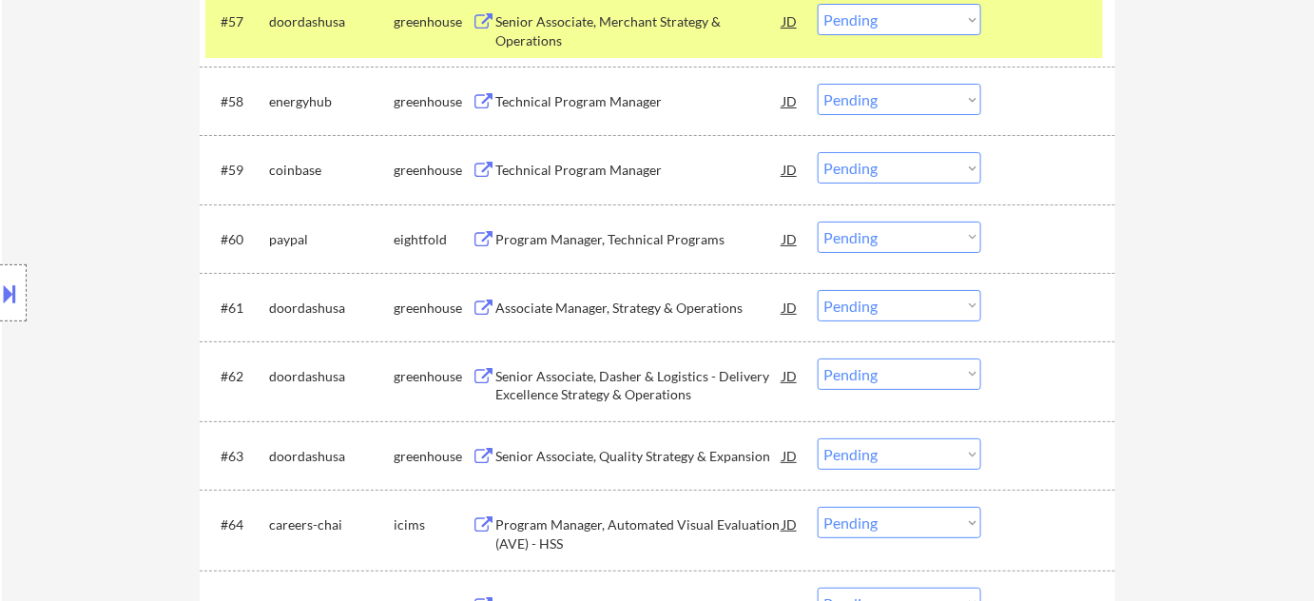
scroll to position [4753, 0]
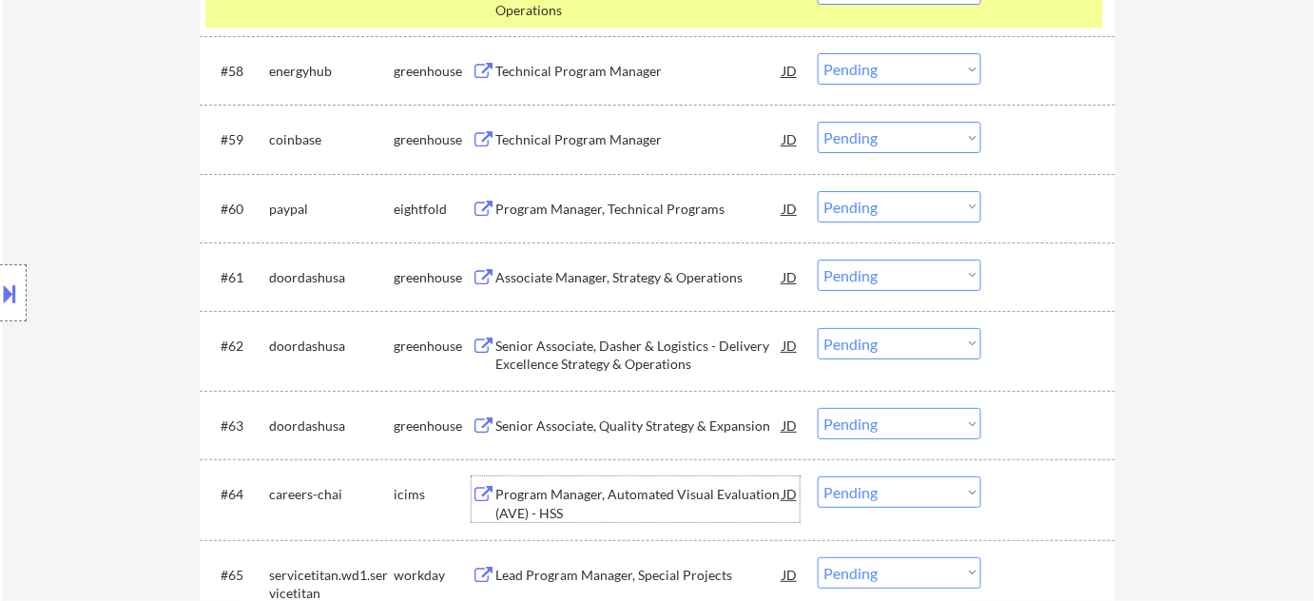
click at [628, 510] on div "Program Manager, Automated Visual Evaluation (AVE) - HSS" at bounding box center [638, 503] width 287 height 37
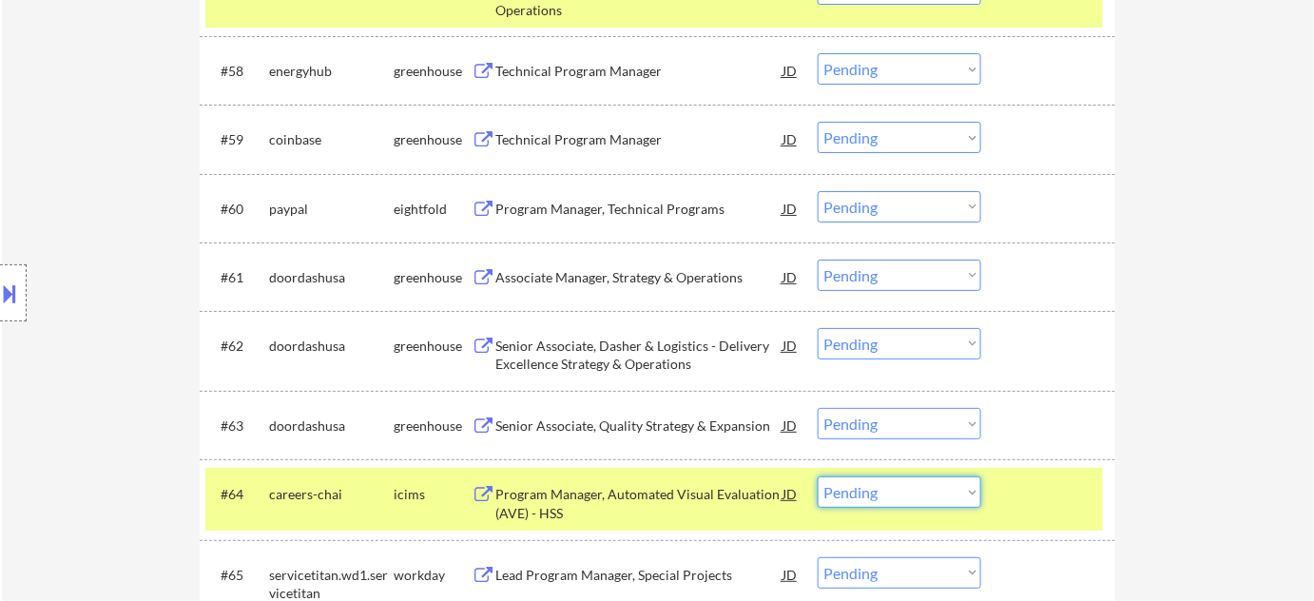
click at [879, 480] on select "Choose an option... Pending Applied Excluded (Questions) Excluded (Expired) Exc…" at bounding box center [900, 491] width 164 height 31
click at [818, 476] on select "Choose an option... Pending Applied Excluded (Questions) Excluded (Expired) Exc…" at bounding box center [900, 491] width 164 height 31
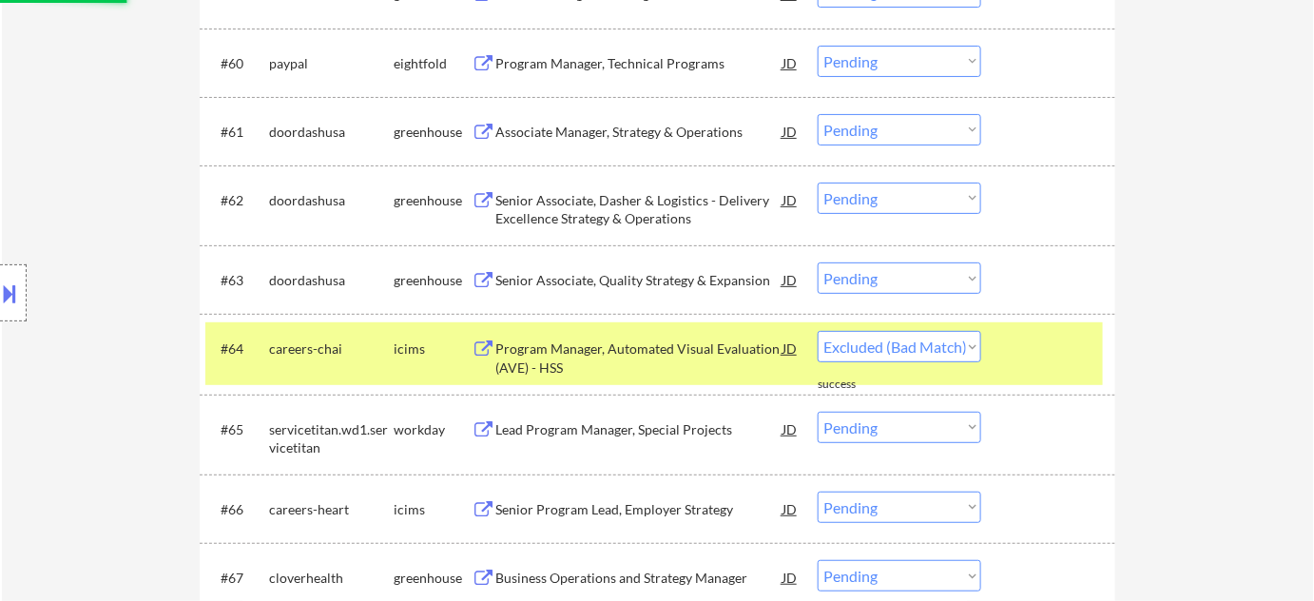
scroll to position [5011, 0]
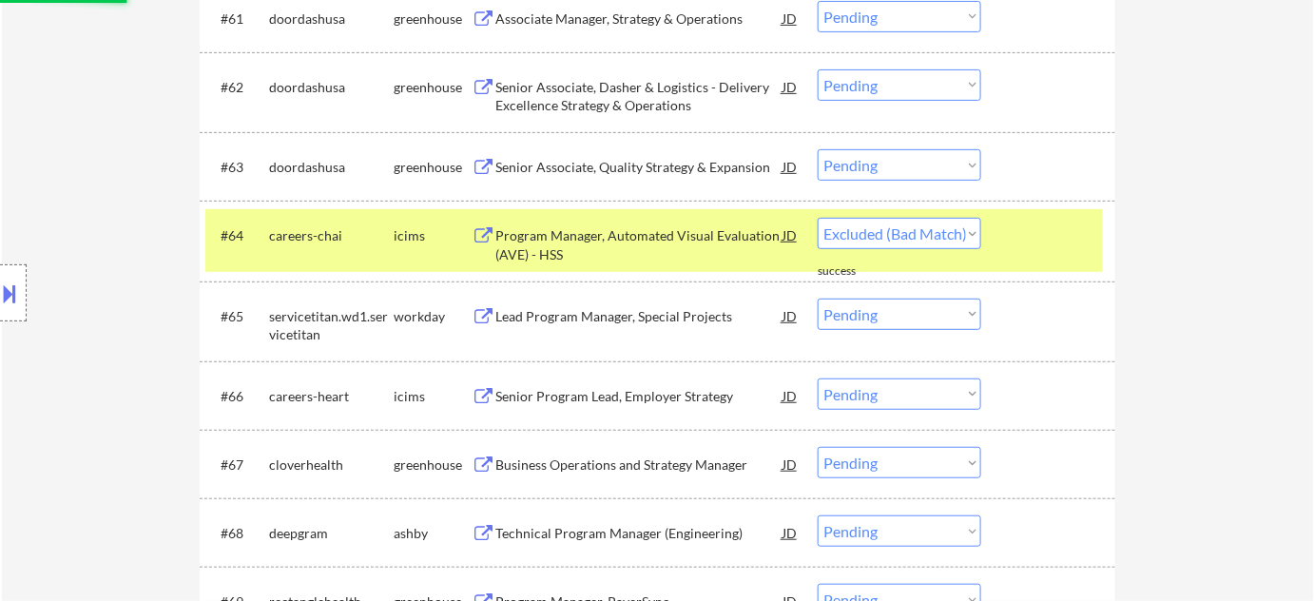
select select ""pending""
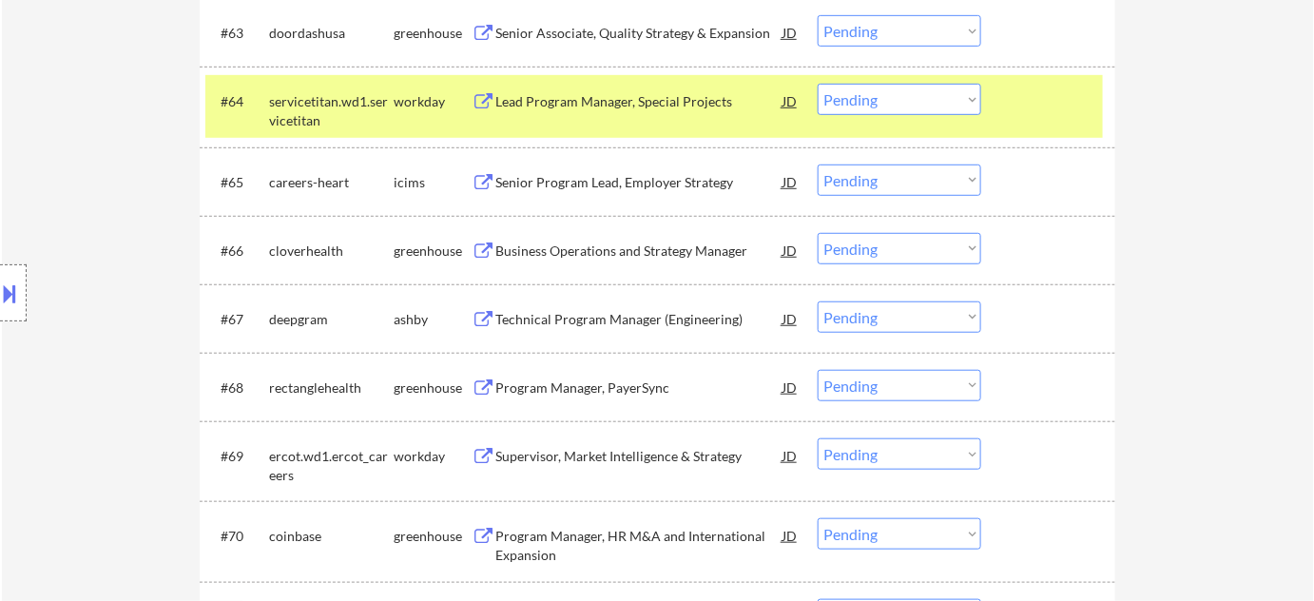
scroll to position [5184, 0]
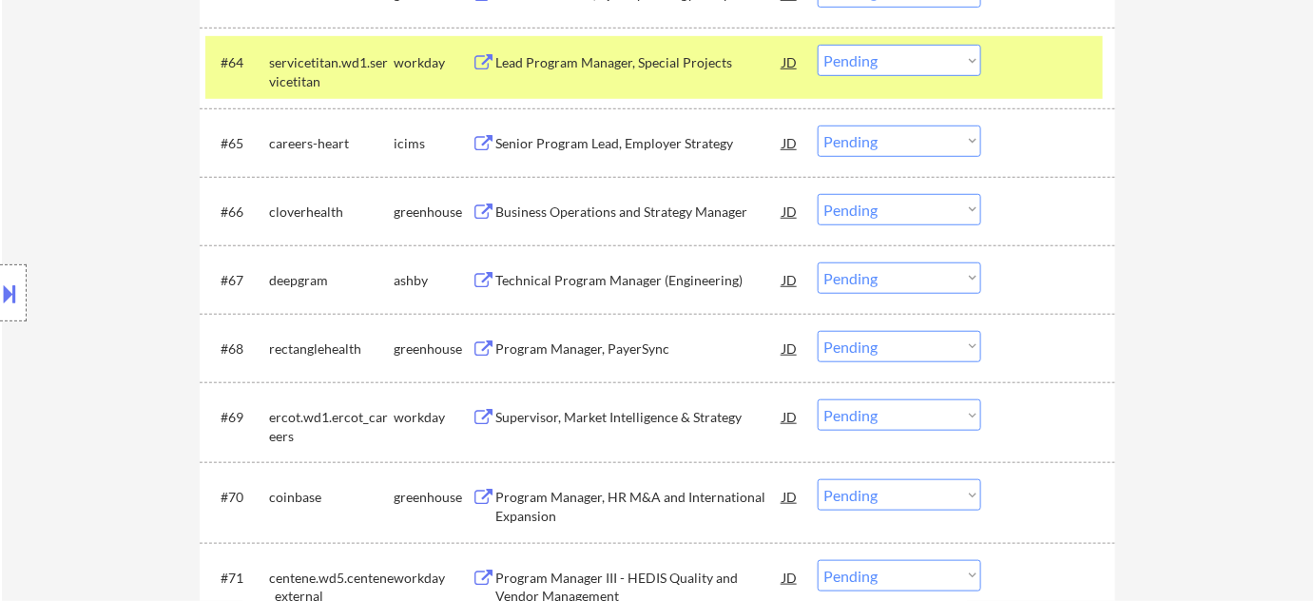
click at [638, 408] on div "Supervisor, Market Intelligence & Strategy" at bounding box center [638, 417] width 287 height 19
